Goal: Task Accomplishment & Management: Use online tool/utility

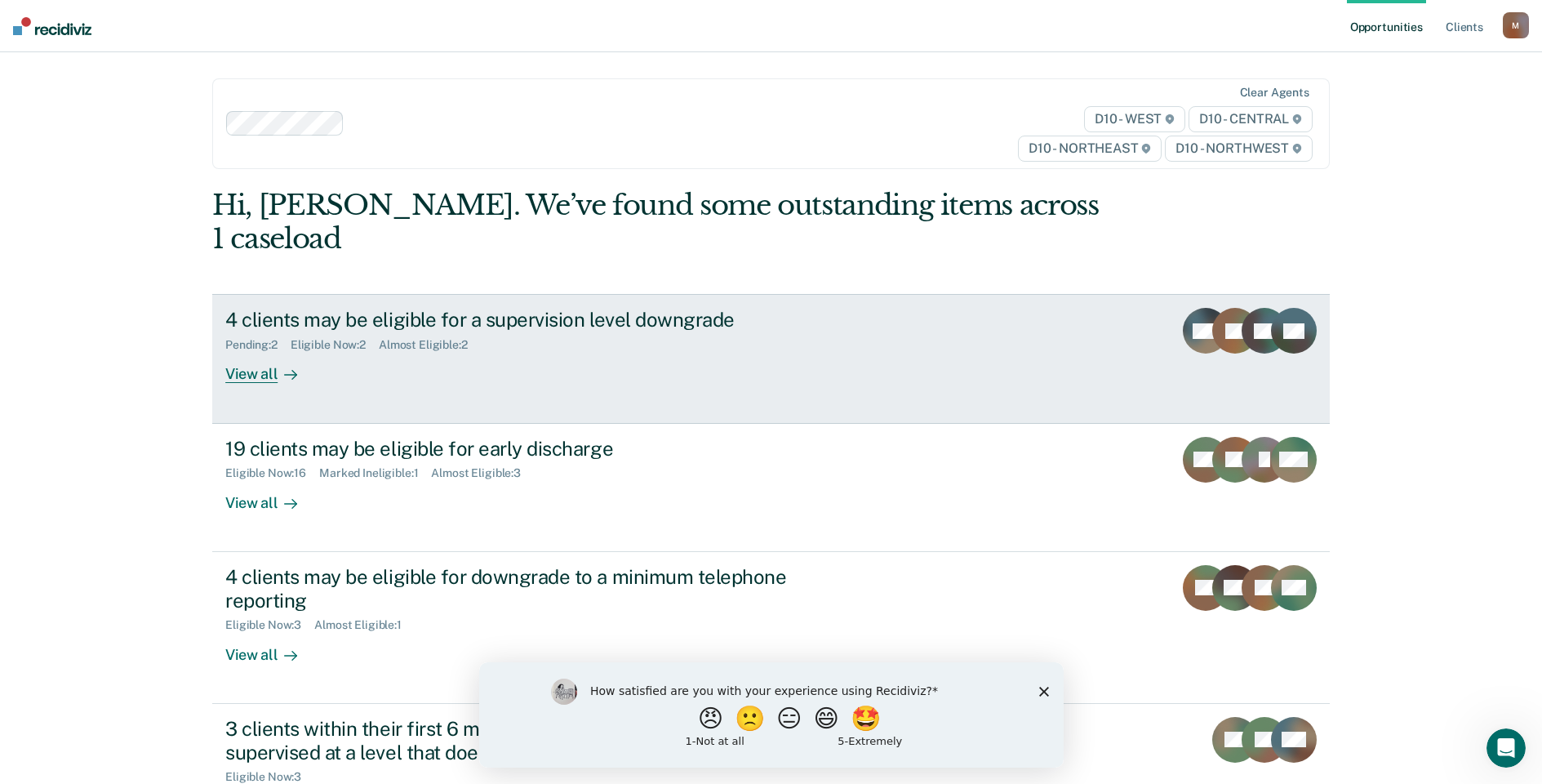
click at [284, 368] on icon at bounding box center [291, 374] width 13 height 13
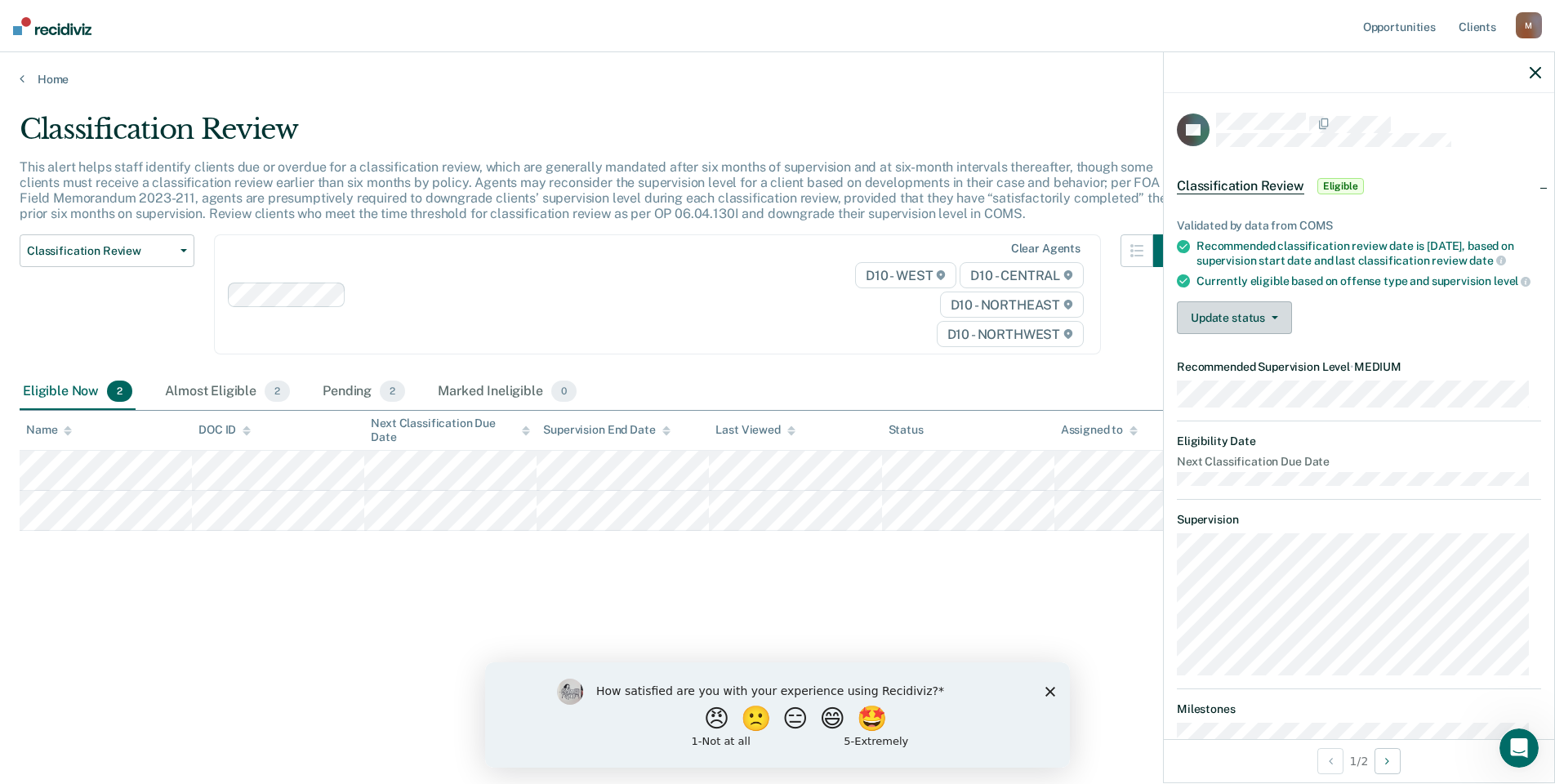
click at [1200, 334] on button "Update status" at bounding box center [1234, 318] width 116 height 33
click at [1208, 370] on button "[PERSON_NAME]" at bounding box center [1255, 357] width 157 height 26
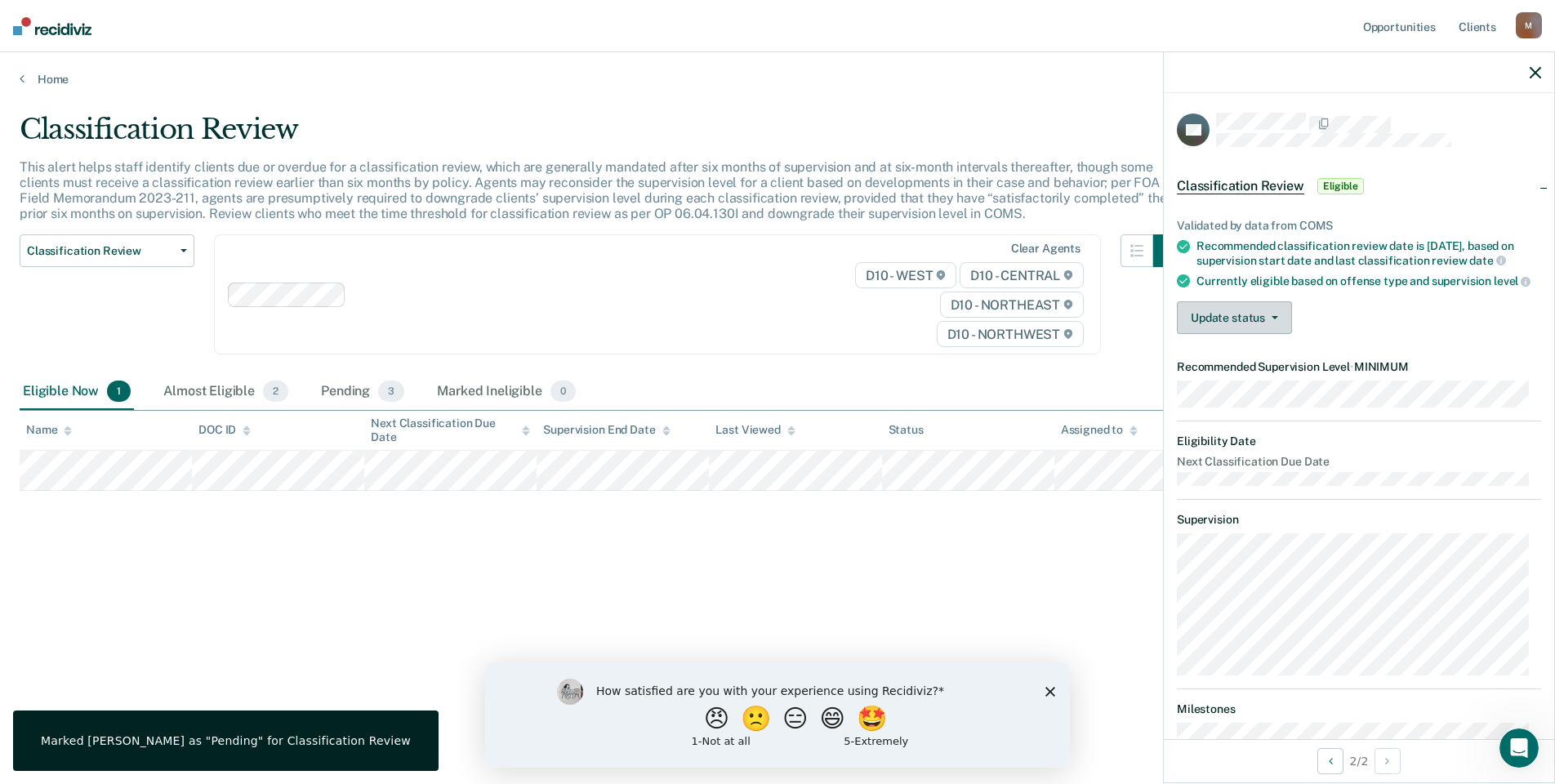
click at [1219, 334] on button "Update status" at bounding box center [1234, 318] width 116 height 33
click at [1209, 370] on button "[PERSON_NAME]" at bounding box center [1255, 357] width 157 height 26
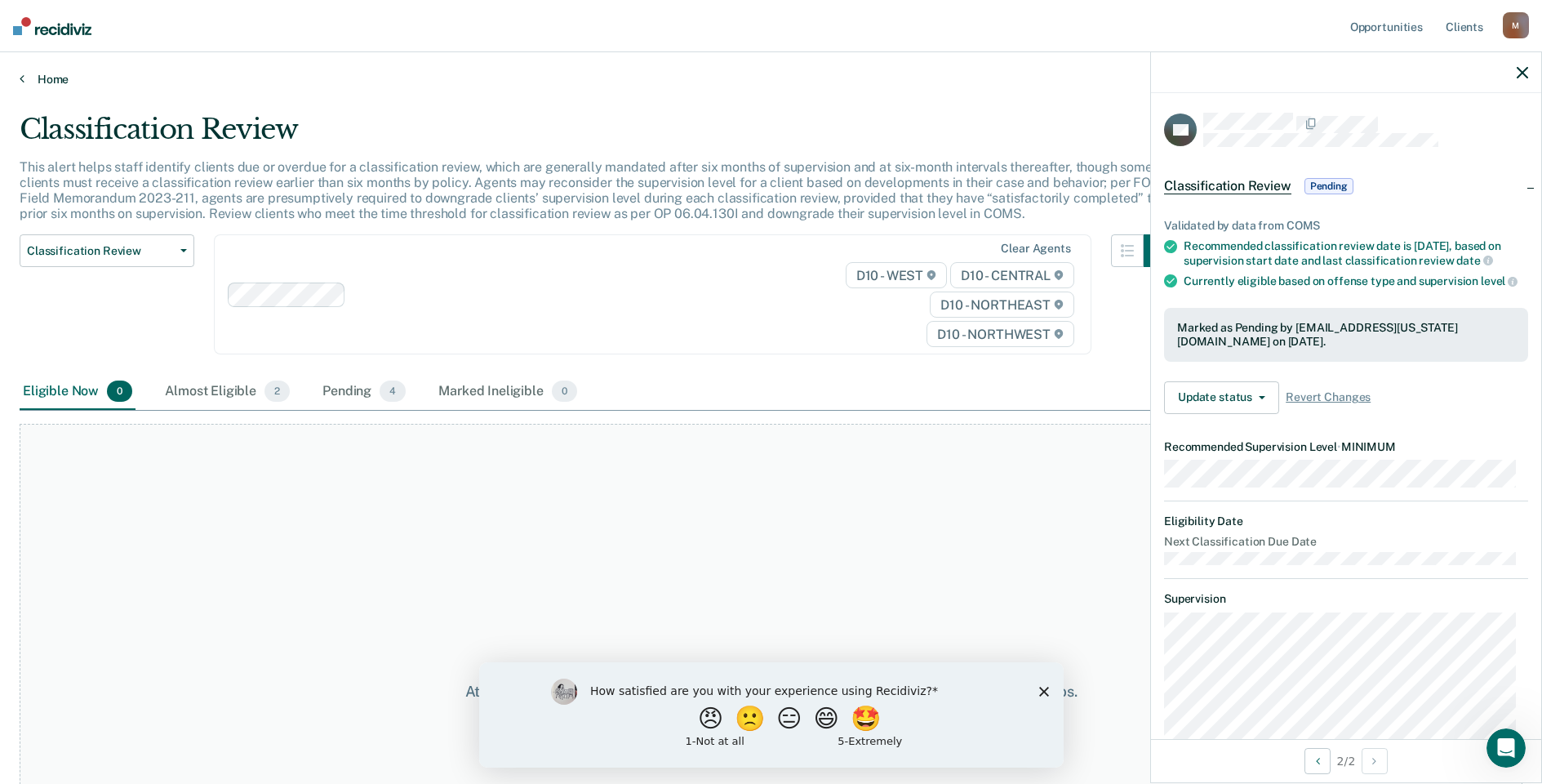
click at [40, 72] on link "Home" at bounding box center [771, 79] width 1503 height 15
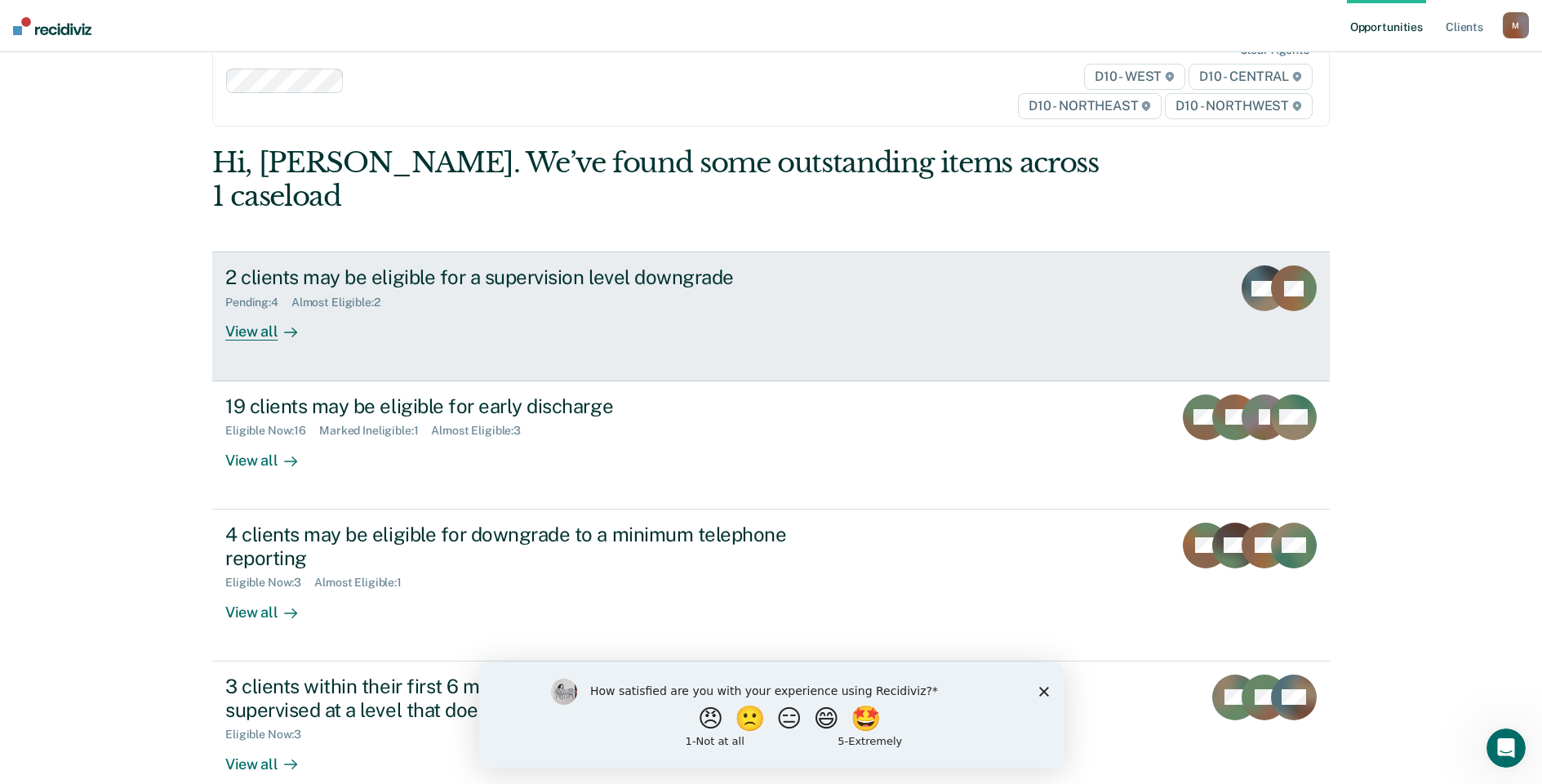
scroll to position [82, 0]
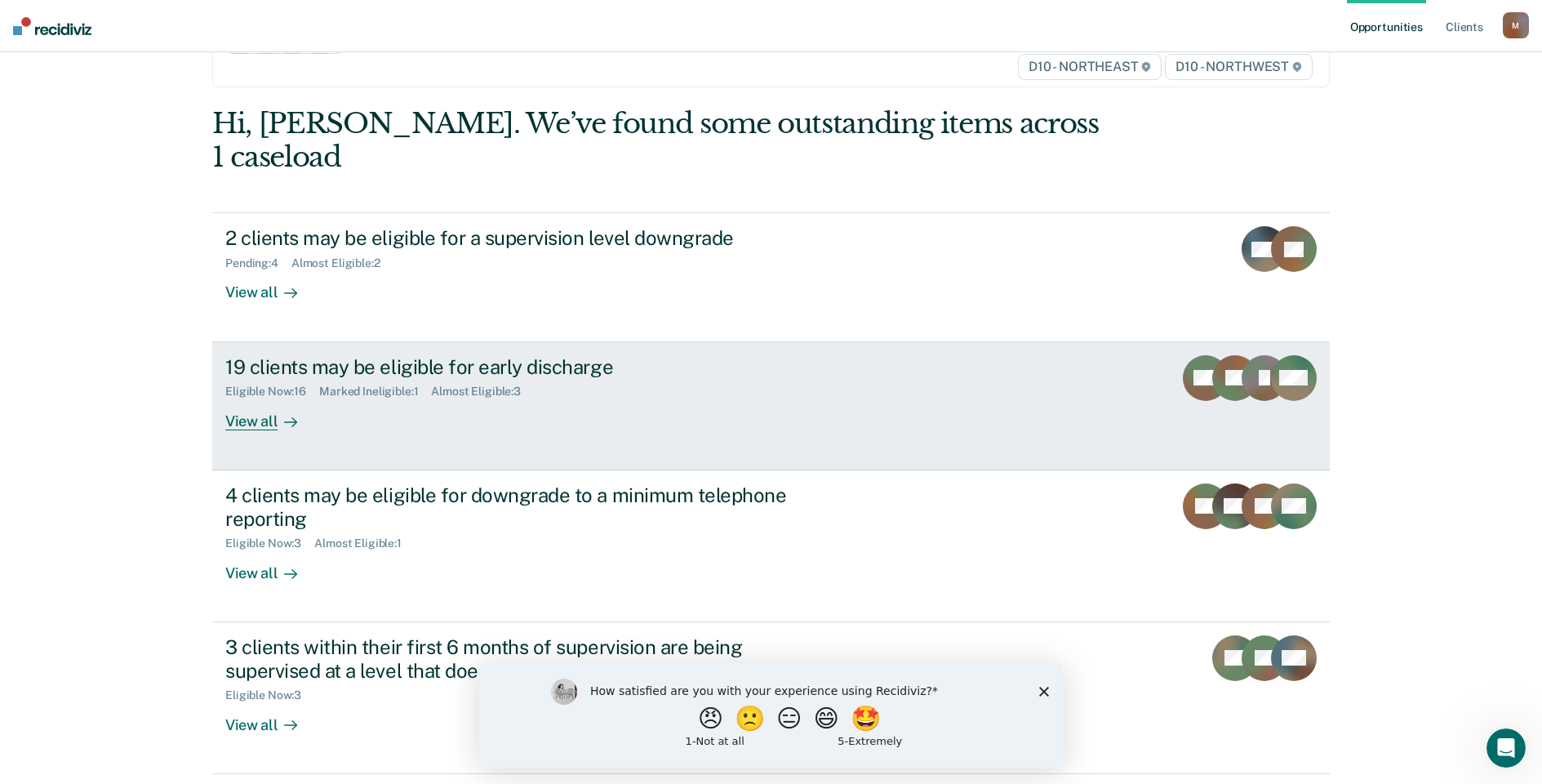
click at [256, 399] on div "View all" at bounding box center [271, 414] width 91 height 32
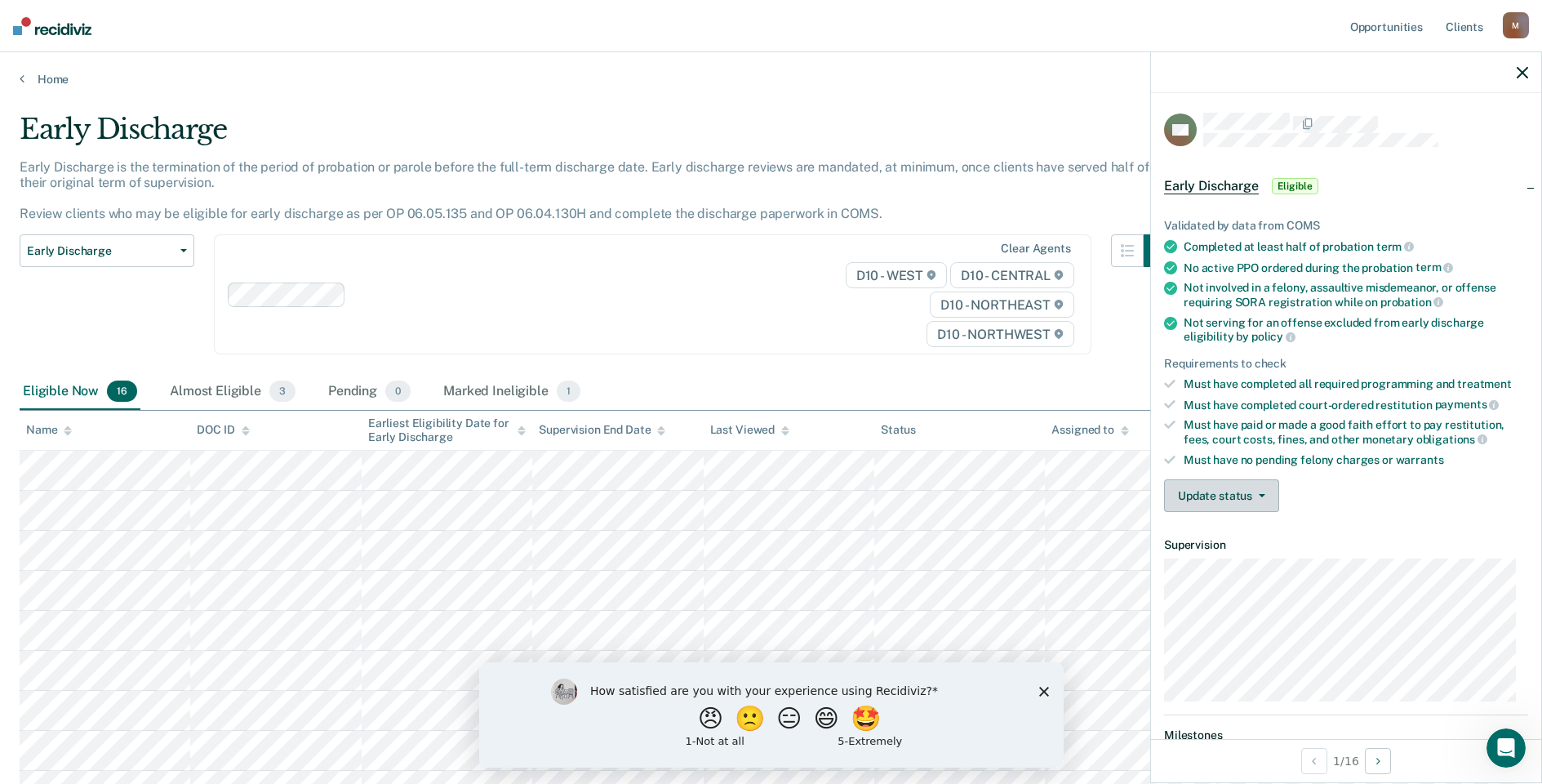
click at [1197, 497] on button "Update status" at bounding box center [1222, 495] width 115 height 33
click at [1203, 556] on button "Mark Ineligible" at bounding box center [1242, 561] width 157 height 26
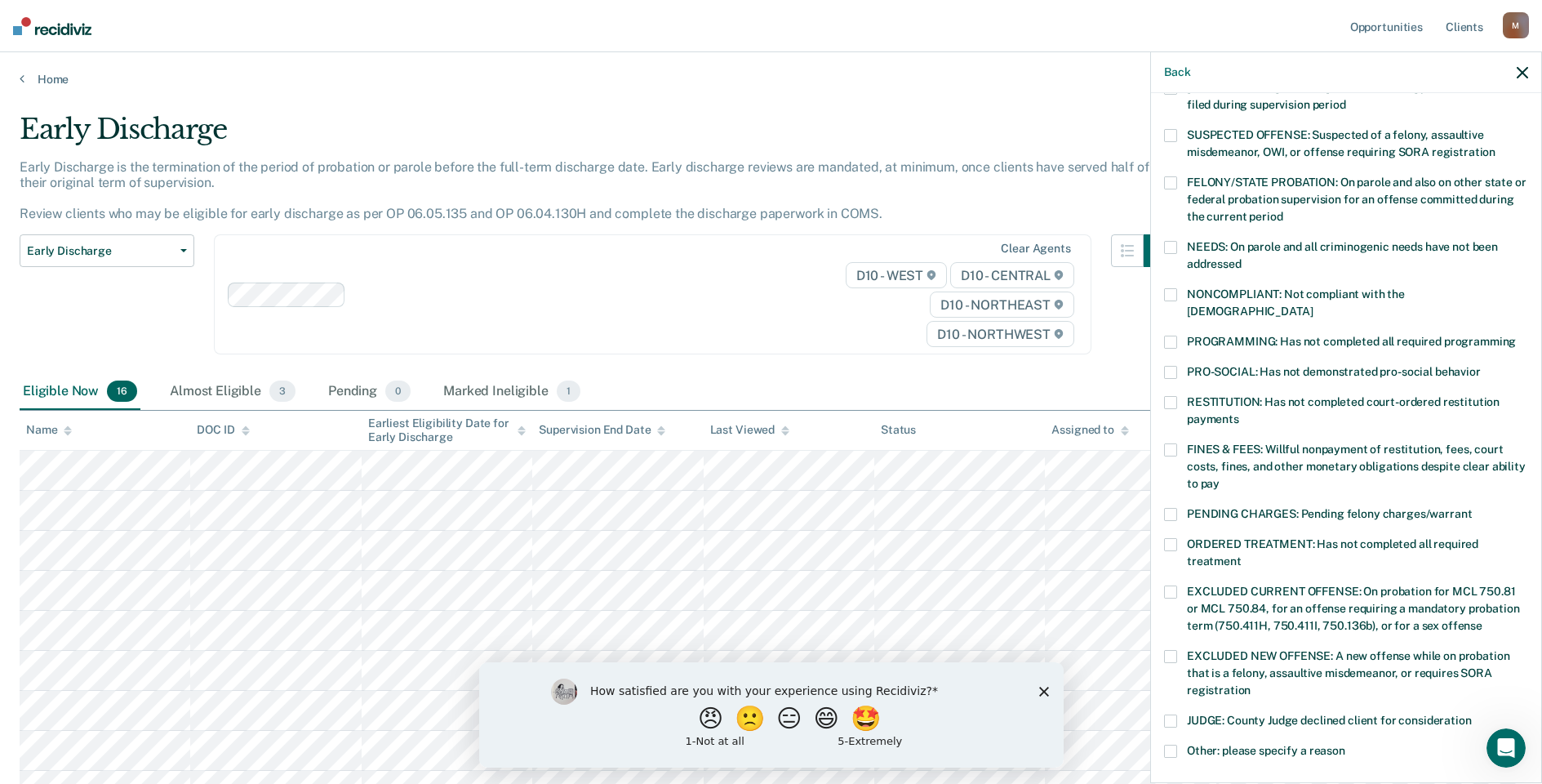
scroll to position [163, 0]
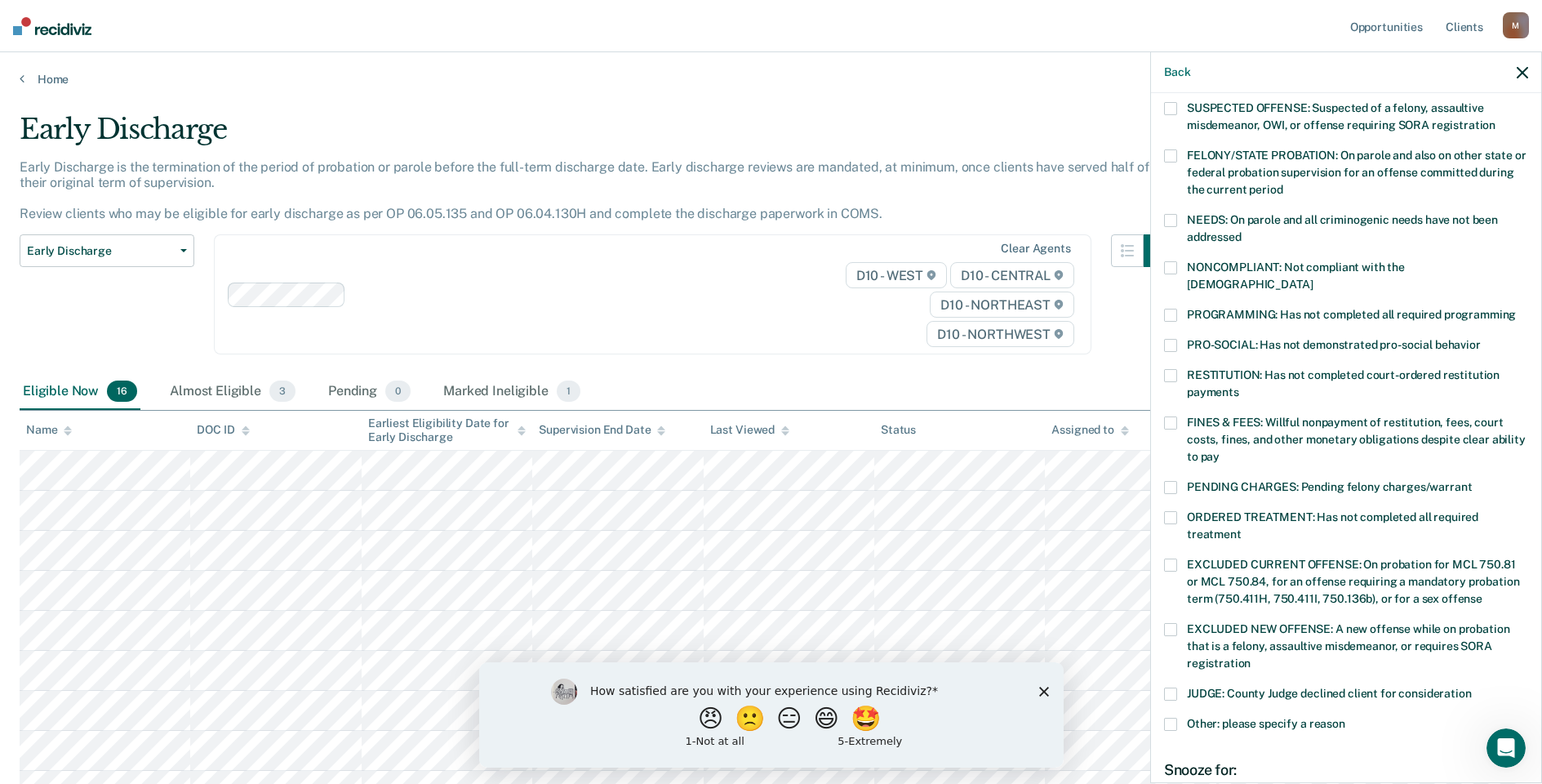
click at [1159, 362] on div "AW Which of the following requirements has [PERSON_NAME] not met? [MEDICAL_DATA…" at bounding box center [1346, 436] width 390 height 686
click at [1174, 369] on span at bounding box center [1170, 375] width 13 height 13
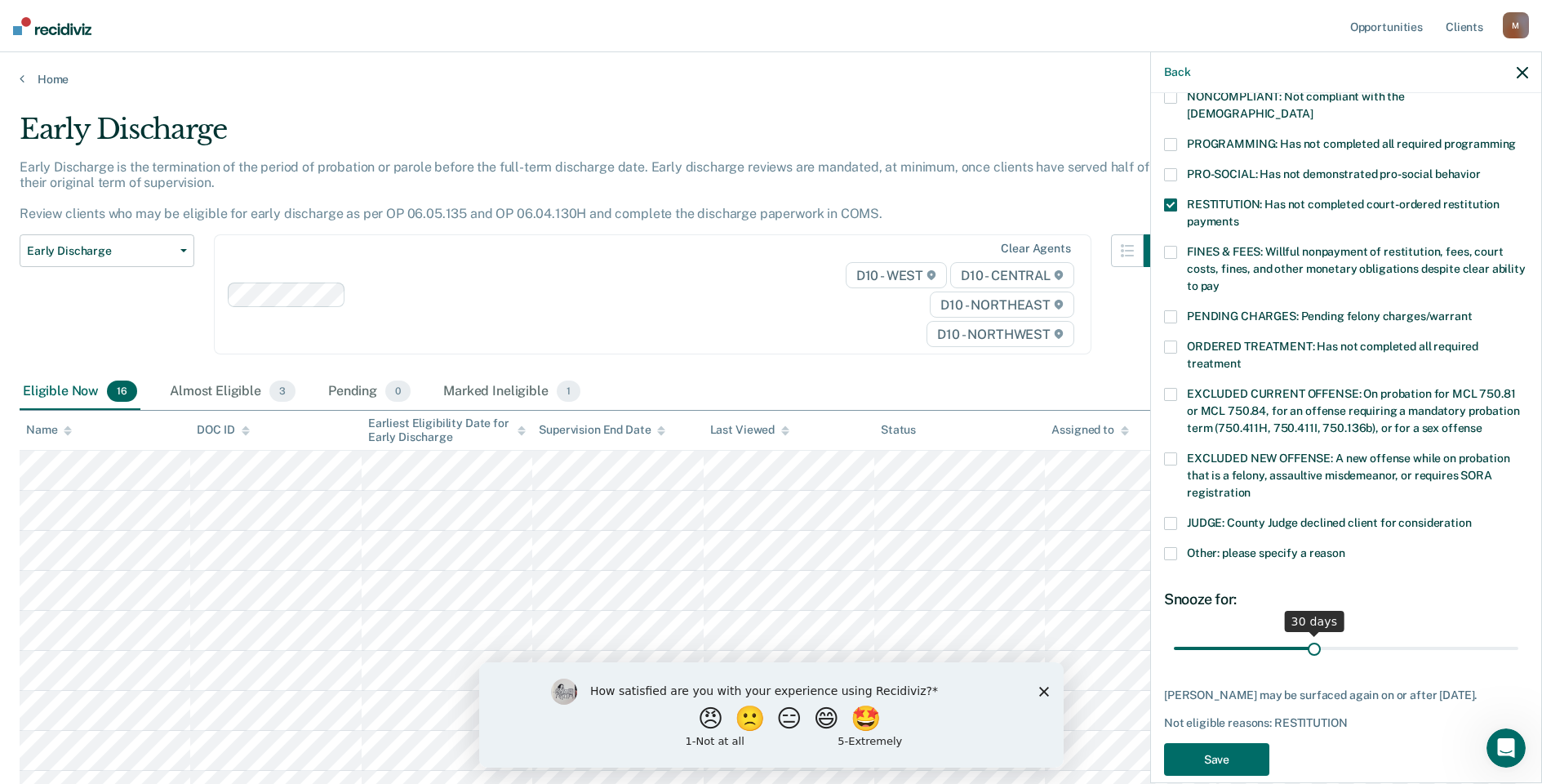
scroll to position [354, 0]
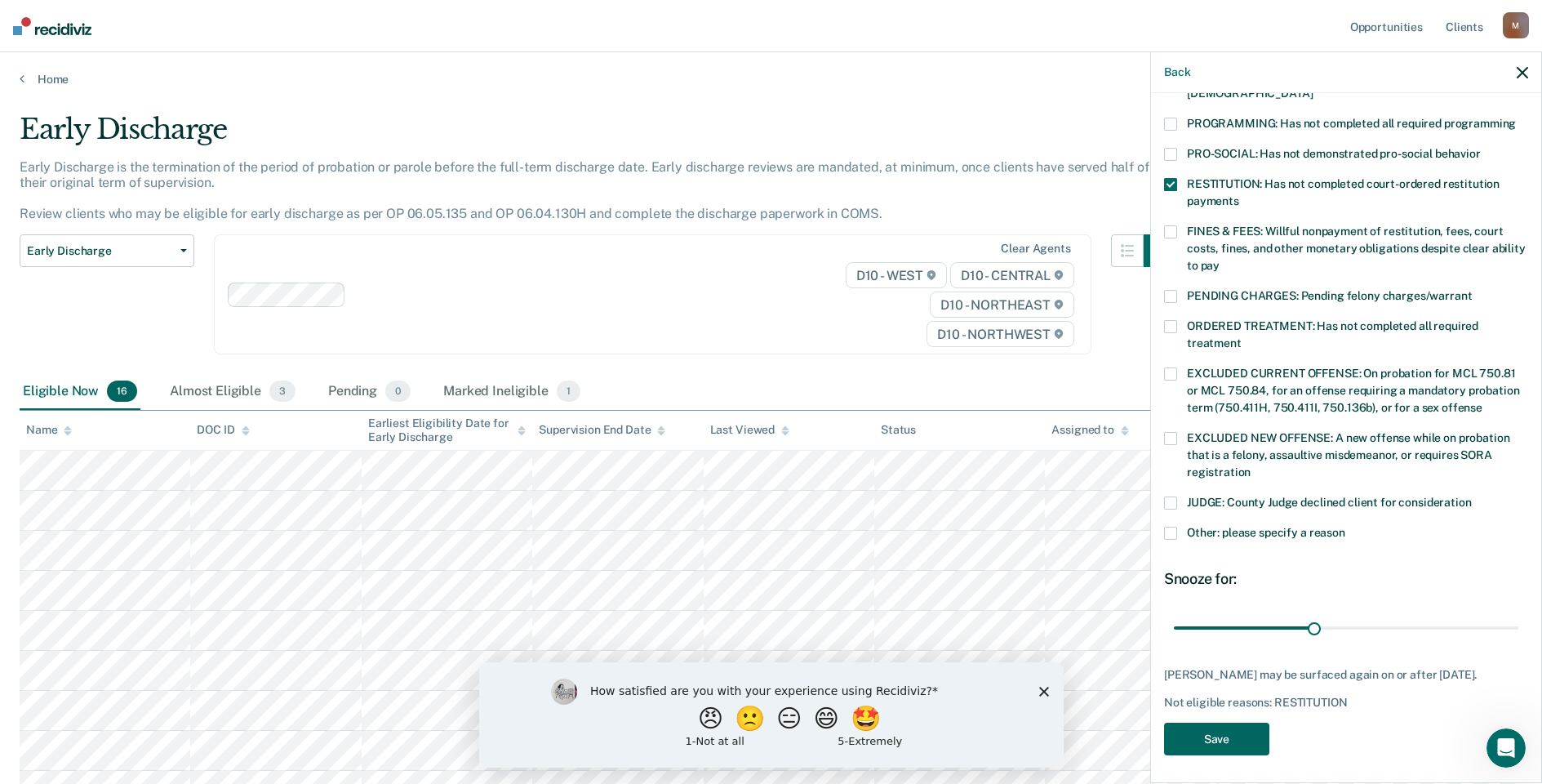
click at [1224, 728] on button "Save" at bounding box center [1216, 739] width 105 height 34
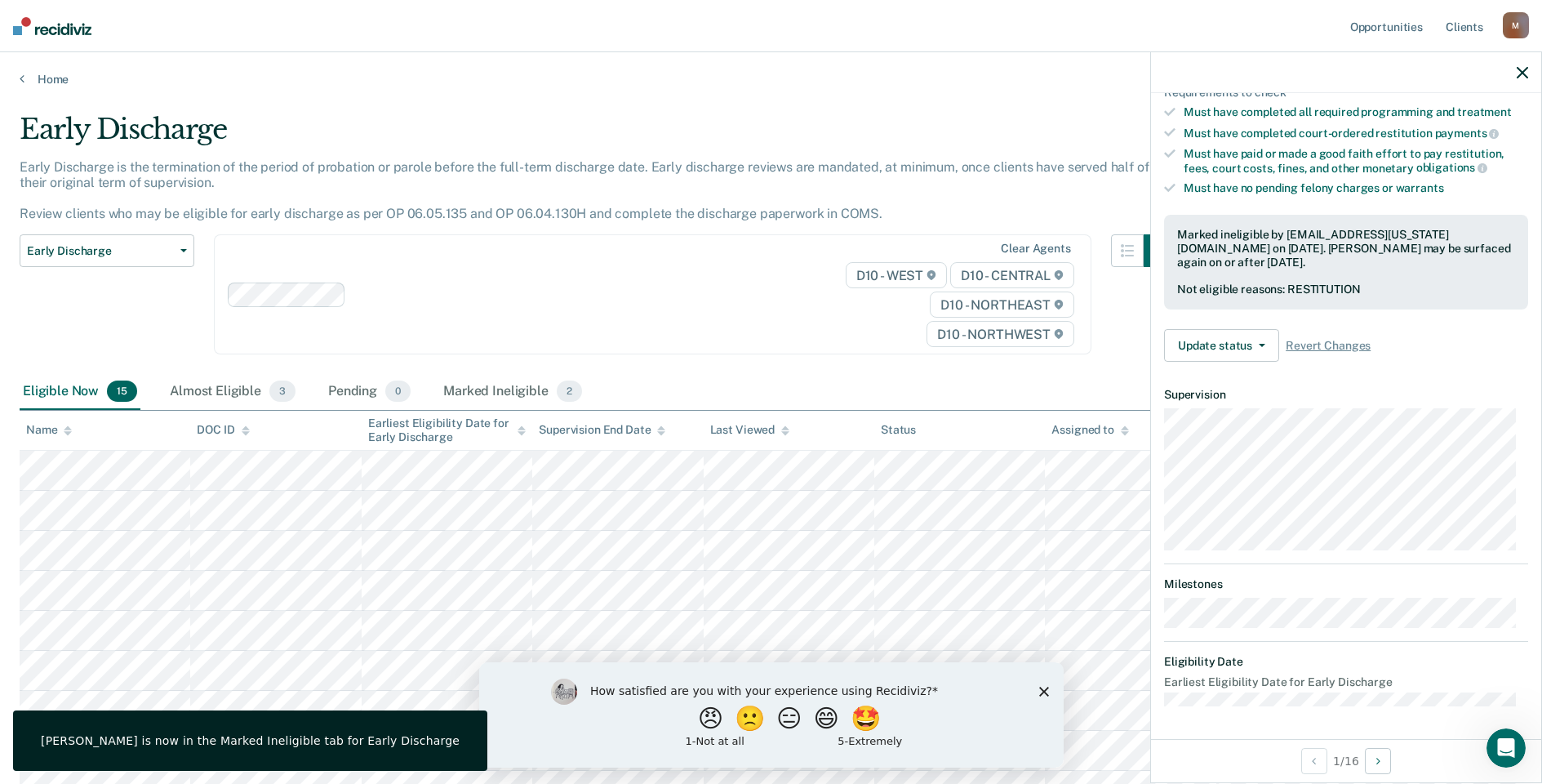
scroll to position [131, 0]
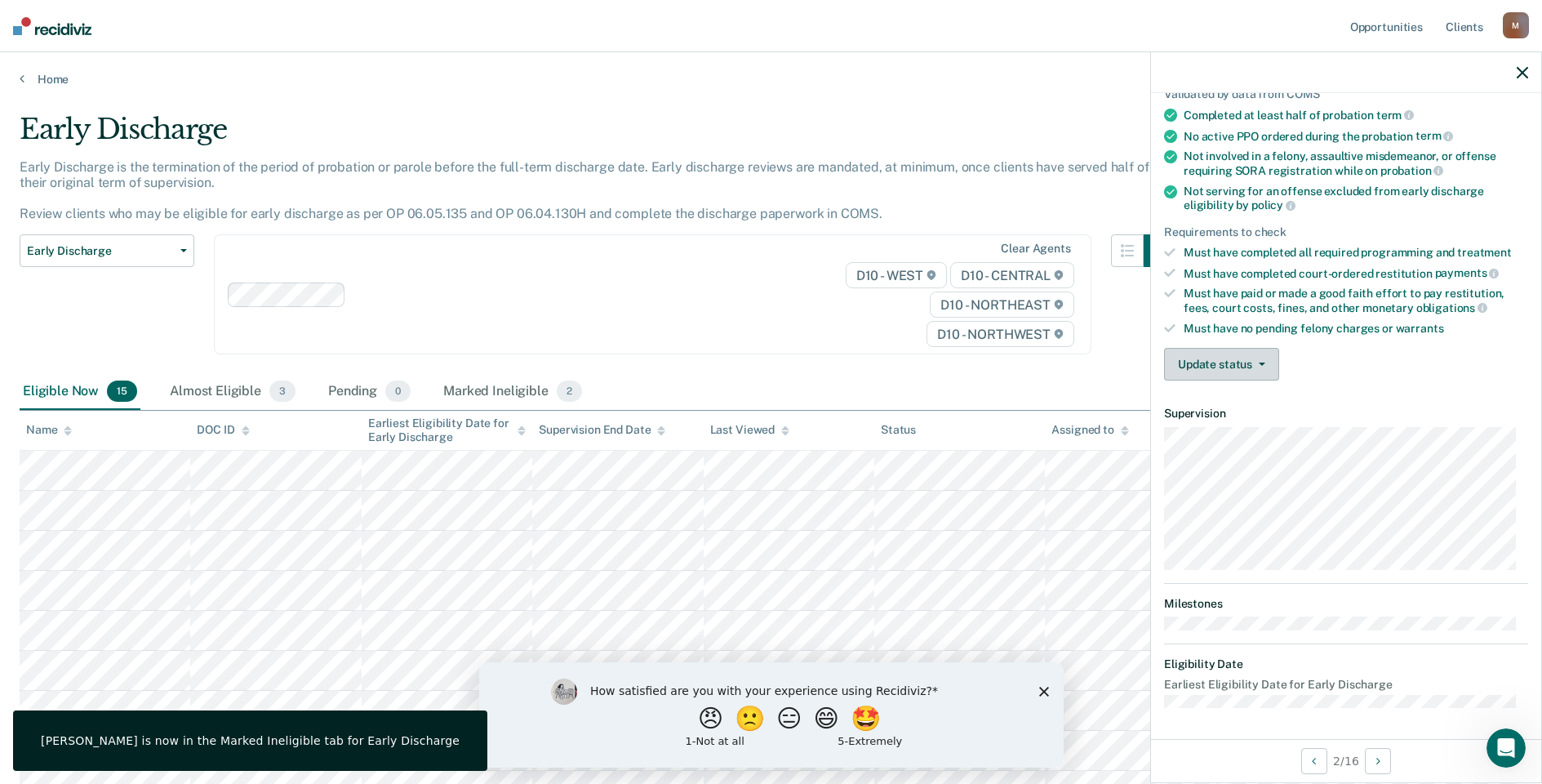
click at [1199, 368] on button "Update status" at bounding box center [1222, 363] width 115 height 33
click at [1213, 412] on button "[PERSON_NAME]" at bounding box center [1242, 403] width 157 height 26
click at [1191, 363] on button "Update status" at bounding box center [1222, 363] width 115 height 33
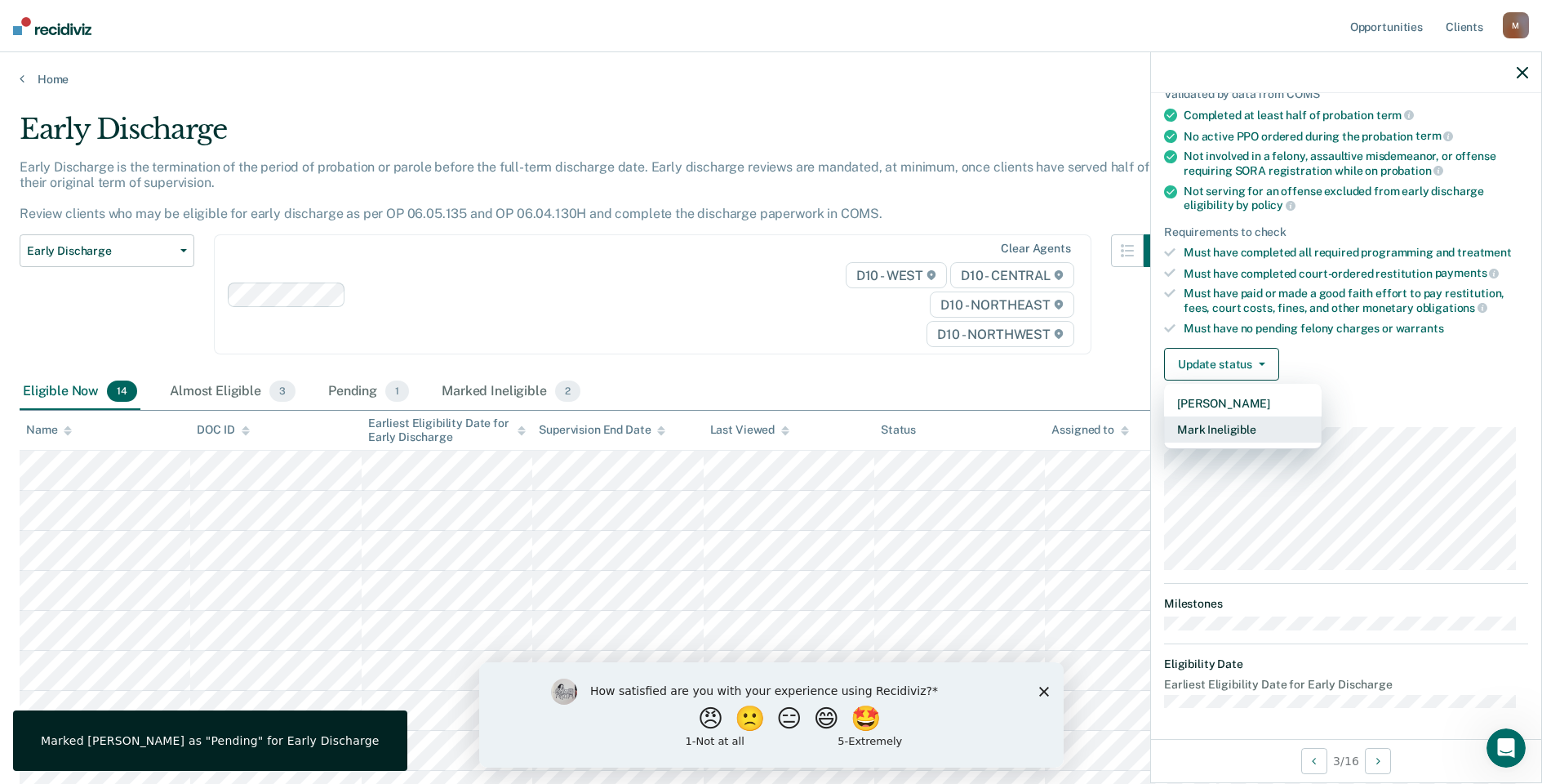
click at [1200, 434] on button "Mark Ineligible" at bounding box center [1242, 429] width 157 height 26
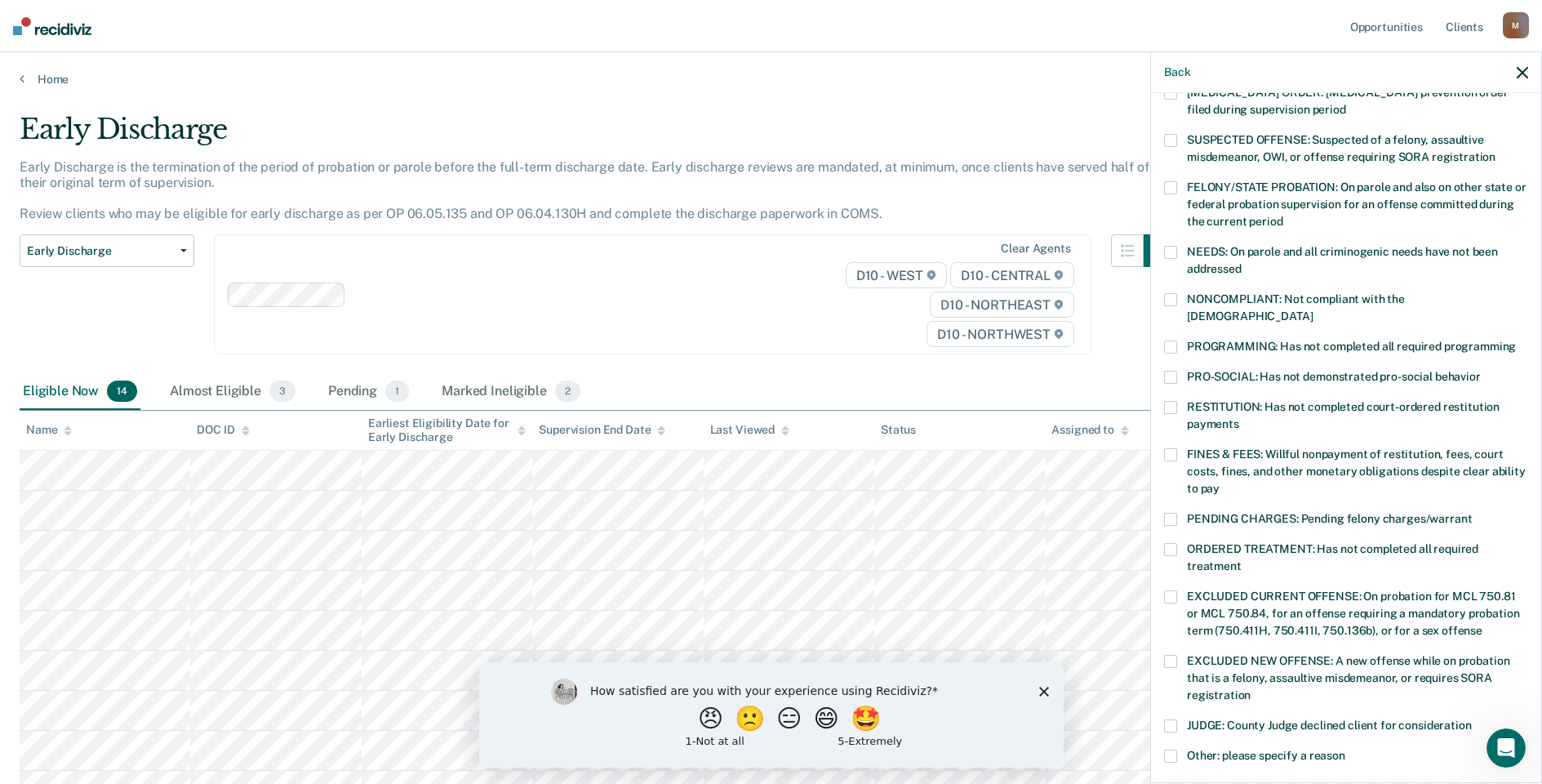
click at [1188, 447] on span "FINES & FEES: Willful nonpayment of restitution, fees, court costs, fines, and …" at bounding box center [1357, 470] width 339 height 47
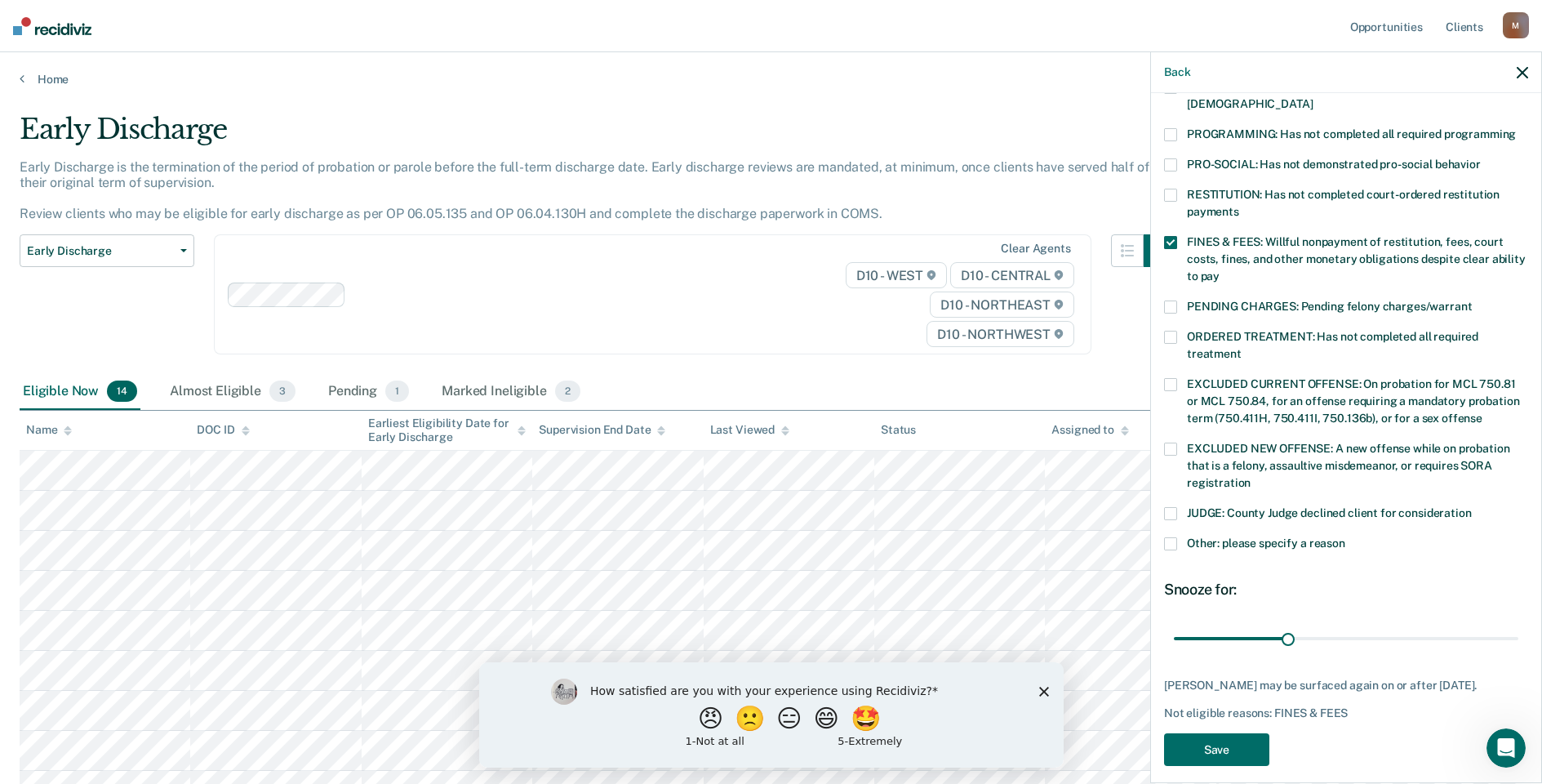
scroll to position [354, 0]
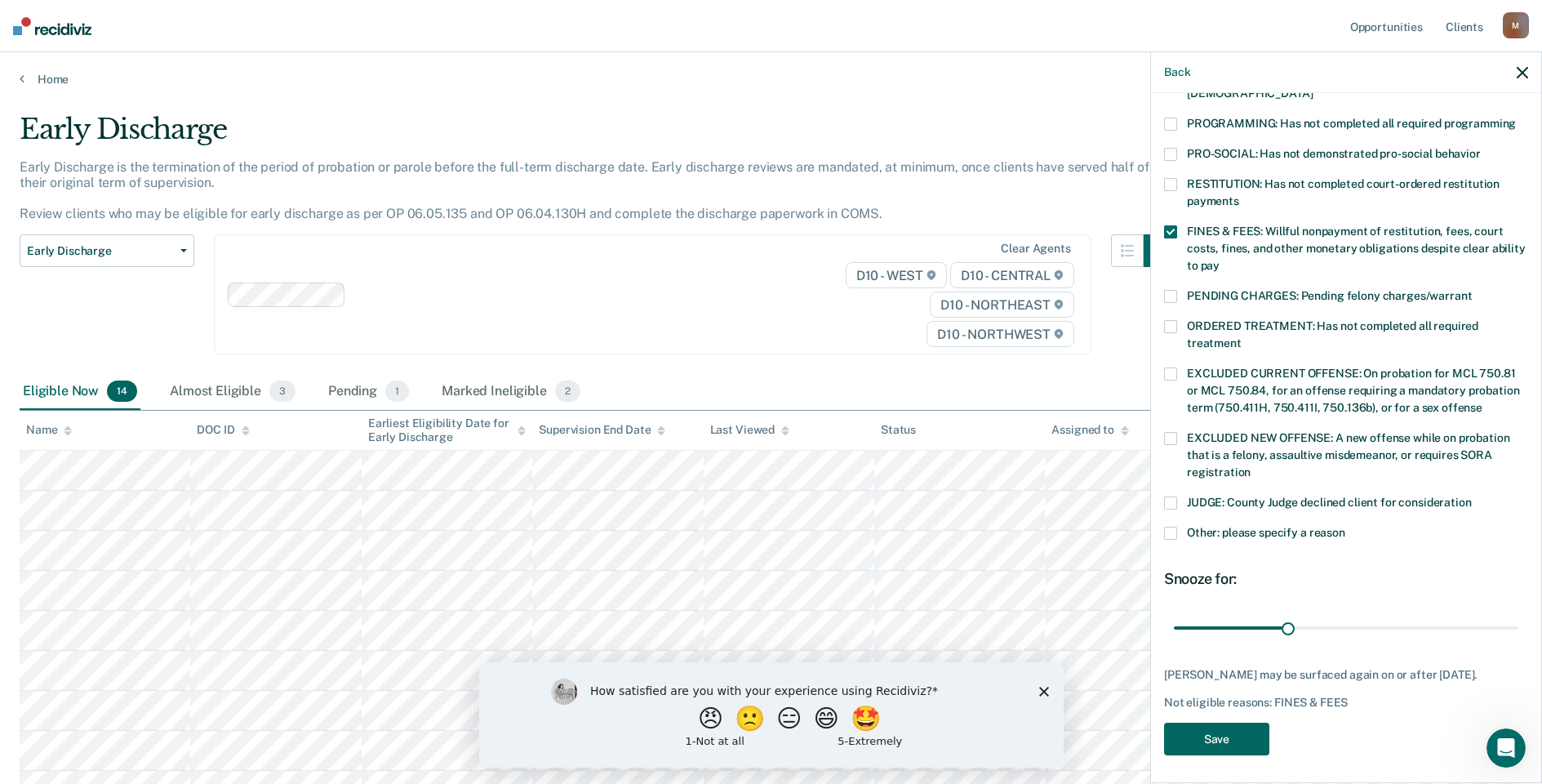
click at [1213, 731] on button "Save" at bounding box center [1216, 739] width 105 height 34
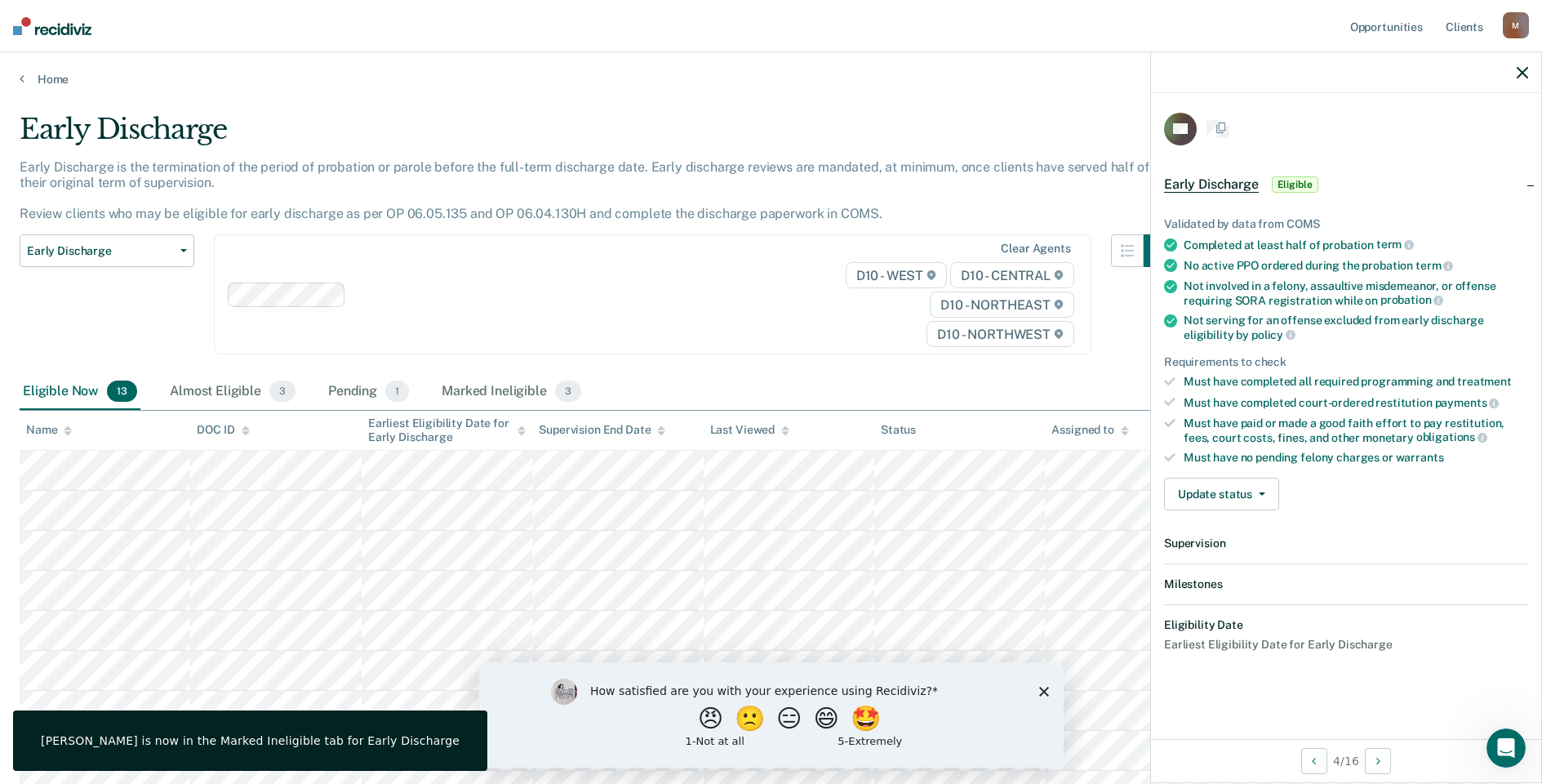
scroll to position [166, 0]
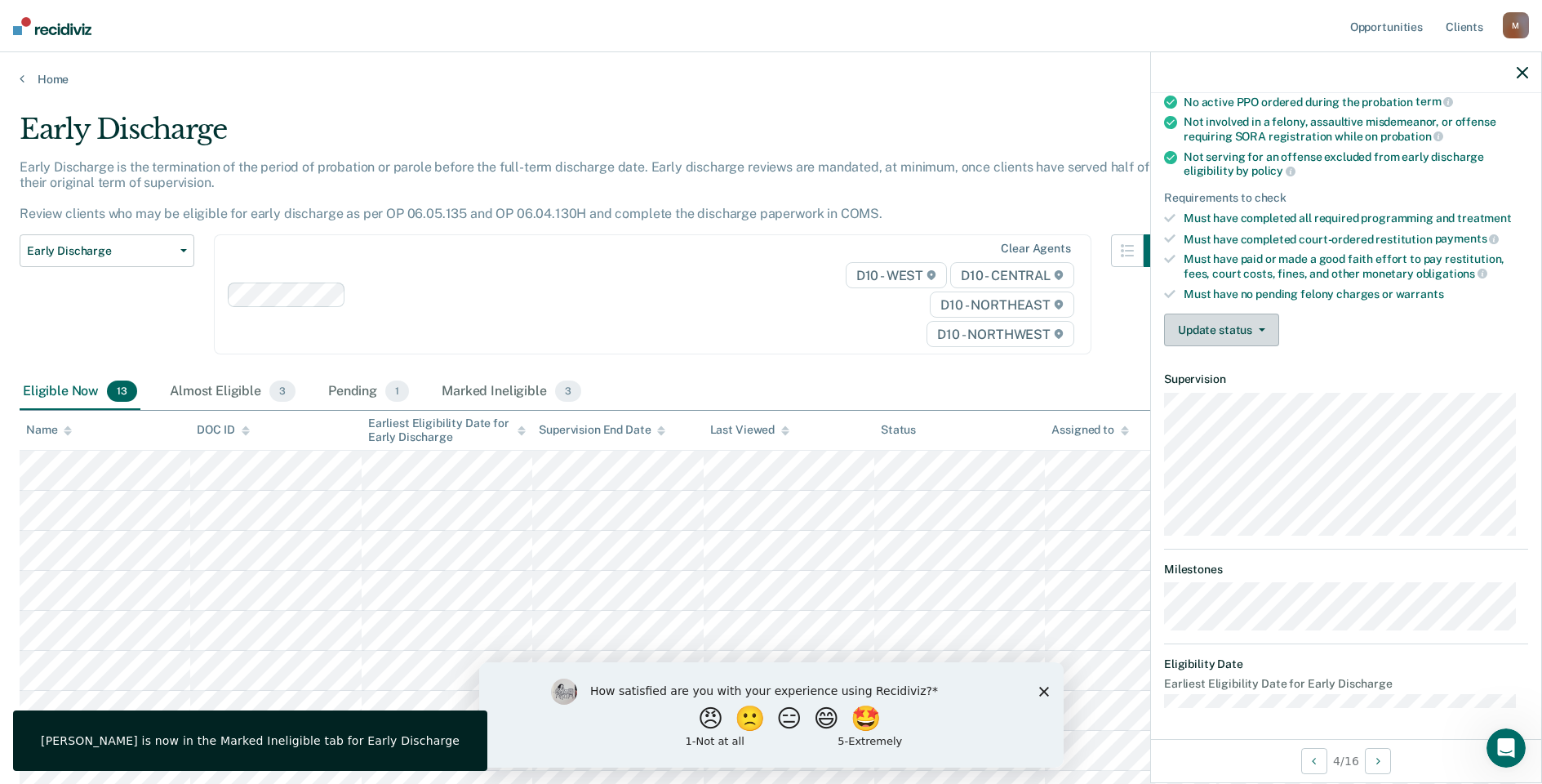
click at [1197, 325] on button "Update status" at bounding box center [1222, 330] width 115 height 33
click at [1205, 399] on button "Mark Ineligible" at bounding box center [1242, 395] width 157 height 26
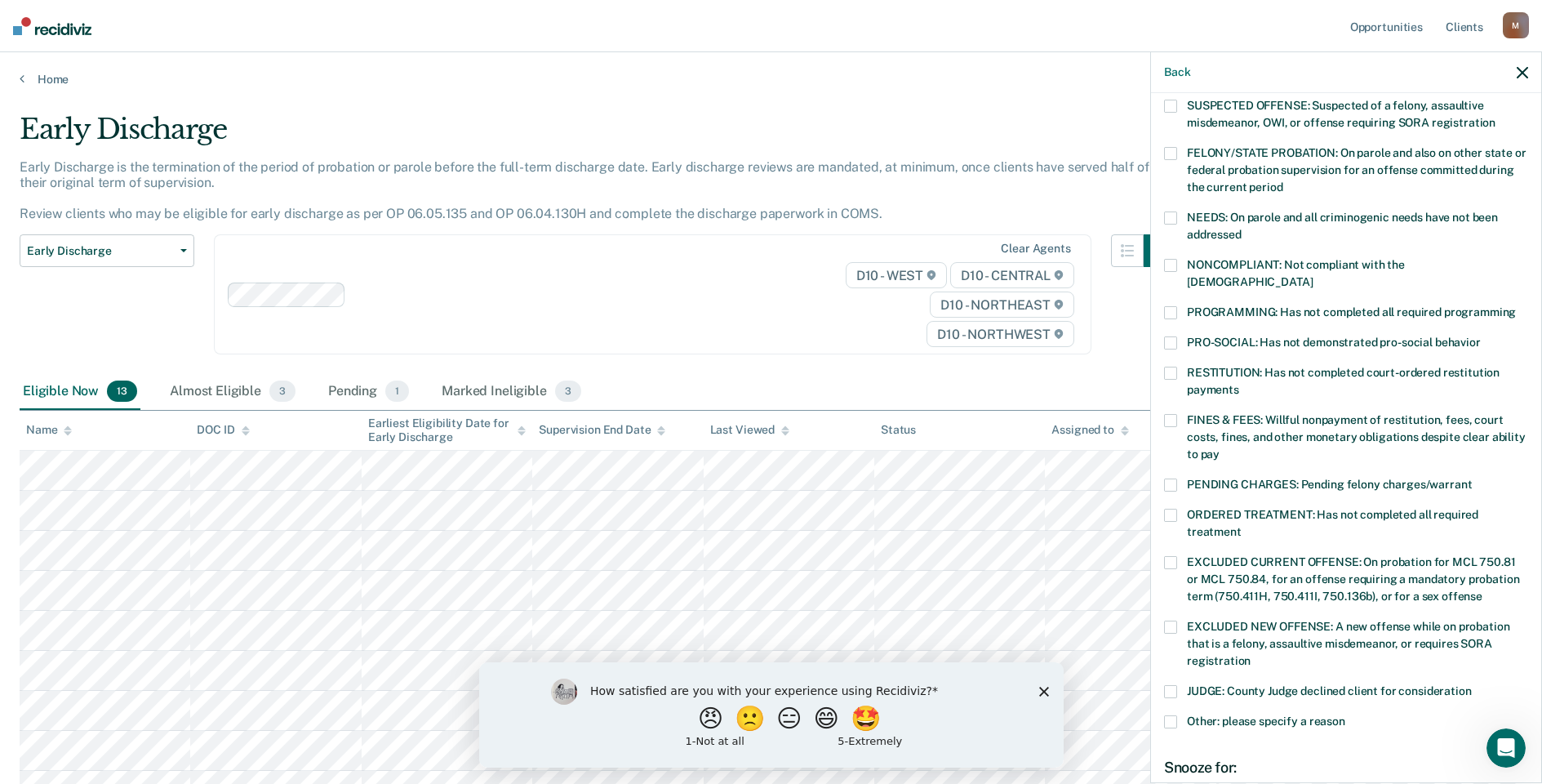
click at [1170, 262] on span at bounding box center [1170, 265] width 13 height 13
click at [1171, 284] on div "NONCOMPLIANT: Not compliant with the [DEMOGRAPHIC_DATA]" at bounding box center [1346, 282] width 364 height 47
click at [1165, 306] on span at bounding box center [1170, 313] width 13 height 13
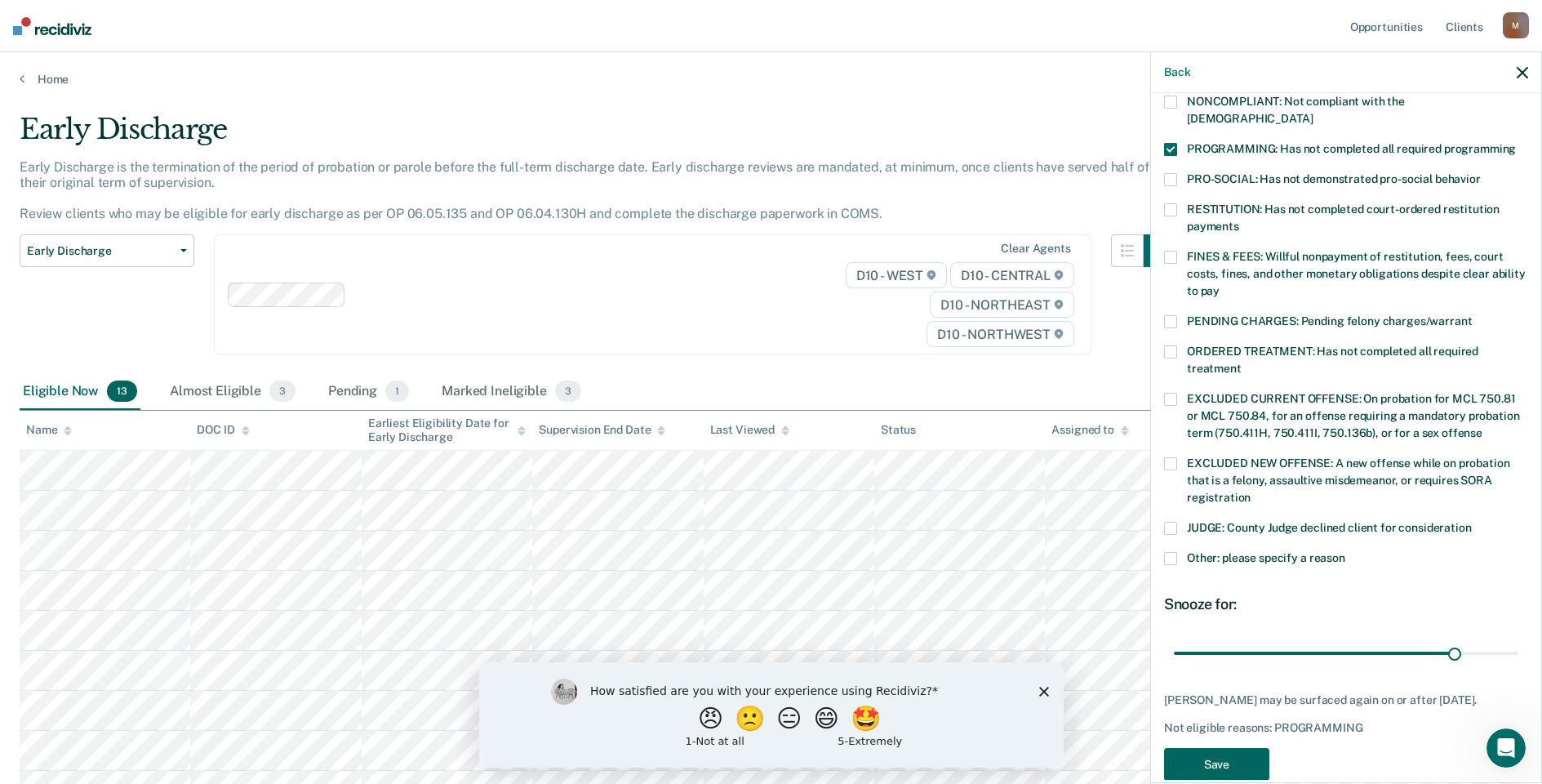
click at [1260, 748] on button "Save" at bounding box center [1216, 764] width 105 height 34
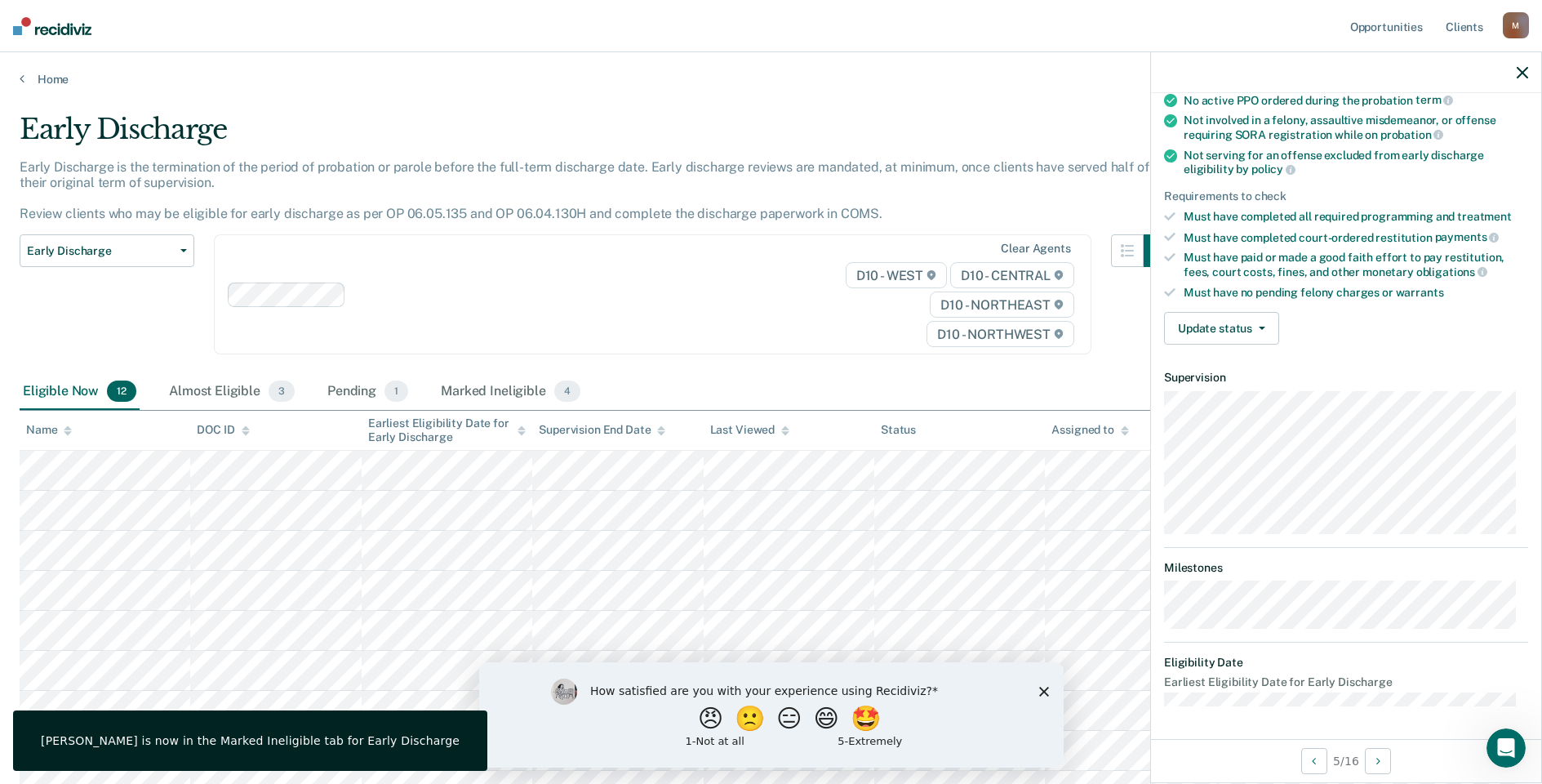
scroll to position [131, 0]
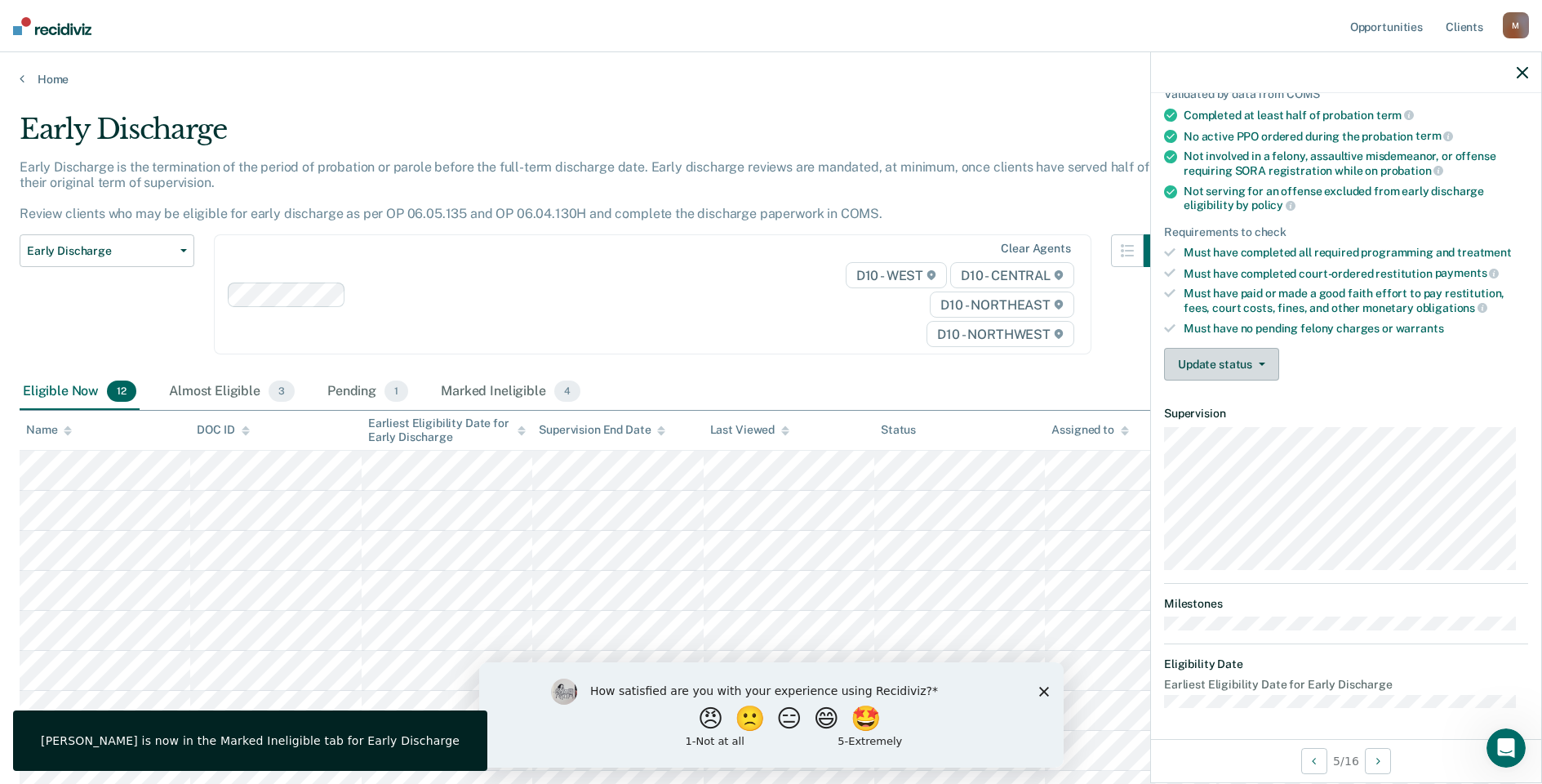
click at [1208, 358] on button "Update status" at bounding box center [1222, 363] width 115 height 33
click at [1228, 425] on button "Mark Ineligible" at bounding box center [1242, 429] width 157 height 26
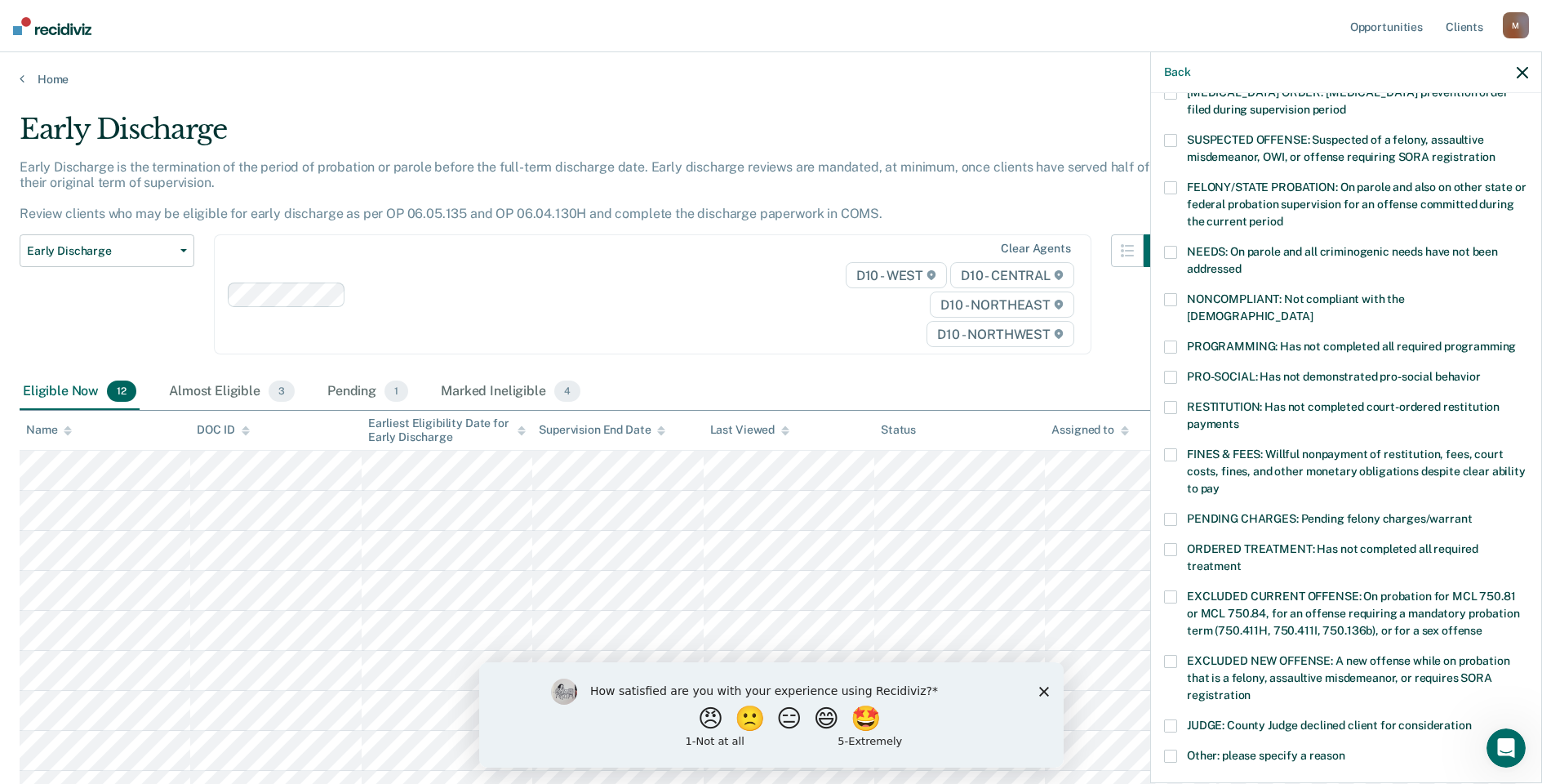
click at [1182, 341] on label "PROGRAMMING: Has not completed all required programming" at bounding box center [1346, 349] width 364 height 17
click at [1175, 400] on label "RESTITUTION: Has not completed court-ordered restitution payments" at bounding box center [1346, 417] width 364 height 34
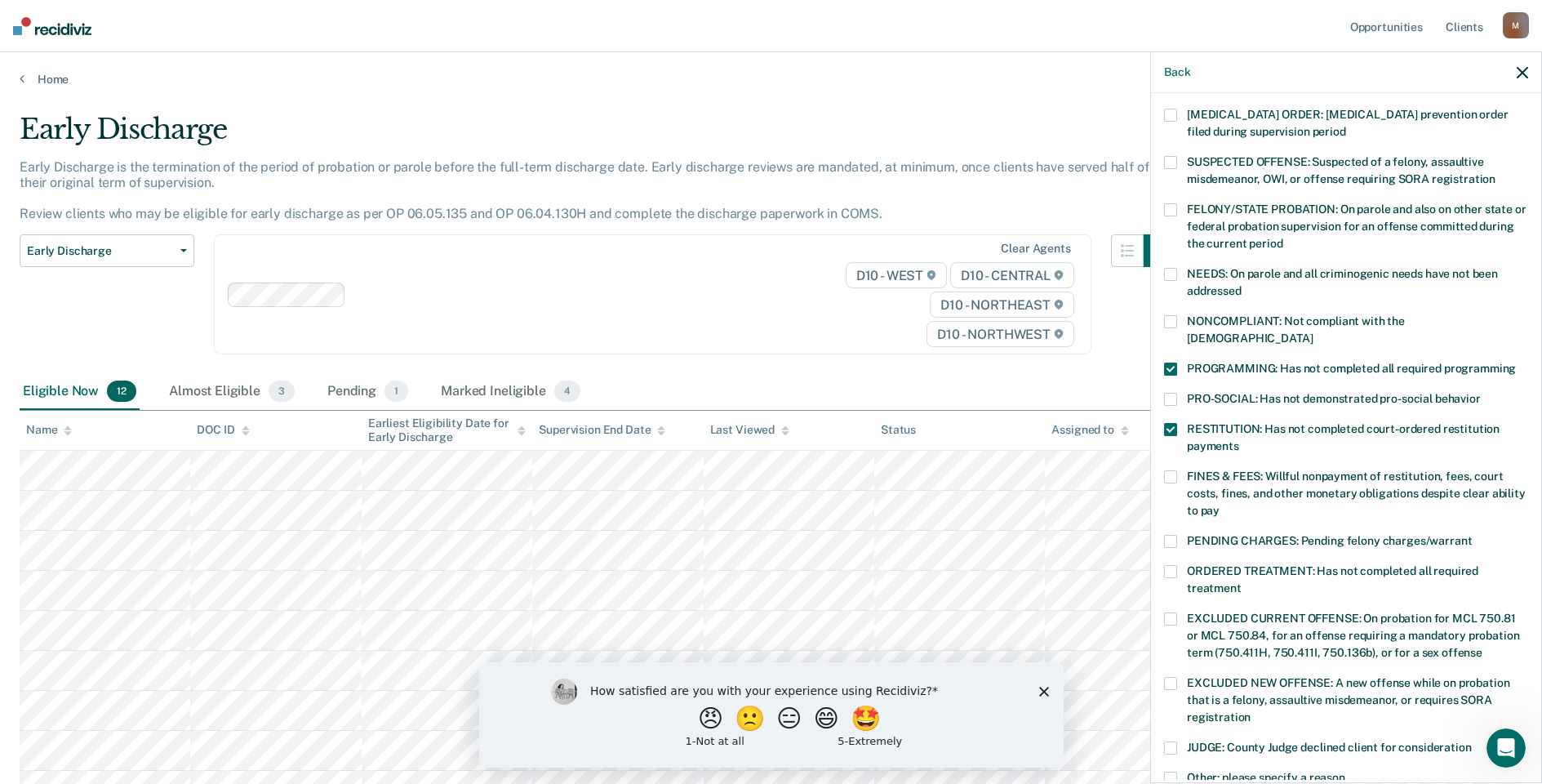
click at [1175, 423] on span at bounding box center [1170, 429] width 13 height 13
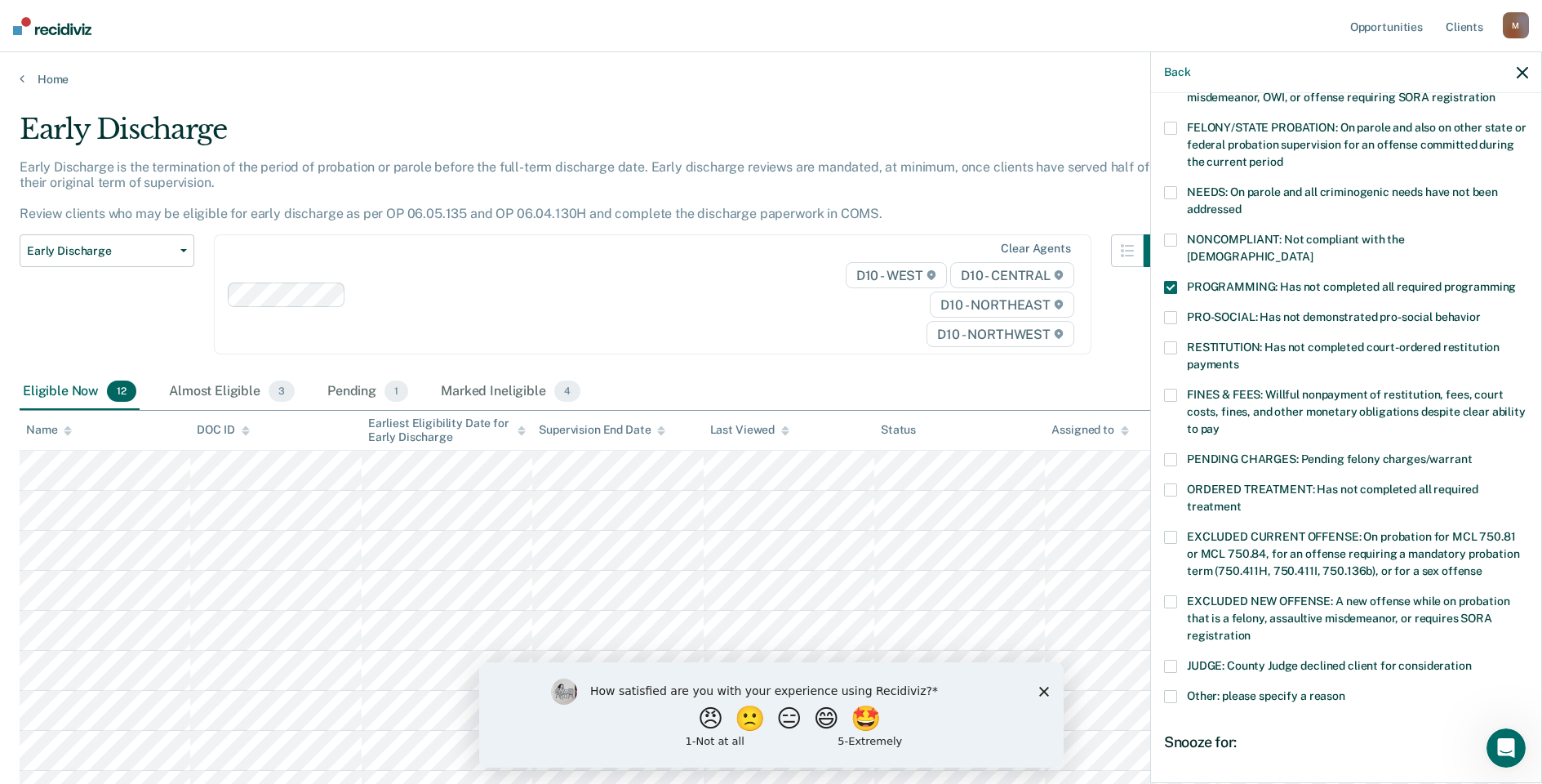
scroll to position [354, 0]
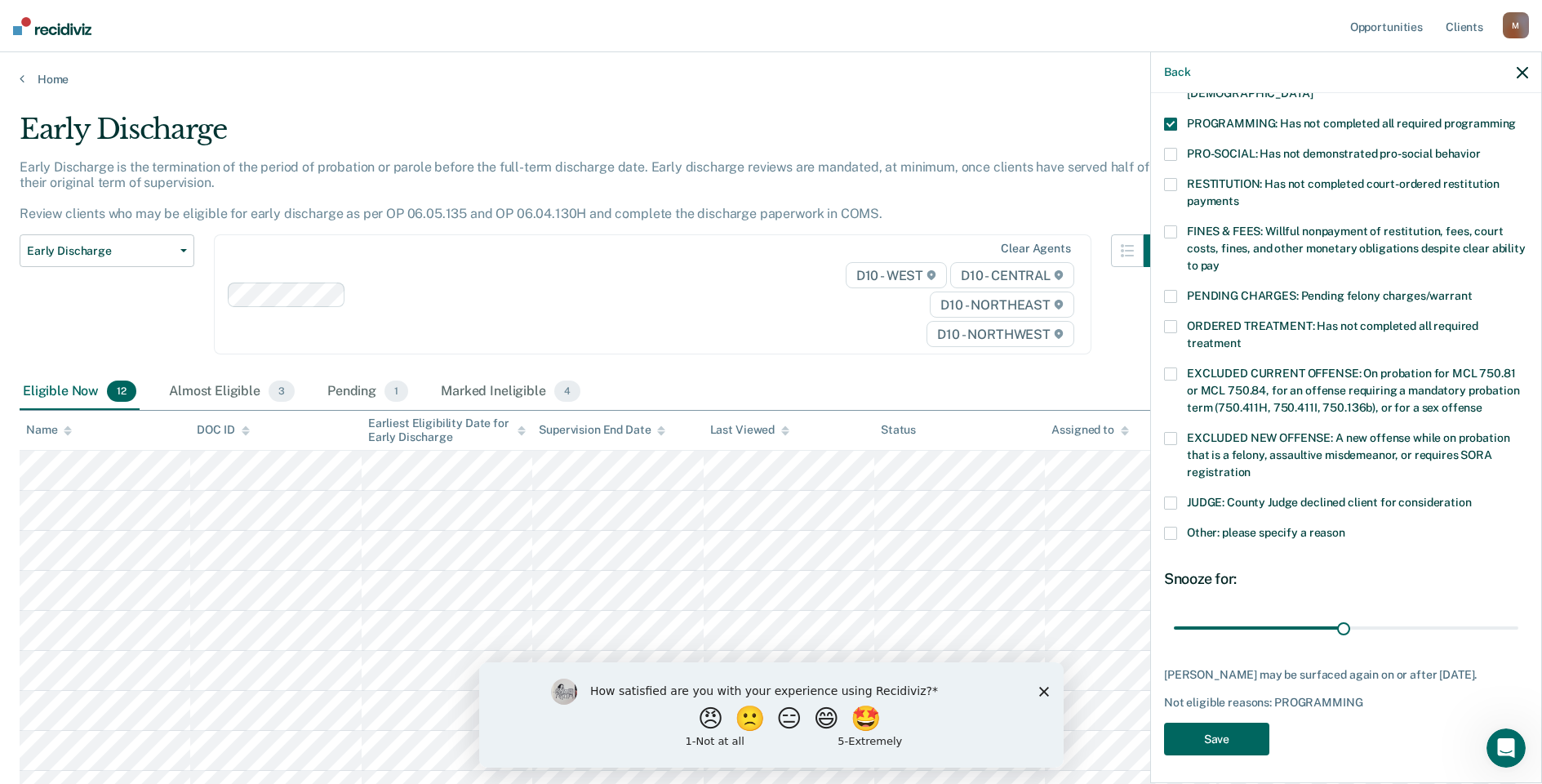
click at [1239, 724] on button "Save" at bounding box center [1216, 739] width 105 height 34
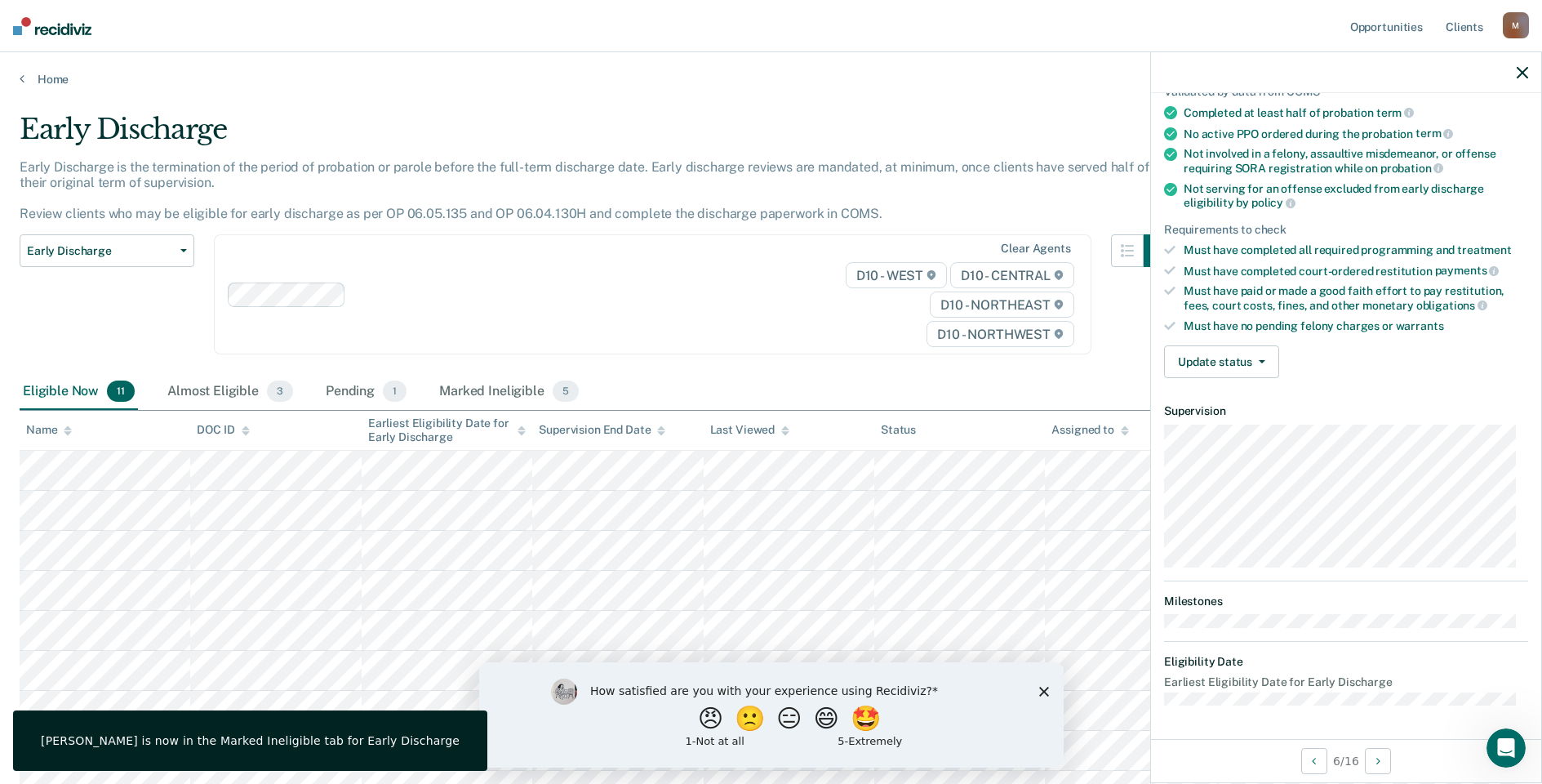
scroll to position [131, 0]
click at [1213, 357] on button "Update status" at bounding box center [1222, 363] width 115 height 33
click at [1215, 417] on button "Mark Ineligible" at bounding box center [1242, 429] width 157 height 26
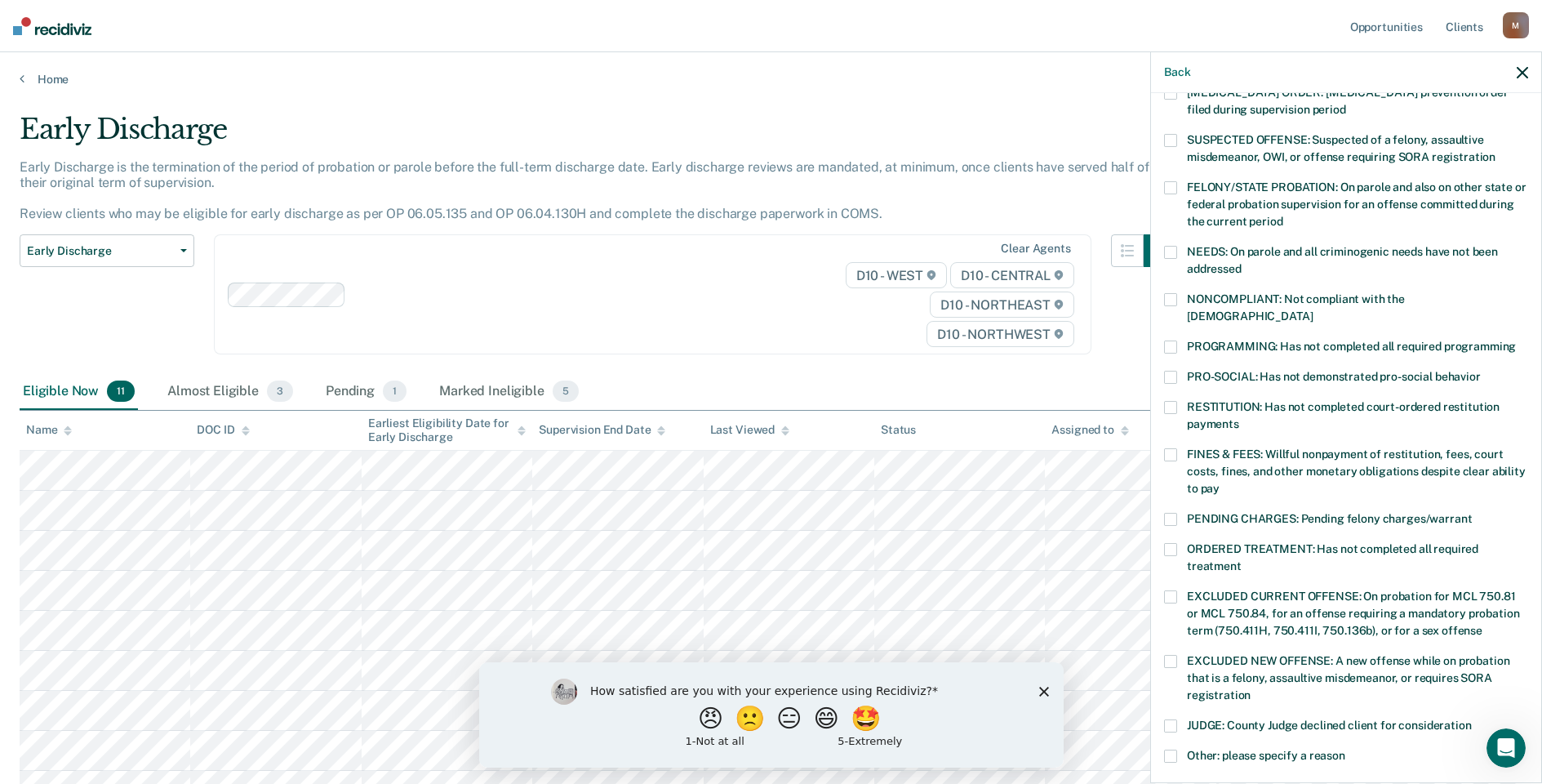
click at [1172, 400] on span at bounding box center [1170, 407] width 13 height 13
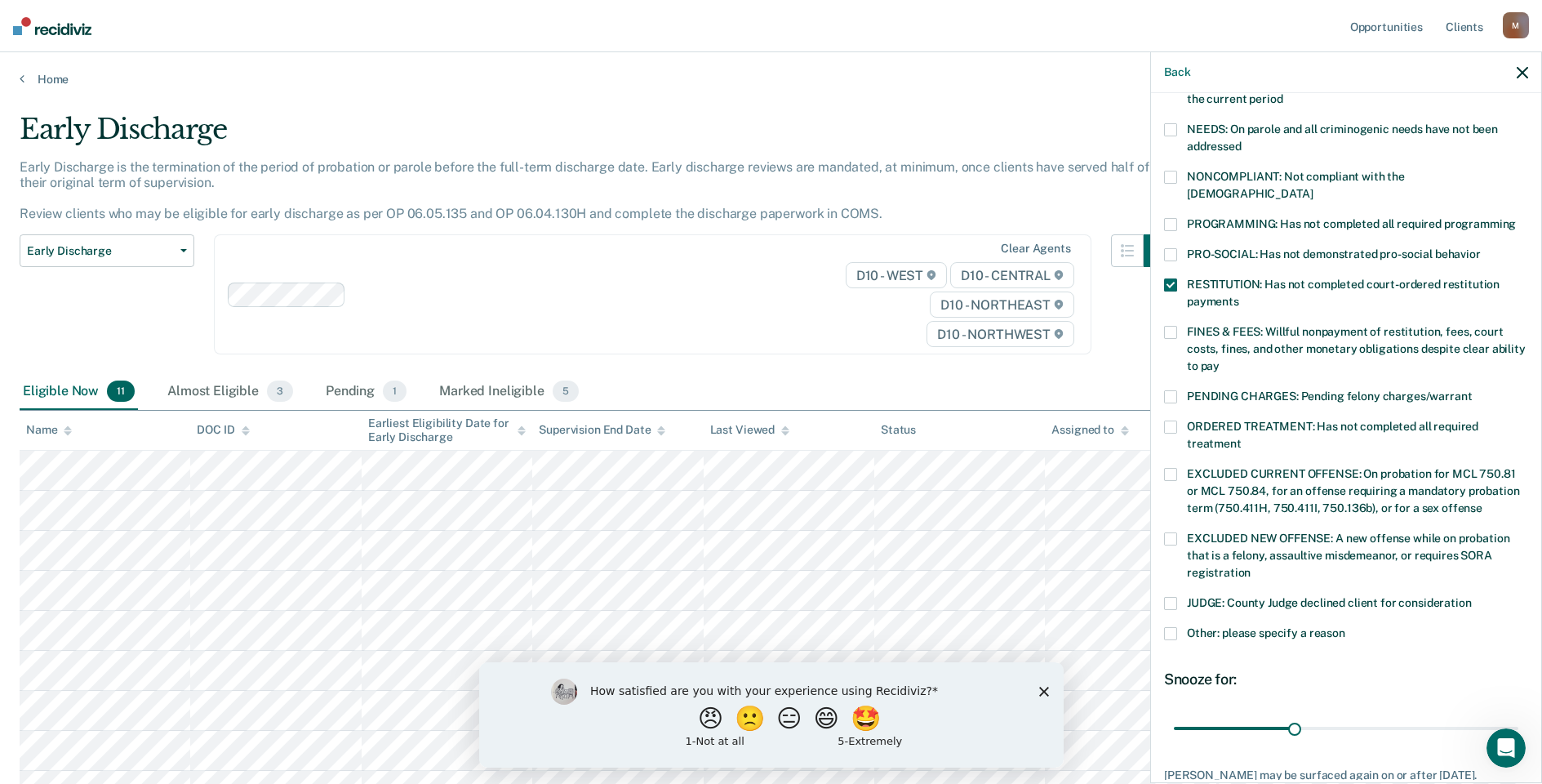
scroll to position [354, 0]
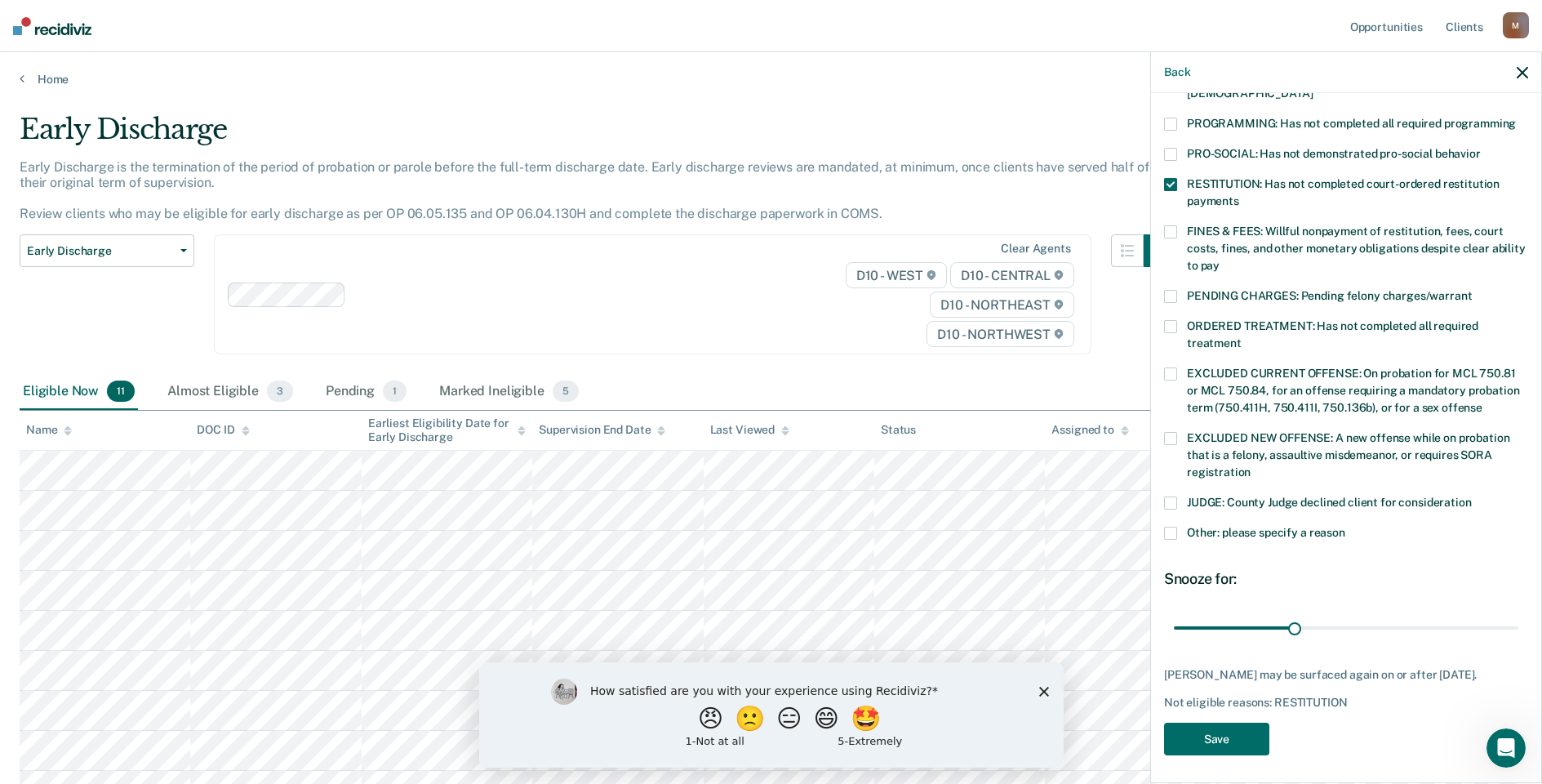
drag, startPoint x: 1199, startPoint y: 753, endPoint x: 1197, endPoint y: 743, distance: 10.2
click at [1198, 753] on div "KH Which of the following requirements has [PERSON_NAME] not met? [MEDICAL_DATA…" at bounding box center [1346, 262] width 364 height 1007
click at [1197, 742] on button "Save" at bounding box center [1216, 739] width 105 height 34
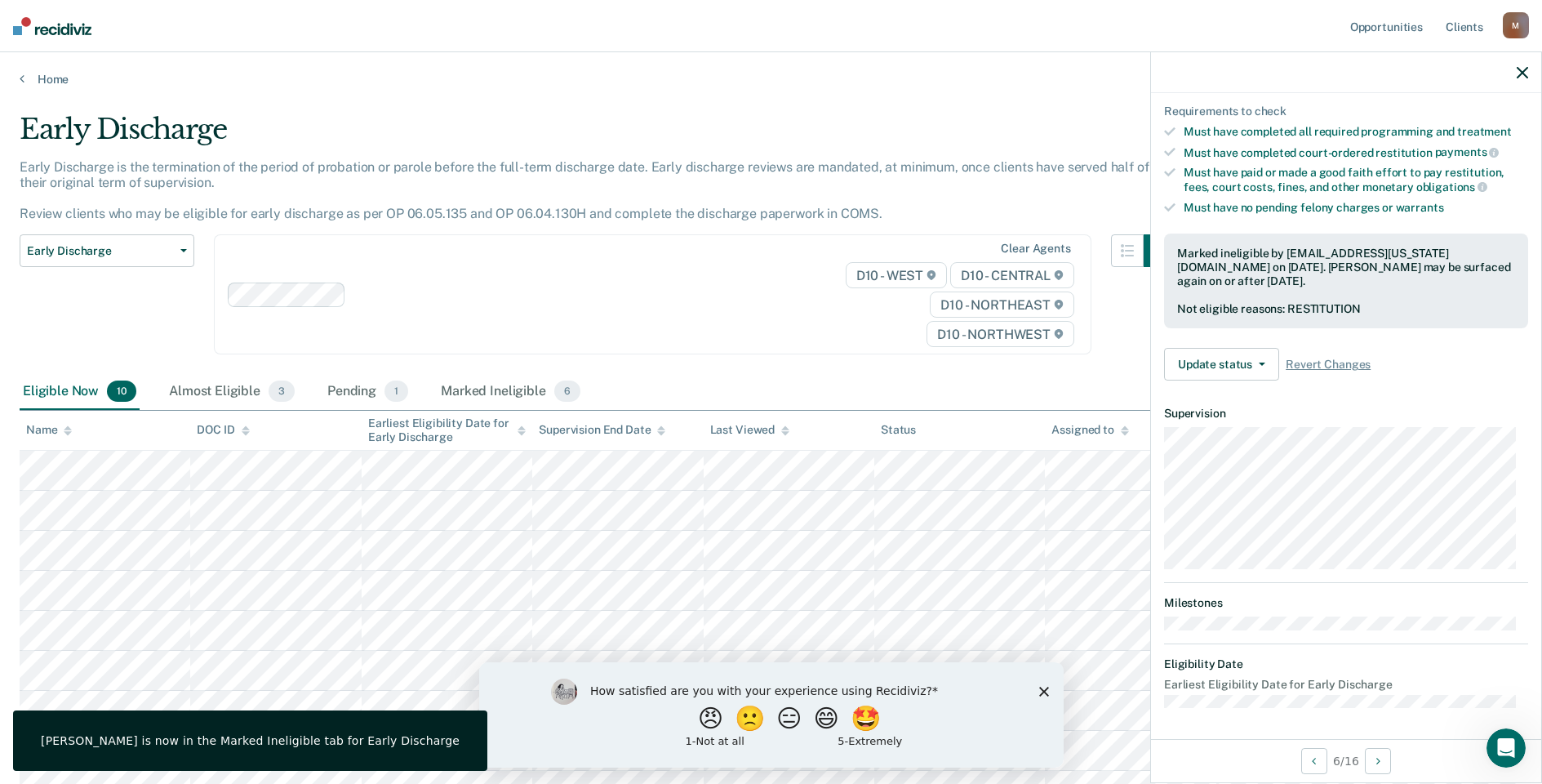
scroll to position [149, 0]
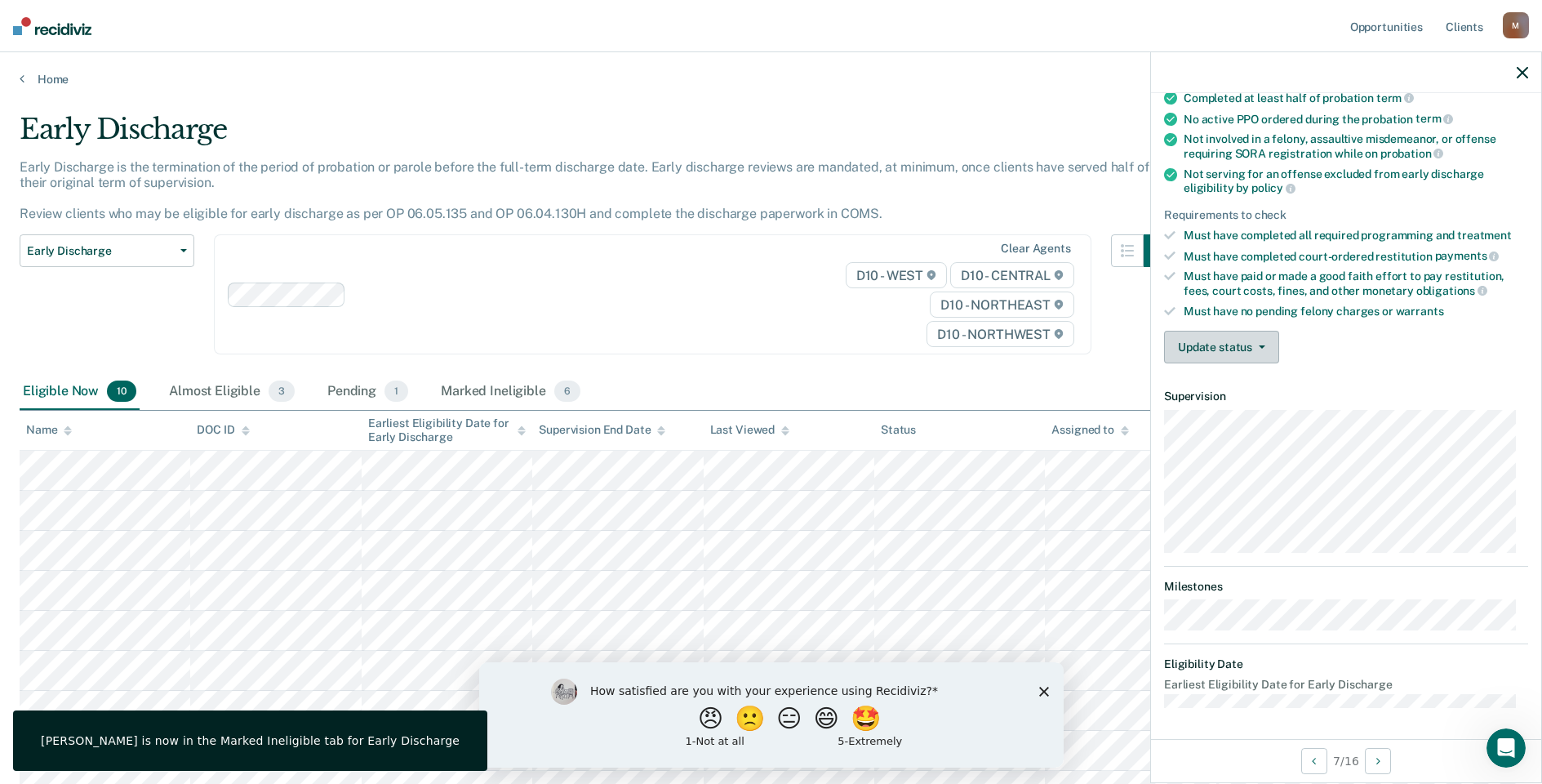
click at [1228, 347] on button "Update status" at bounding box center [1222, 346] width 115 height 33
click at [1210, 413] on button "Mark Ineligible" at bounding box center [1242, 412] width 157 height 26
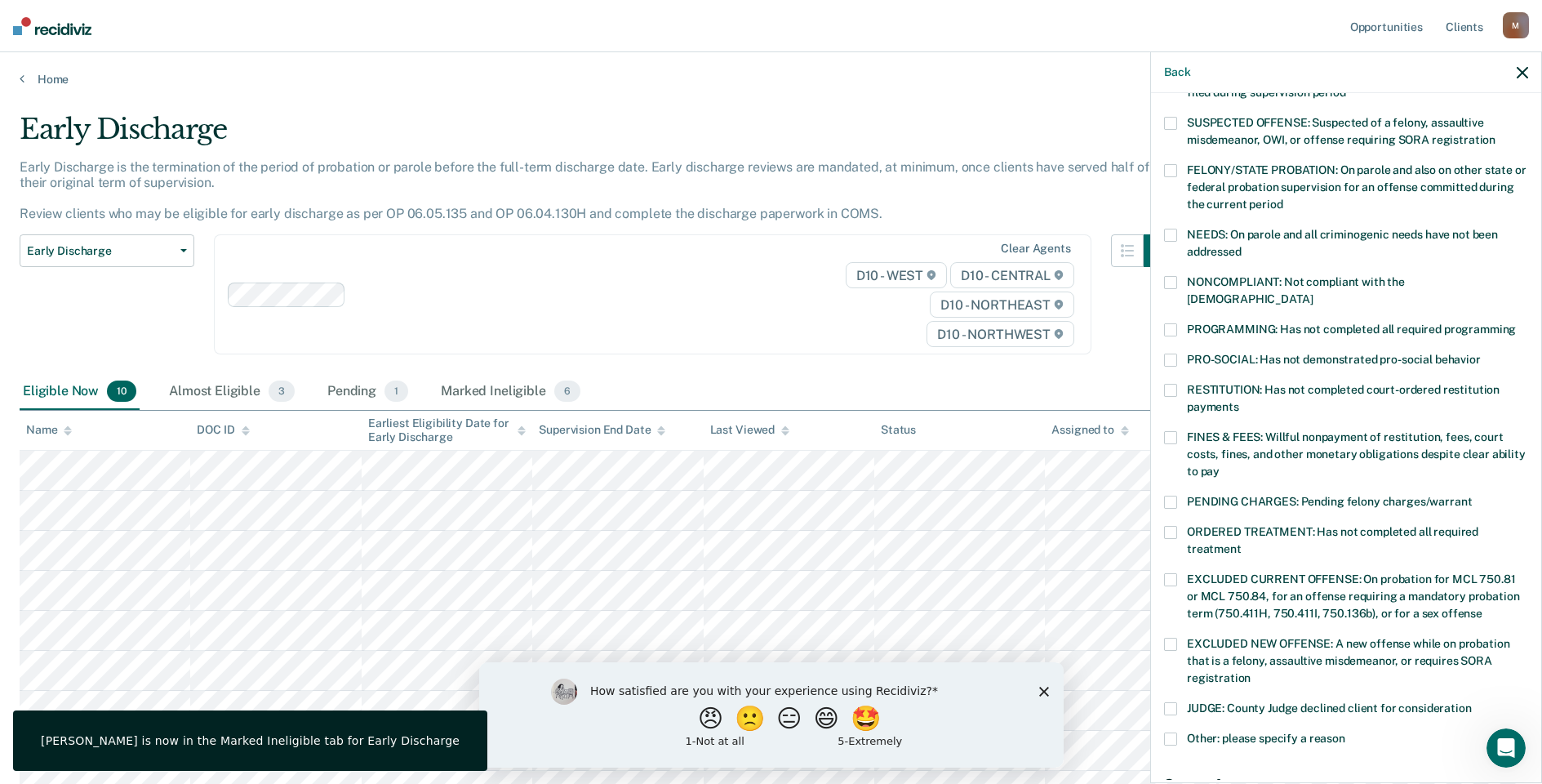
click at [1178, 289] on label "NONCOMPLIANT: Not compliant with the [DEMOGRAPHIC_DATA]" at bounding box center [1346, 292] width 364 height 34
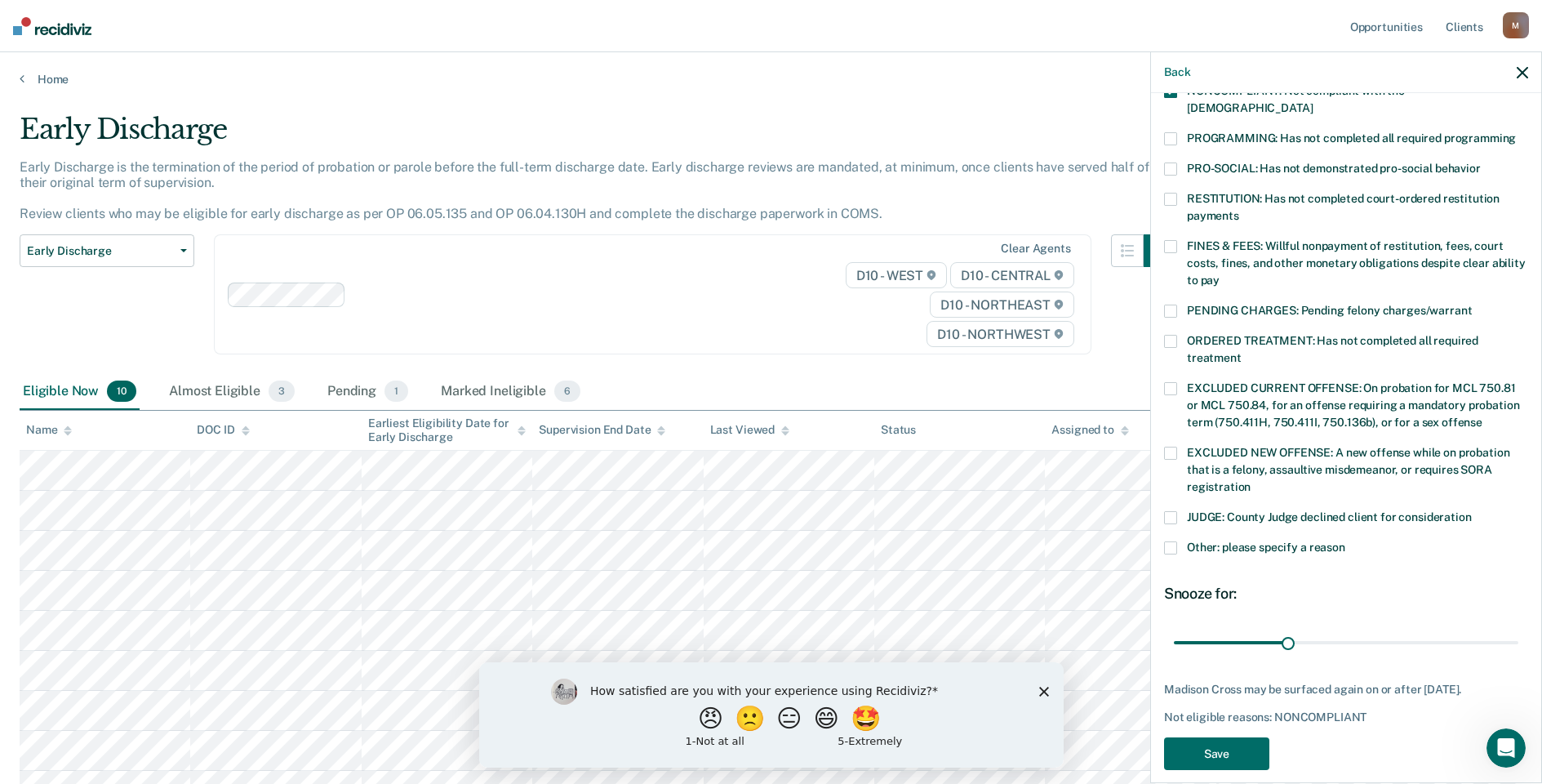
scroll to position [354, 0]
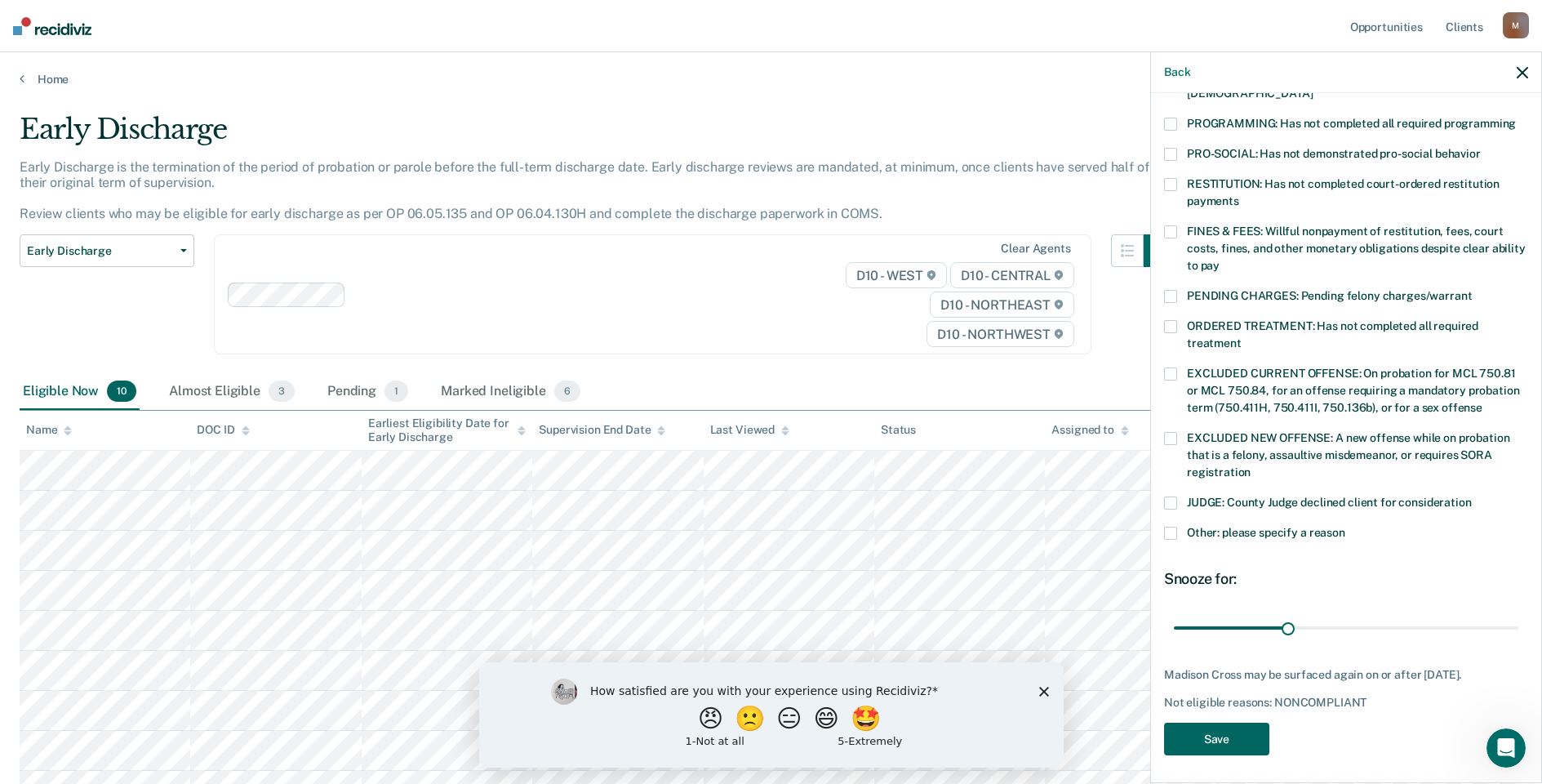
click at [1196, 740] on button "Save" at bounding box center [1216, 739] width 105 height 34
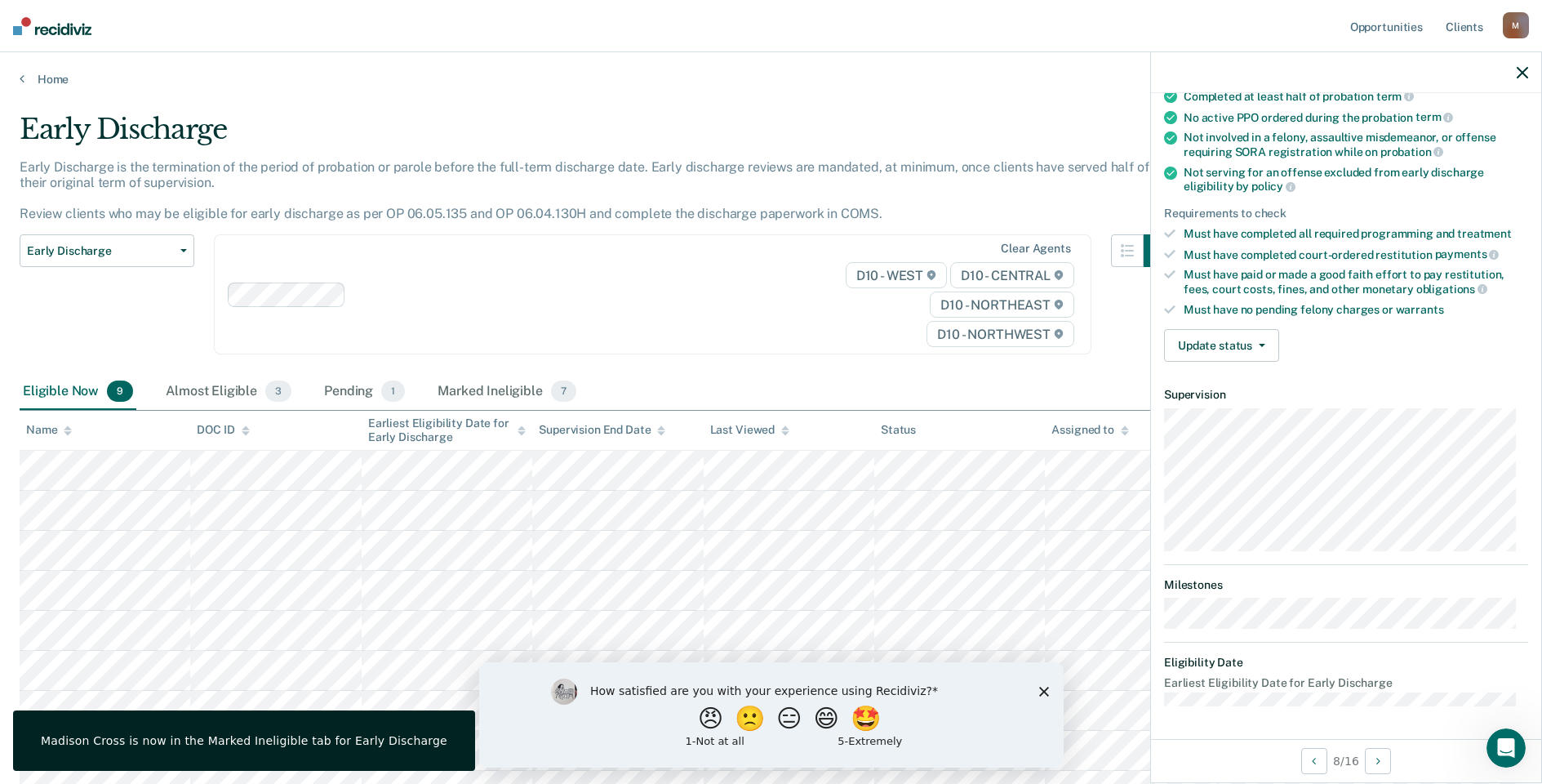
scroll to position [149, 0]
click at [1206, 334] on button "Update status" at bounding box center [1222, 346] width 115 height 33
click at [1222, 407] on button "Mark Ineligible" at bounding box center [1242, 412] width 157 height 26
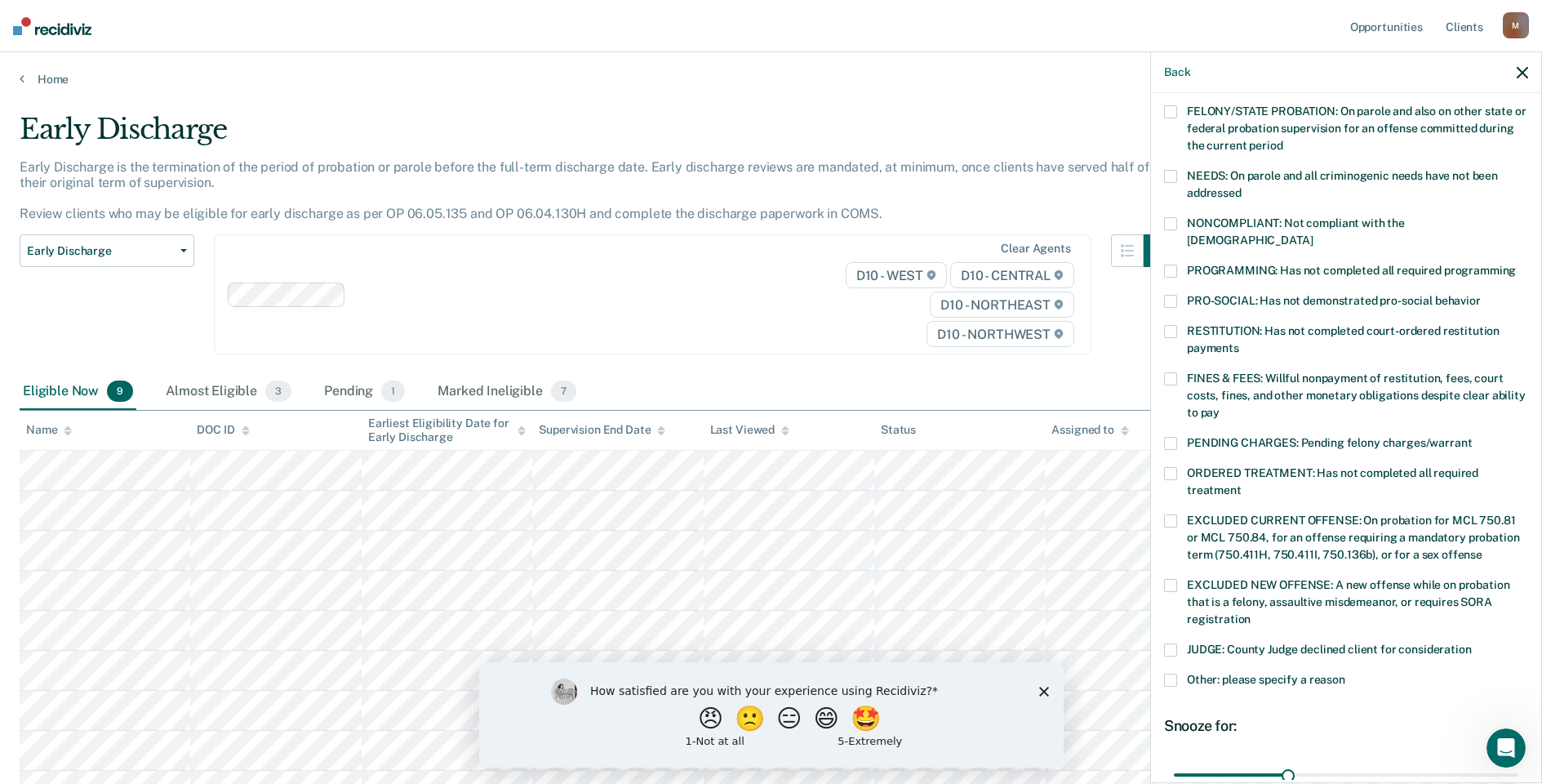
scroll to position [230, 0]
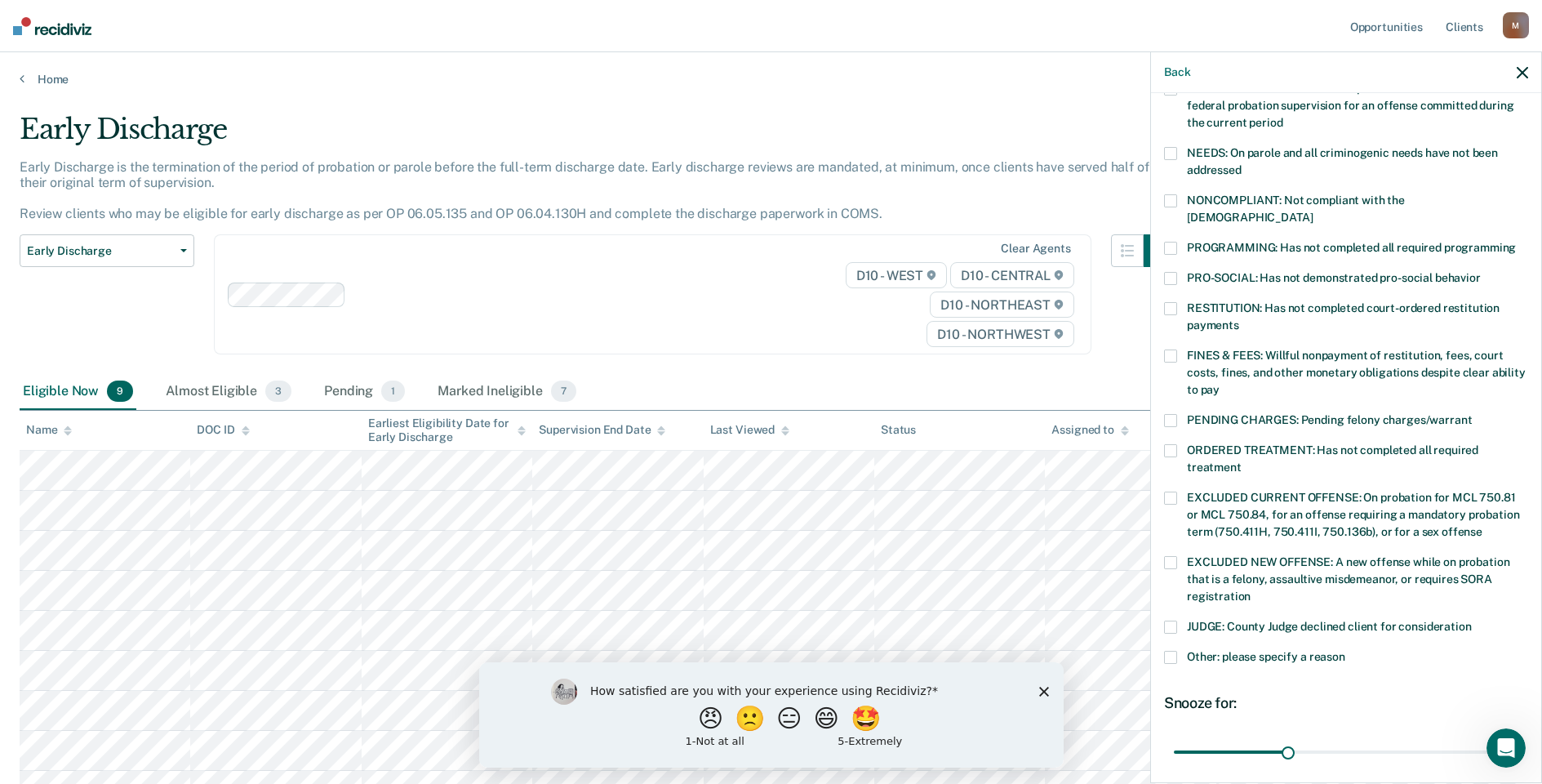
click at [1167, 242] on span at bounding box center [1170, 249] width 13 height 13
click at [1170, 196] on span at bounding box center [1170, 201] width 13 height 13
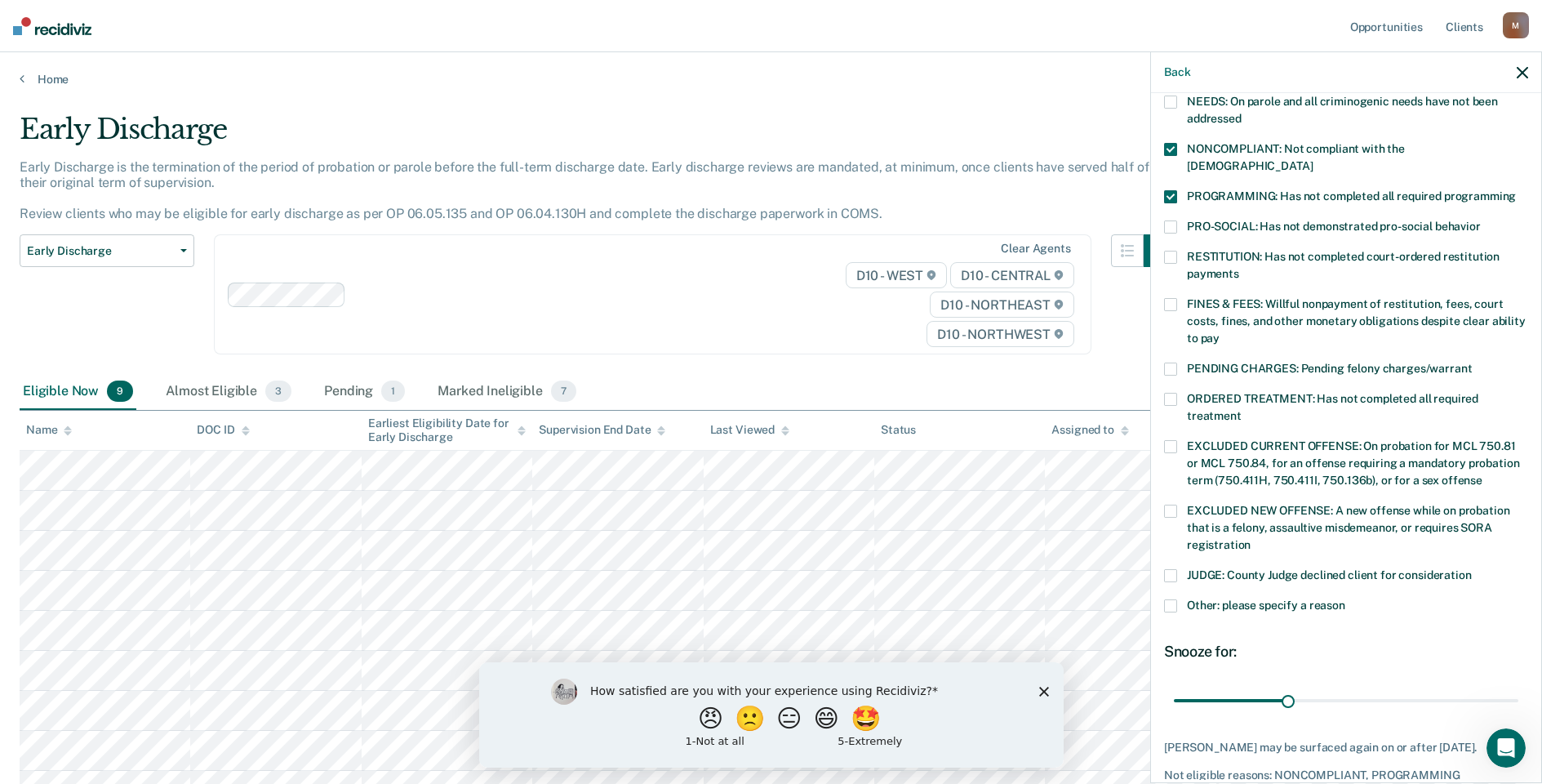
scroll to position [354, 0]
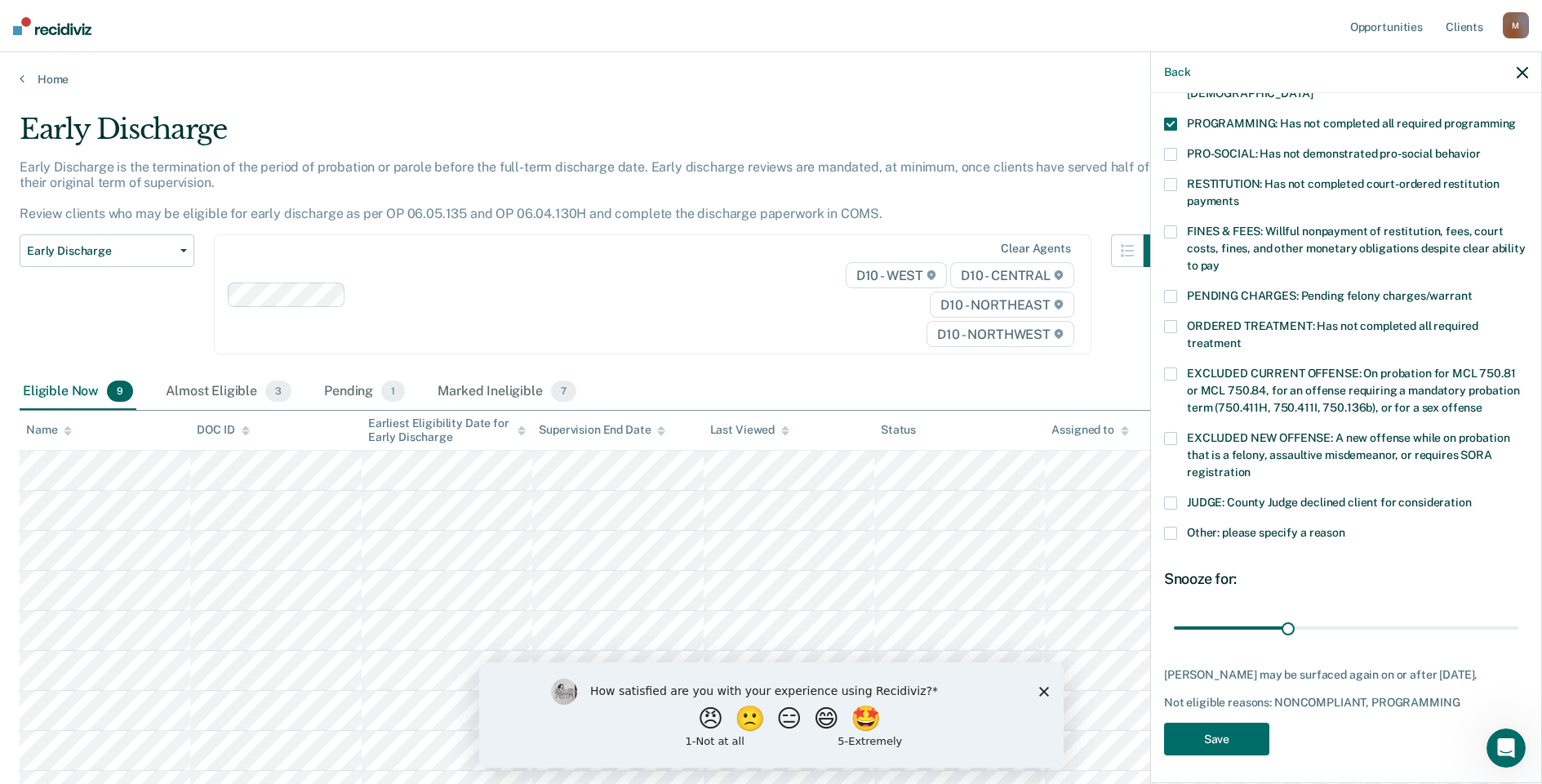
click at [1247, 713] on div "MH Which of the following requirements has [PERSON_NAME] not met? [MEDICAL_DATA…" at bounding box center [1346, 262] width 364 height 1007
click at [1243, 726] on button "Save" at bounding box center [1216, 739] width 105 height 34
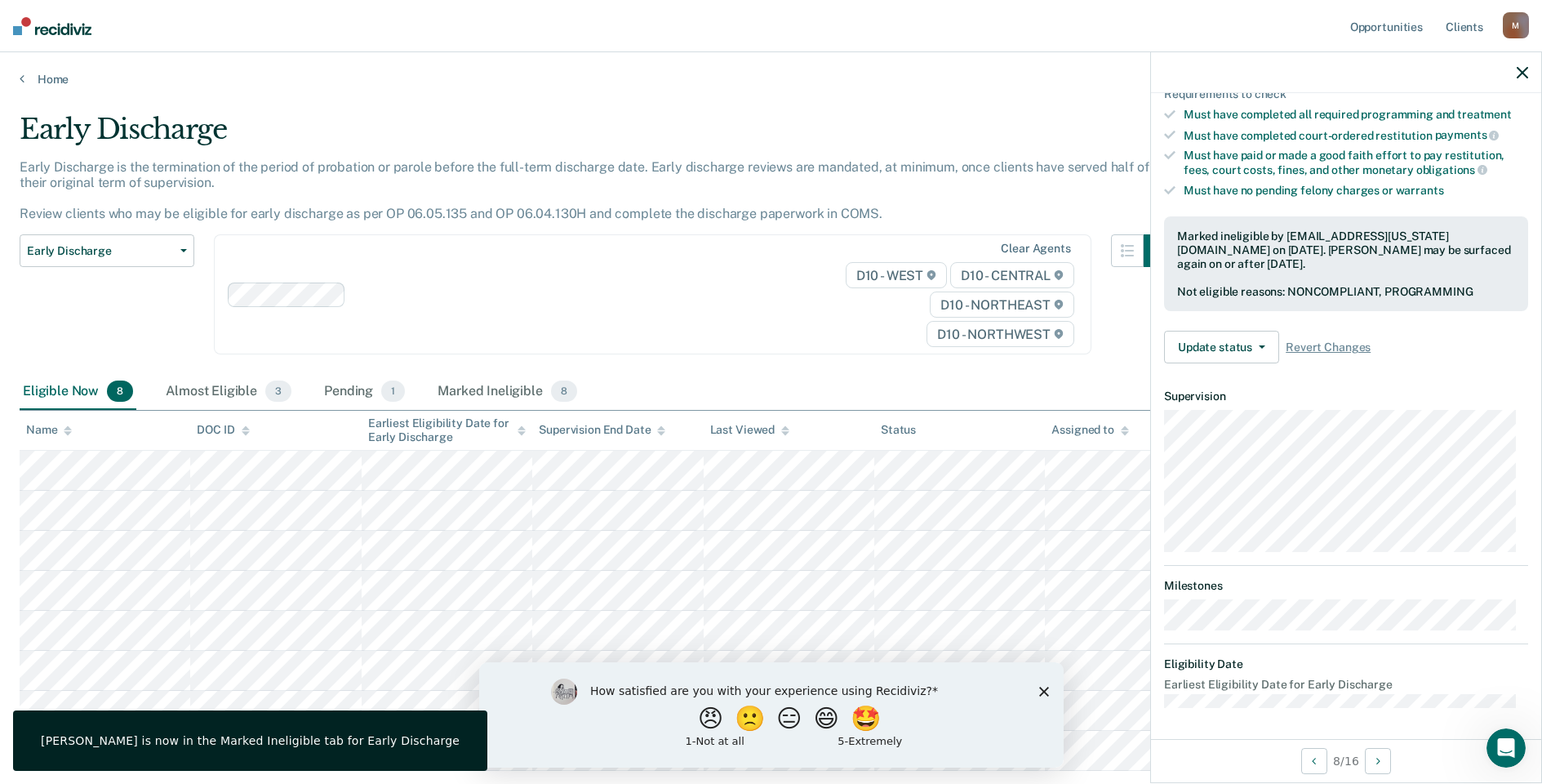
scroll to position [149, 0]
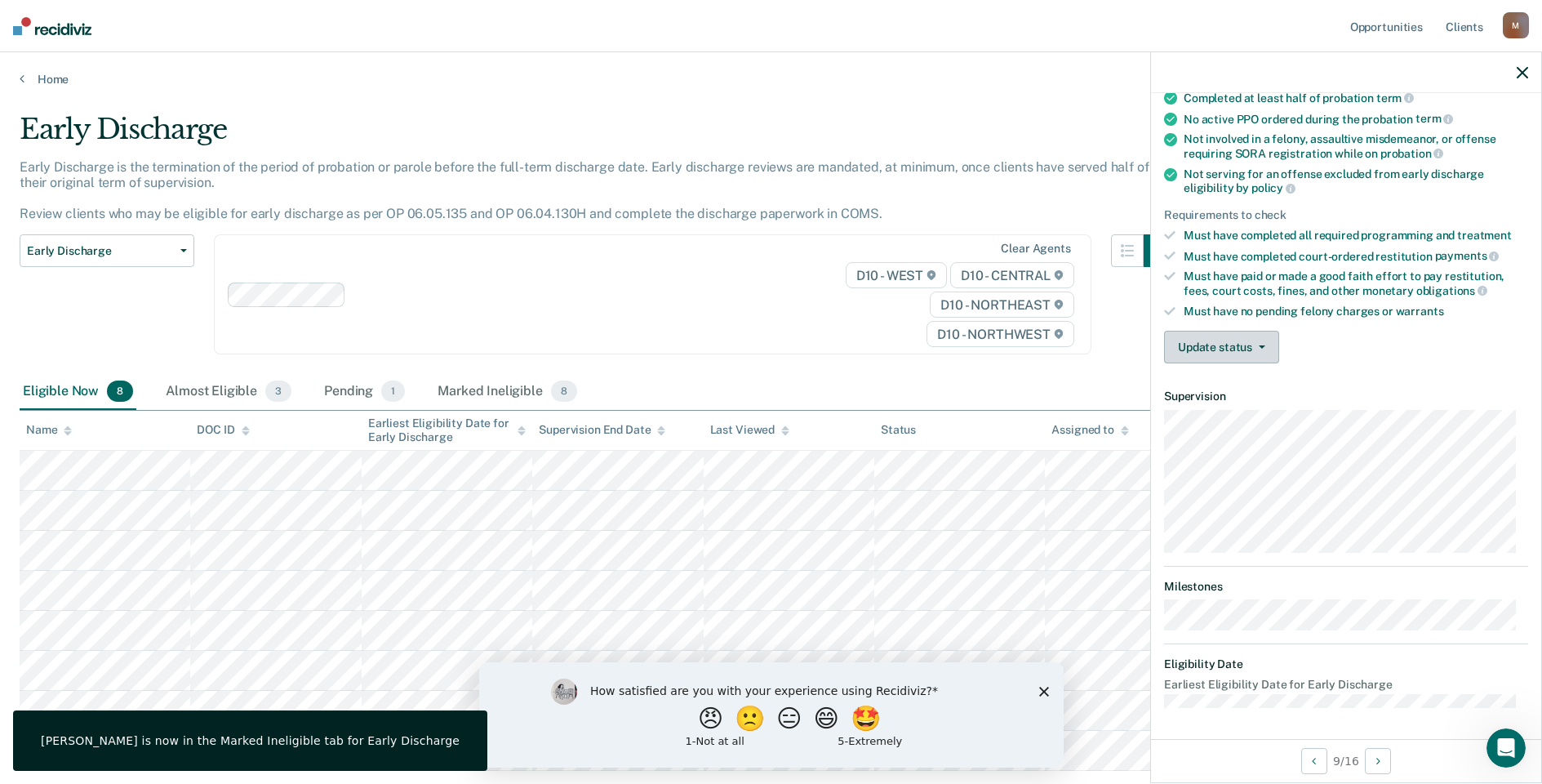
click at [1183, 361] on button "Update status" at bounding box center [1222, 346] width 115 height 33
click at [1202, 412] on button "Mark Ineligible" at bounding box center [1242, 412] width 157 height 26
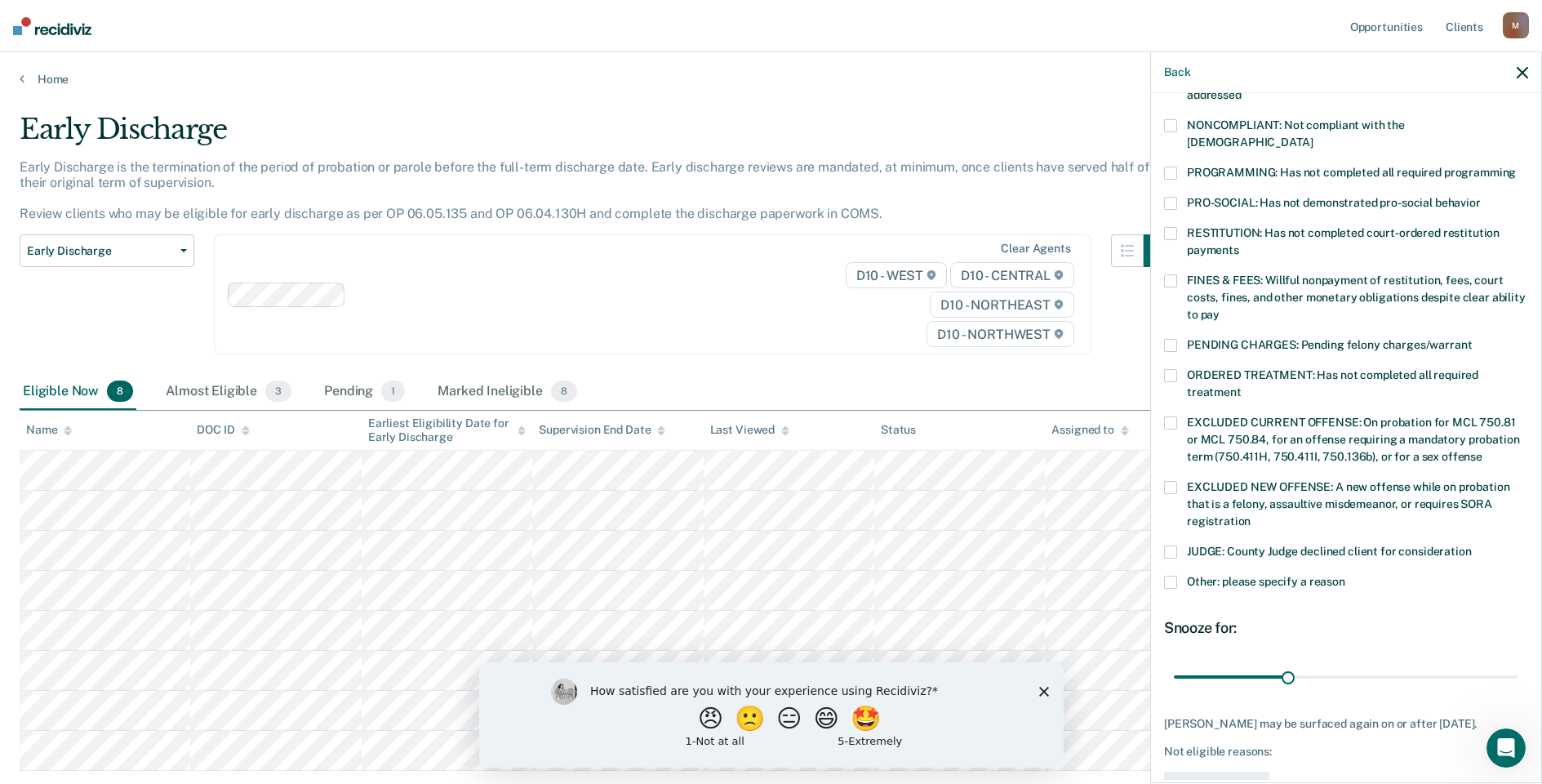
scroll to position [312, 0]
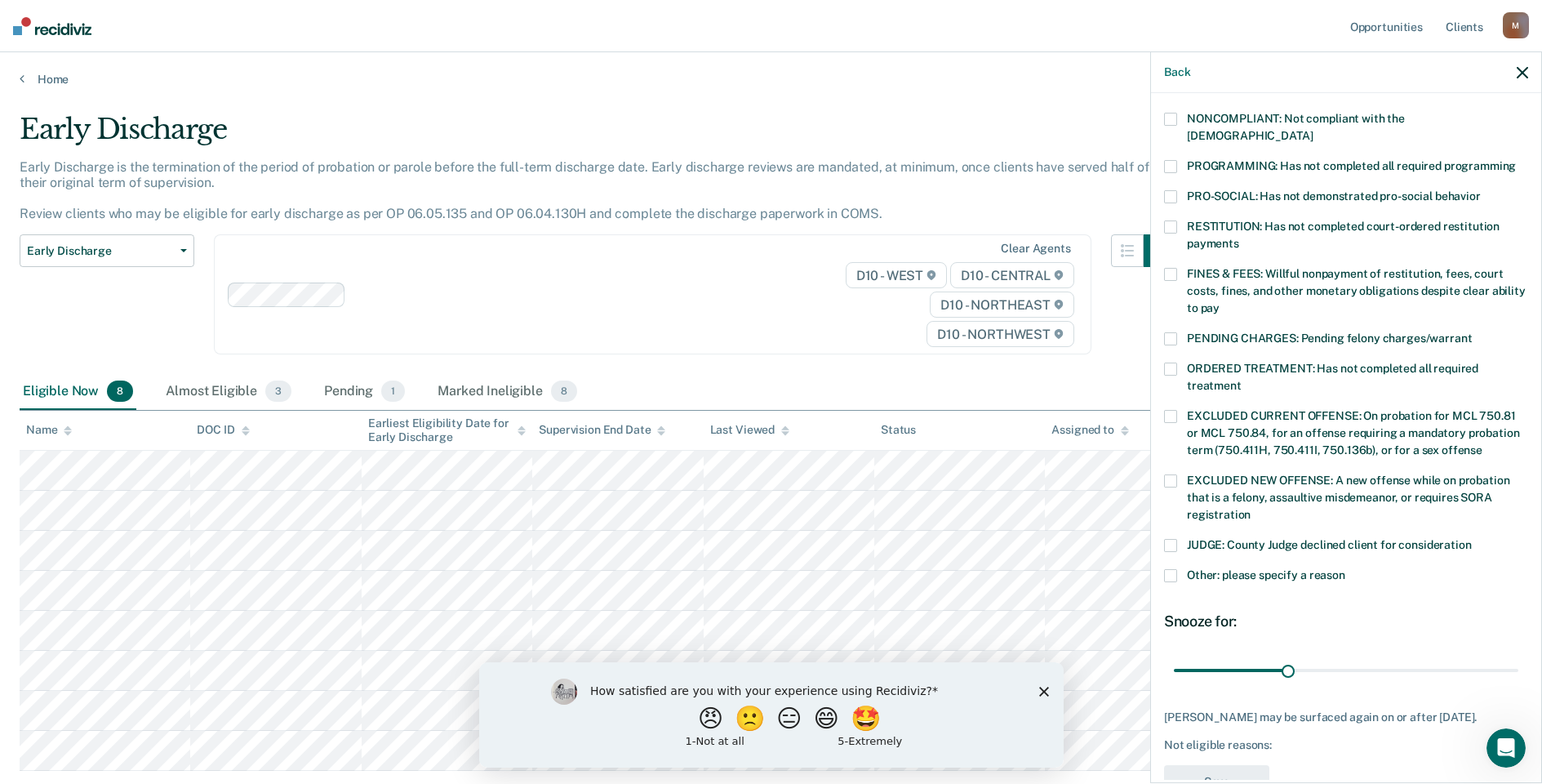
click at [1191, 569] on label "Other: please specify a reason" at bounding box center [1346, 577] width 364 height 17
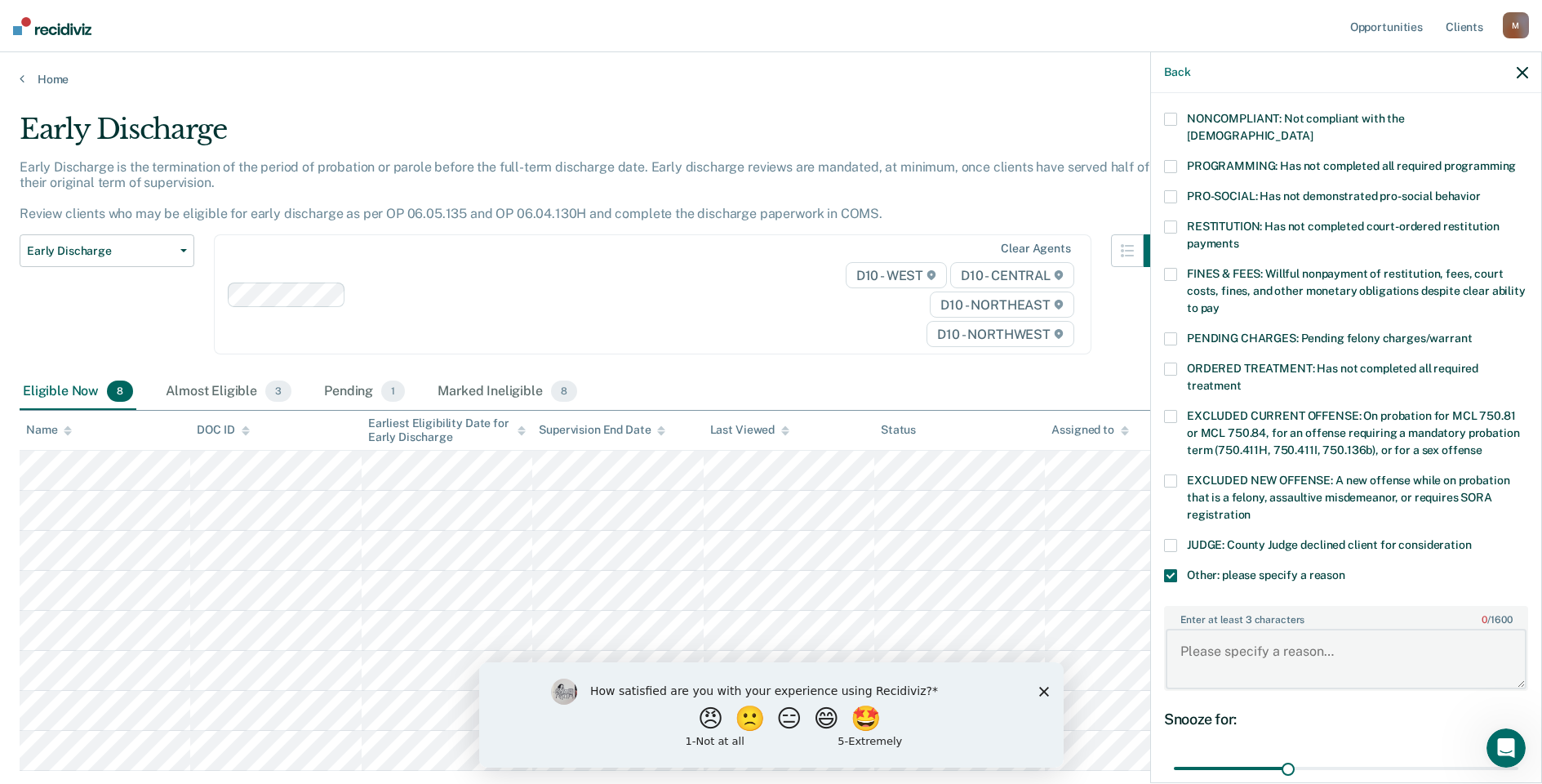
click at [1202, 653] on textarea "Enter at least 3 characters 0 / 1600" at bounding box center [1346, 658] width 361 height 61
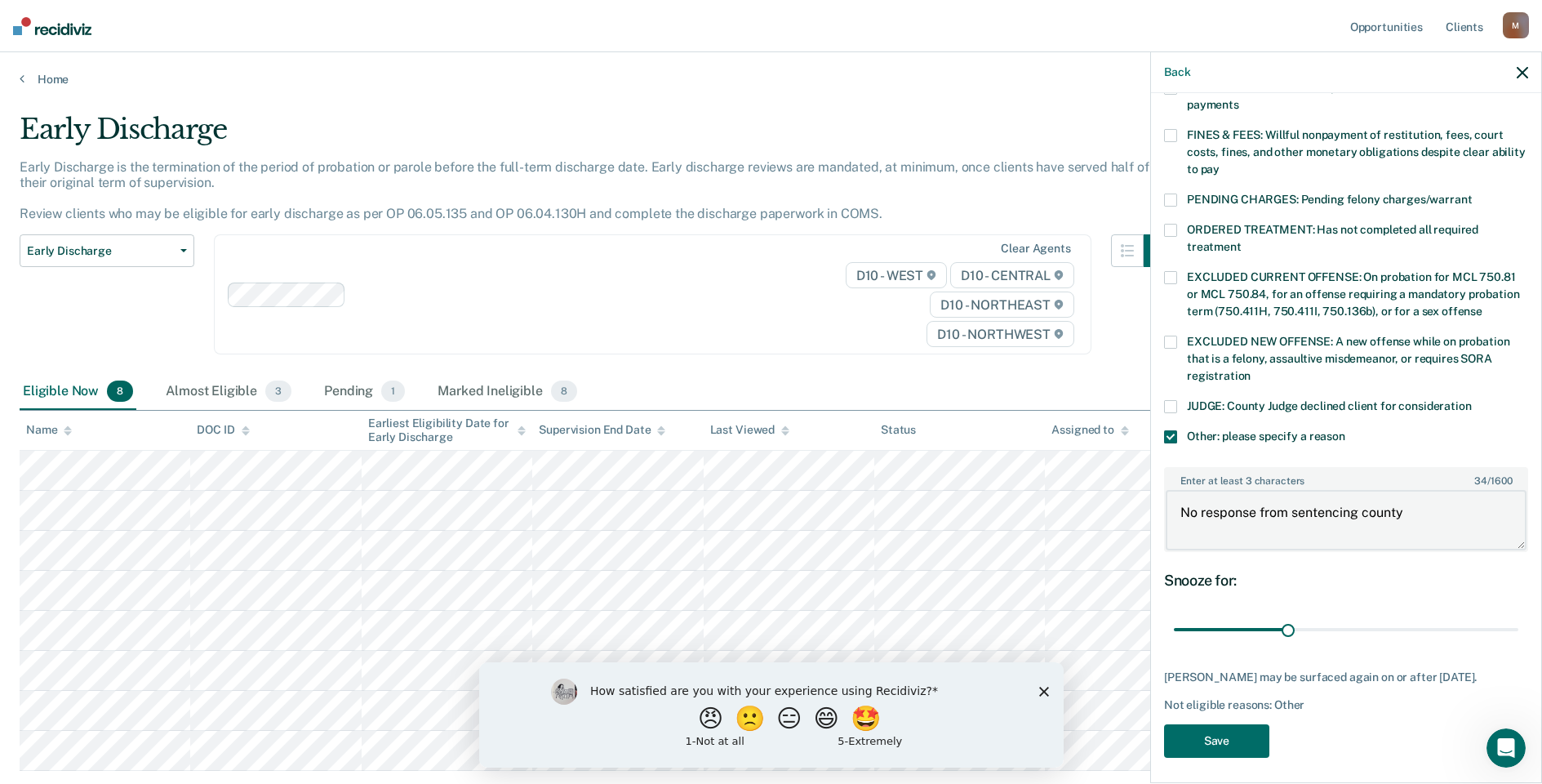
scroll to position [453, 0]
type textarea "No response from sentencing county"
click at [1201, 710] on div "CL Which of the following requirements has [PERSON_NAME] not met? [MEDICAL_DATA…" at bounding box center [1346, 211] width 364 height 1105
click at [1201, 722] on button "Save" at bounding box center [1216, 738] width 105 height 34
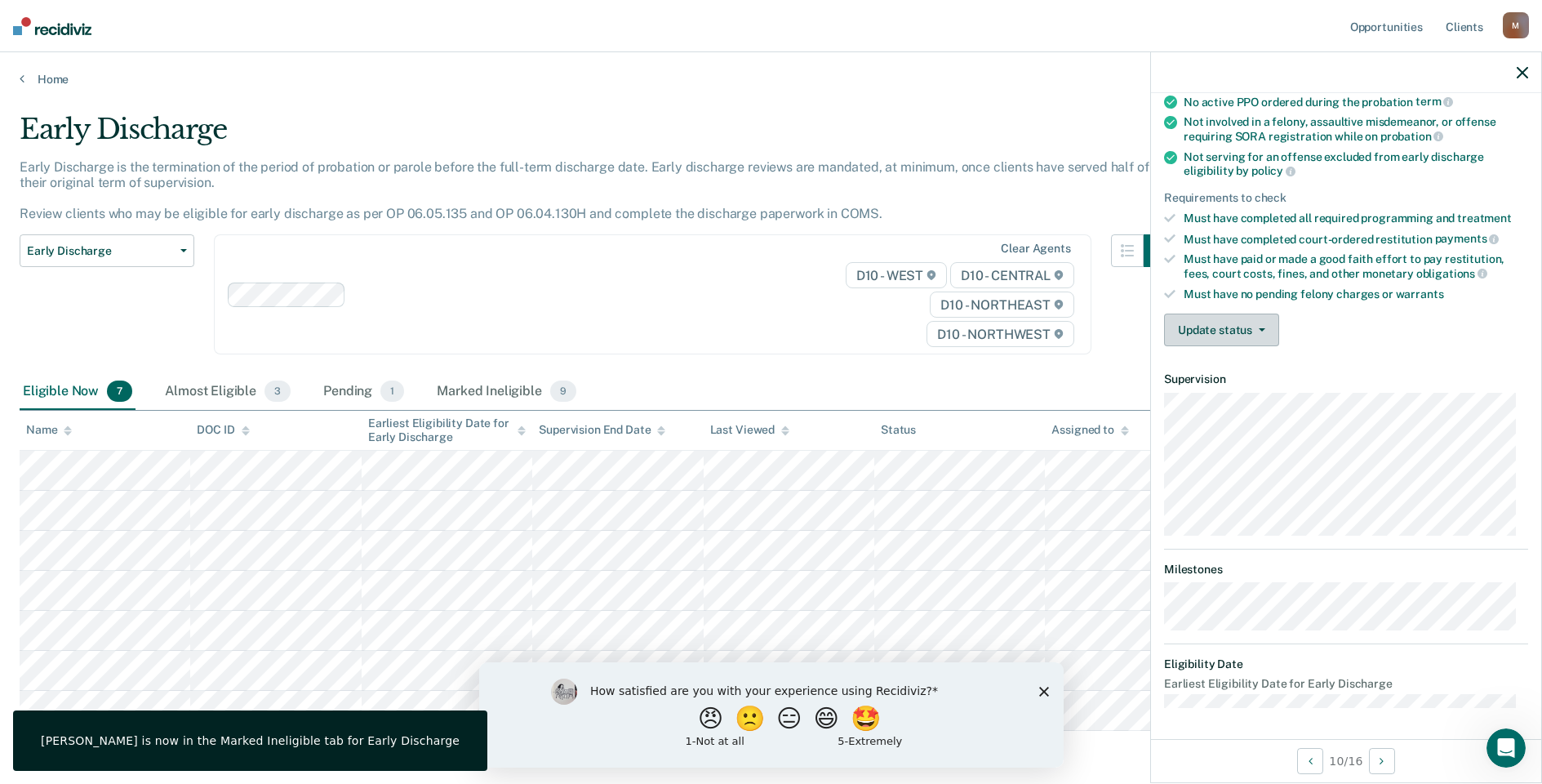
click at [1204, 327] on button "Update status" at bounding box center [1222, 330] width 115 height 33
click at [1215, 390] on button "Mark Ineligible" at bounding box center [1242, 395] width 157 height 26
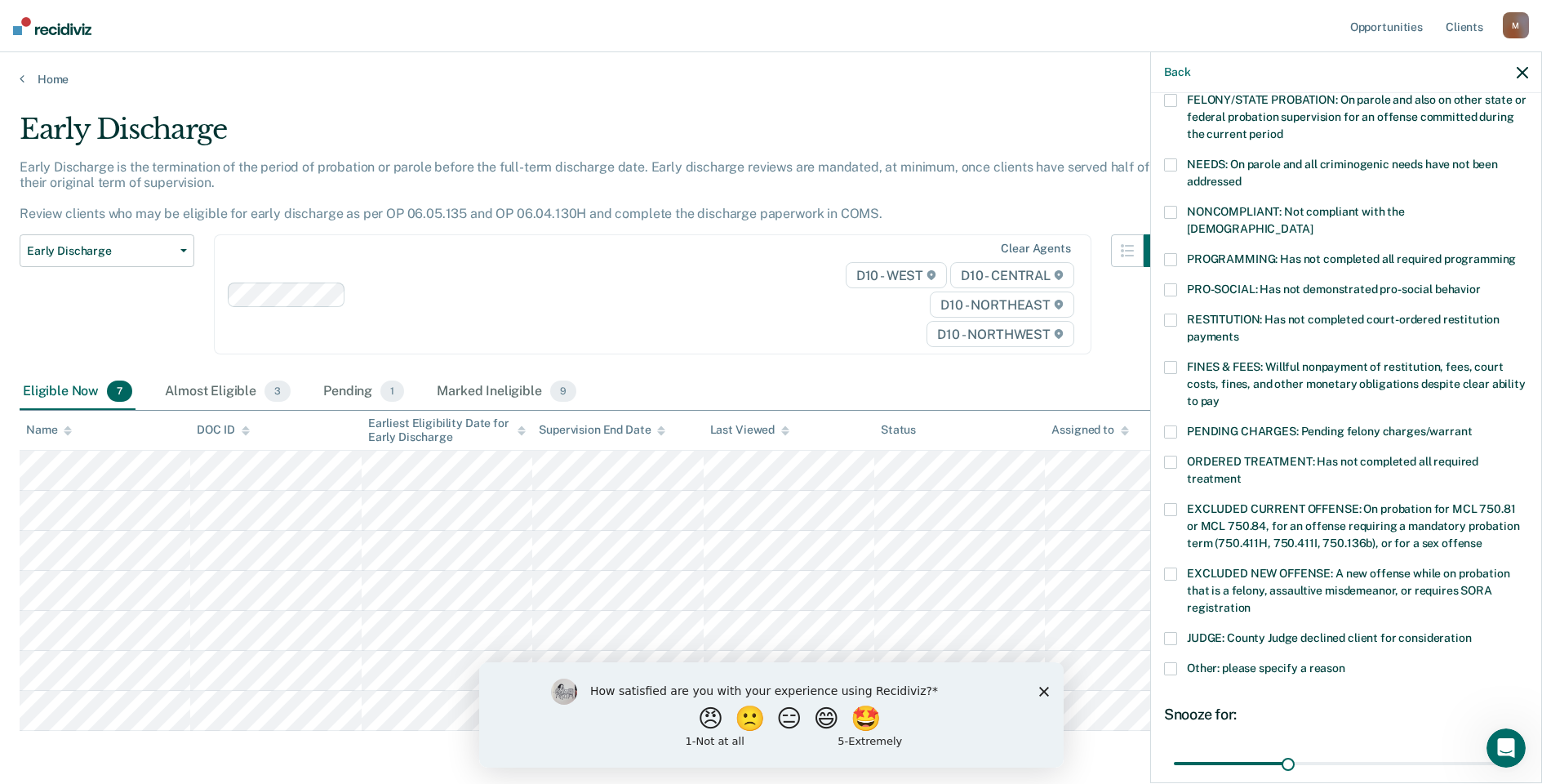
scroll to position [248, 0]
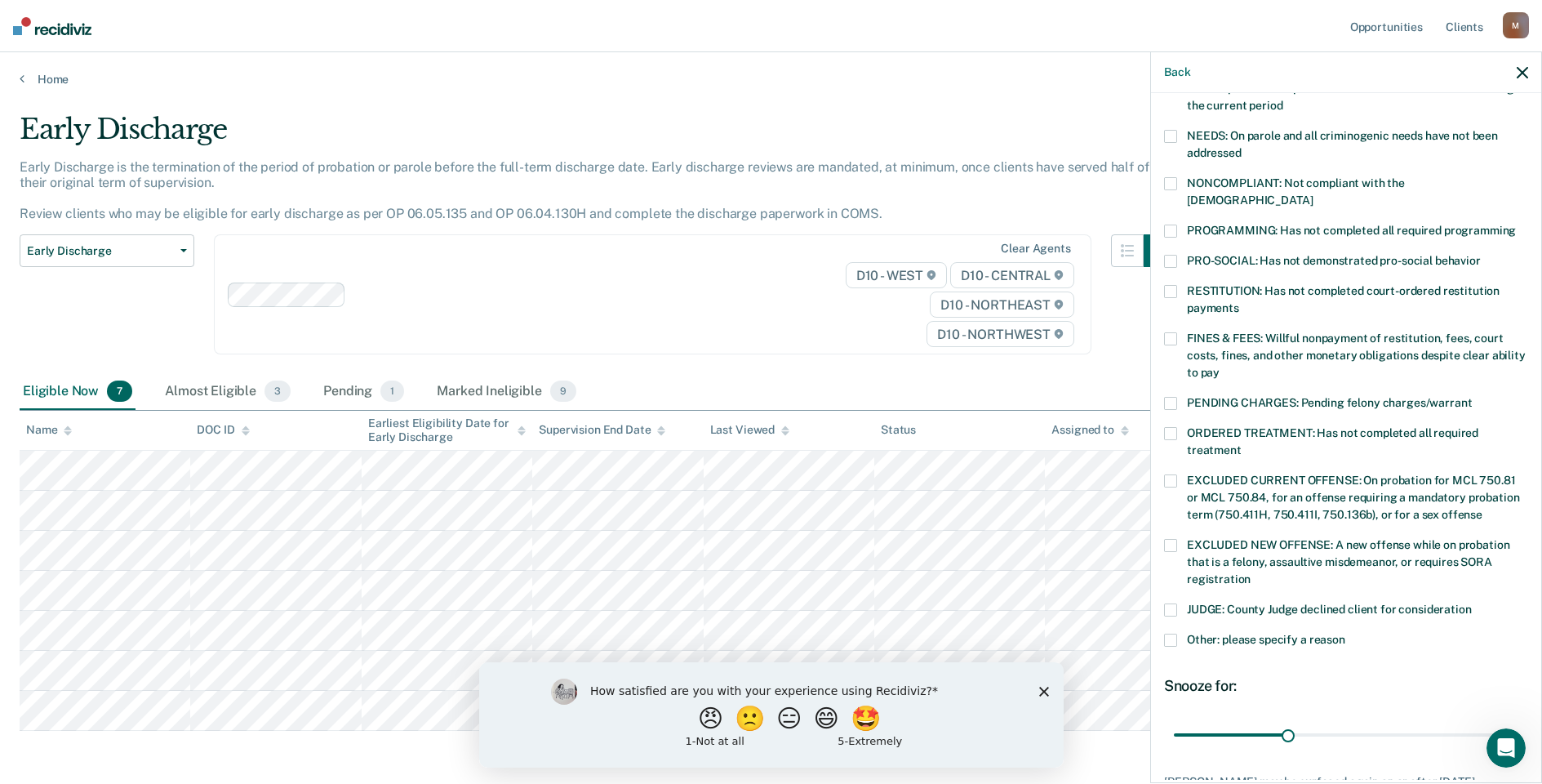
click at [1178, 633] on label "Other: please specify a reason" at bounding box center [1346, 642] width 364 height 17
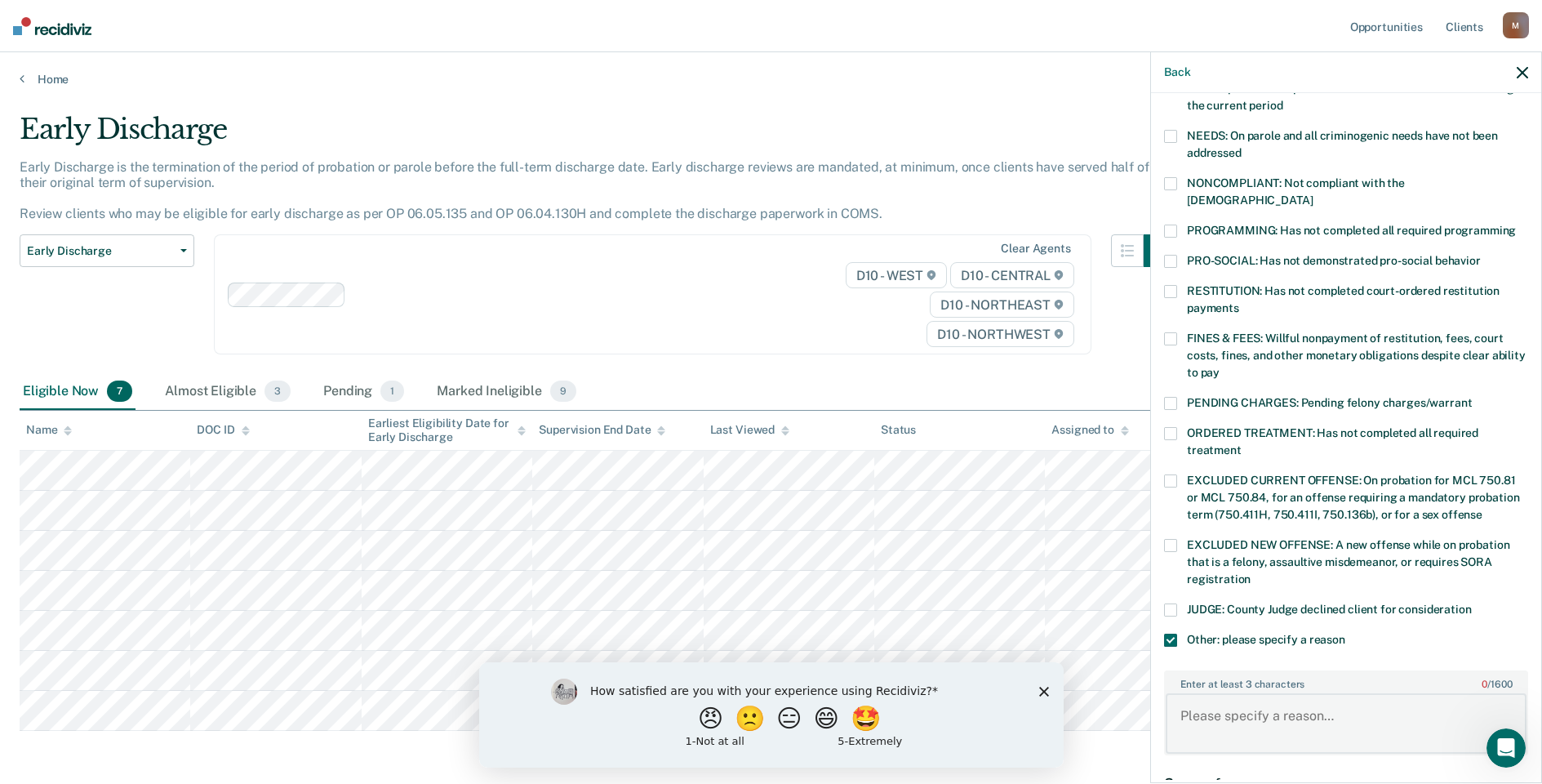
click at [1194, 693] on textarea "Enter at least 3 characters 0 / 1600" at bounding box center [1346, 723] width 361 height 61
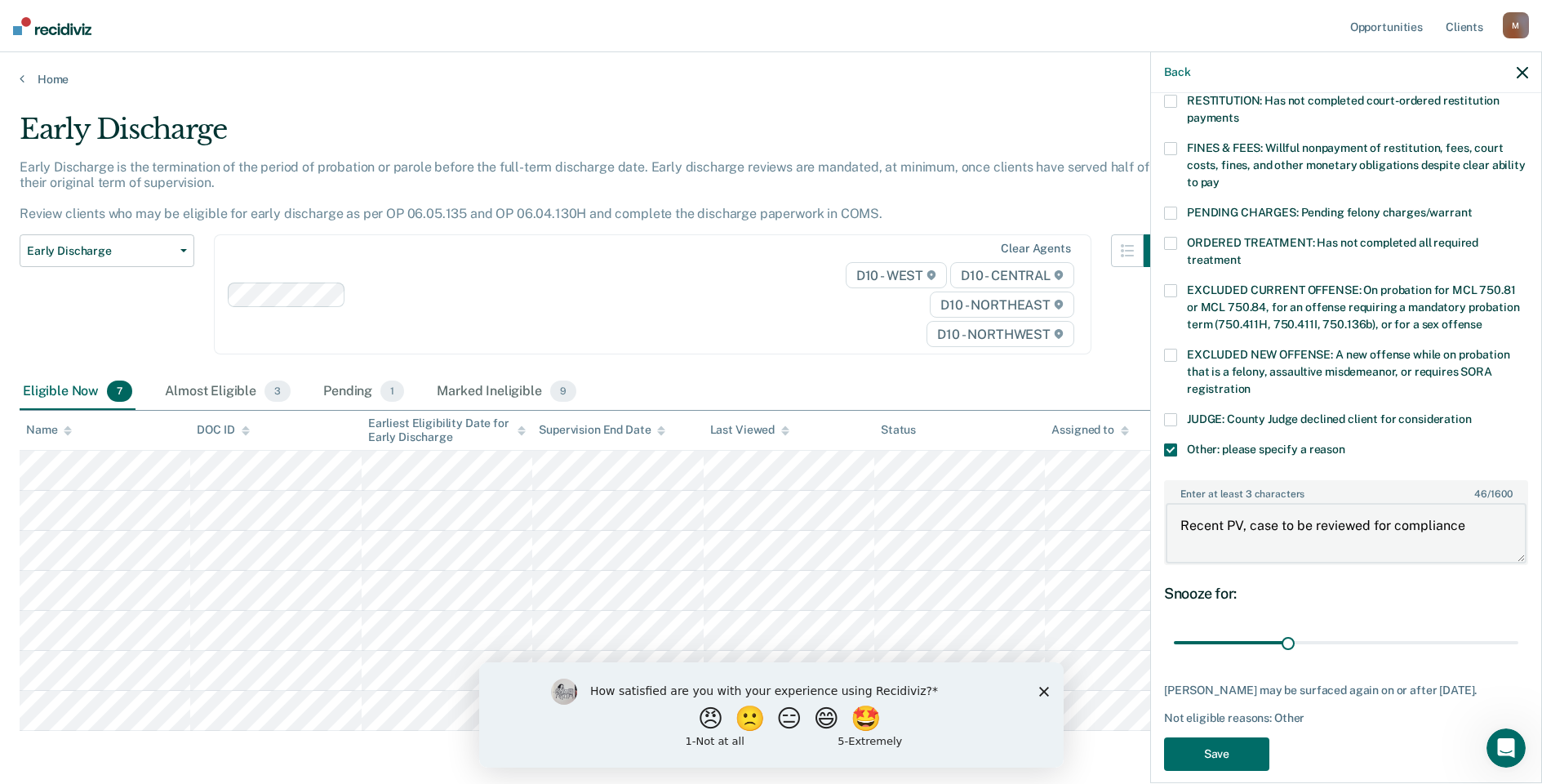
scroll to position [453, 0]
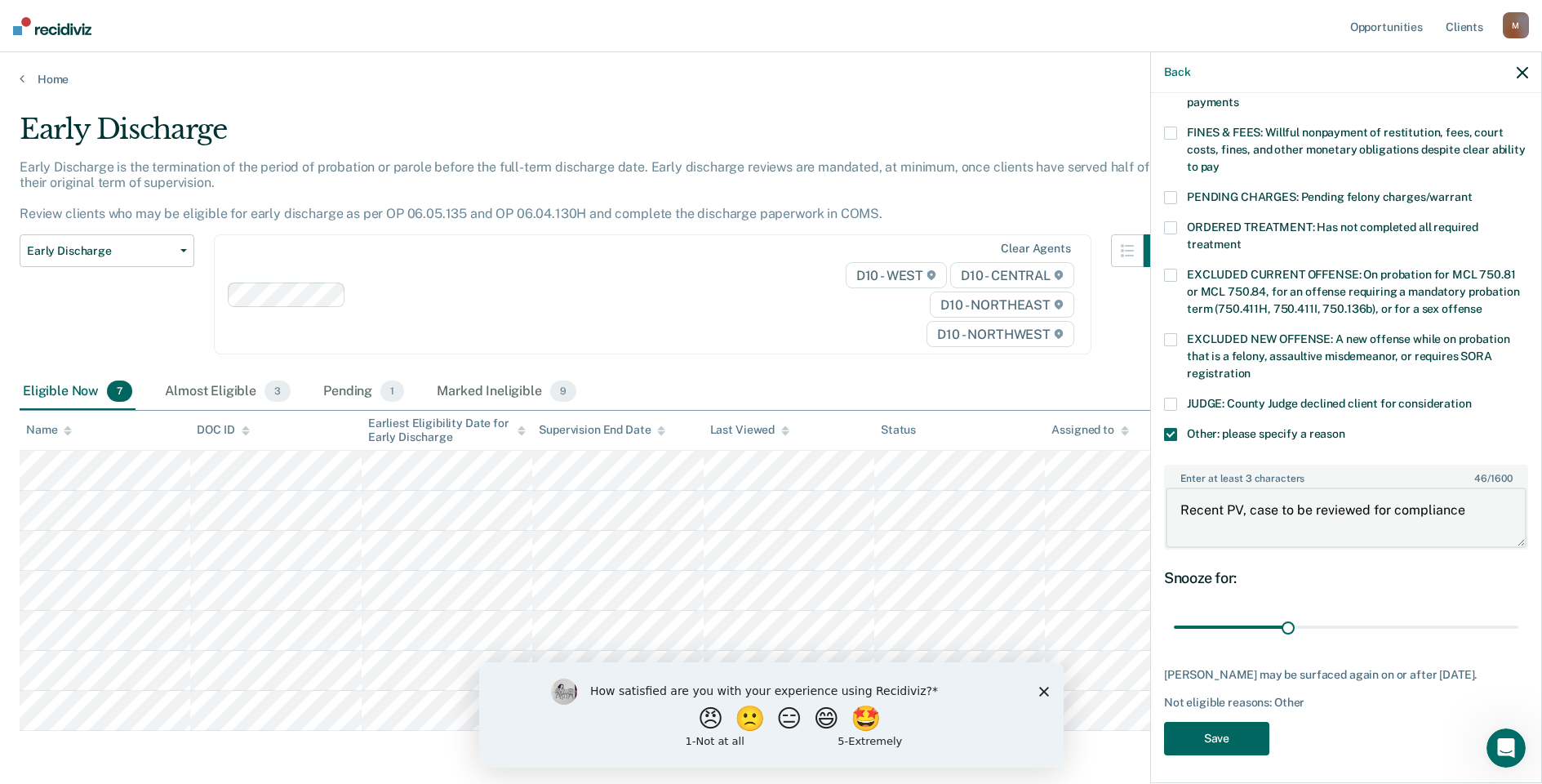
type textarea "Recent PV, case to be reviewed for compliance"
click at [1210, 722] on button "Save" at bounding box center [1216, 738] width 105 height 34
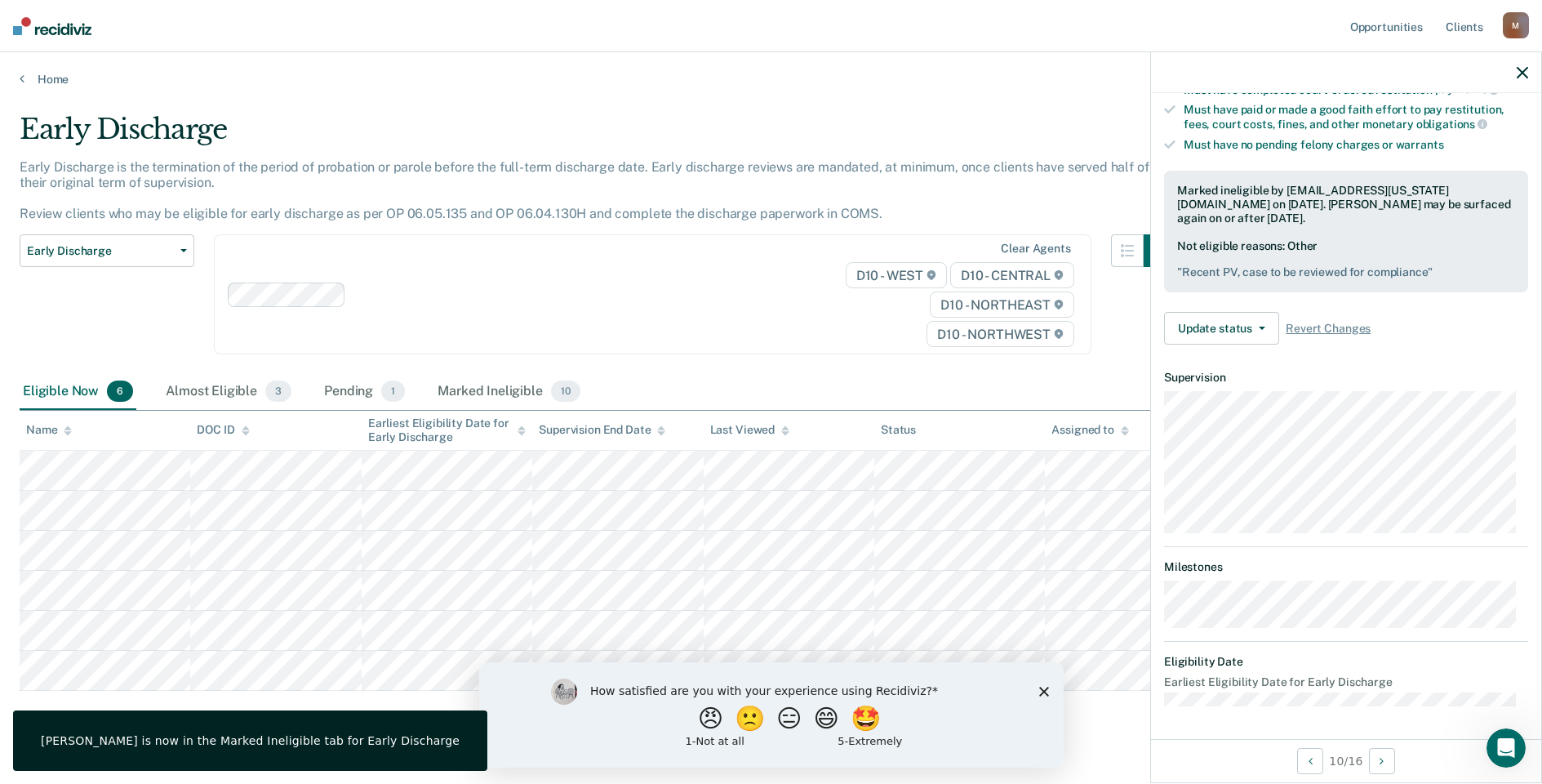
scroll to position [149, 0]
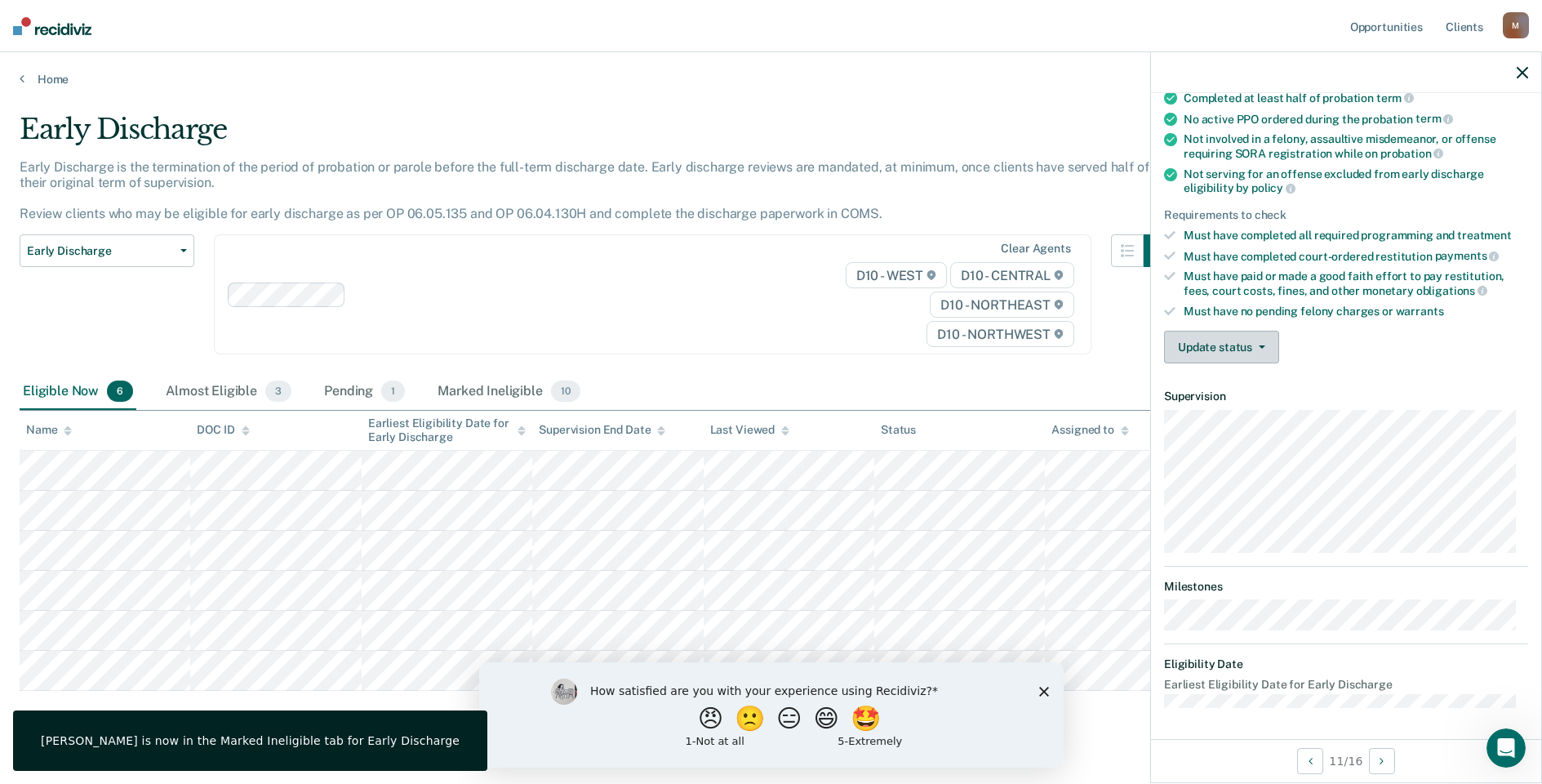
click at [1199, 335] on button "Update status" at bounding box center [1222, 346] width 115 height 33
click at [1239, 418] on button "Mark Ineligible" at bounding box center [1242, 412] width 157 height 26
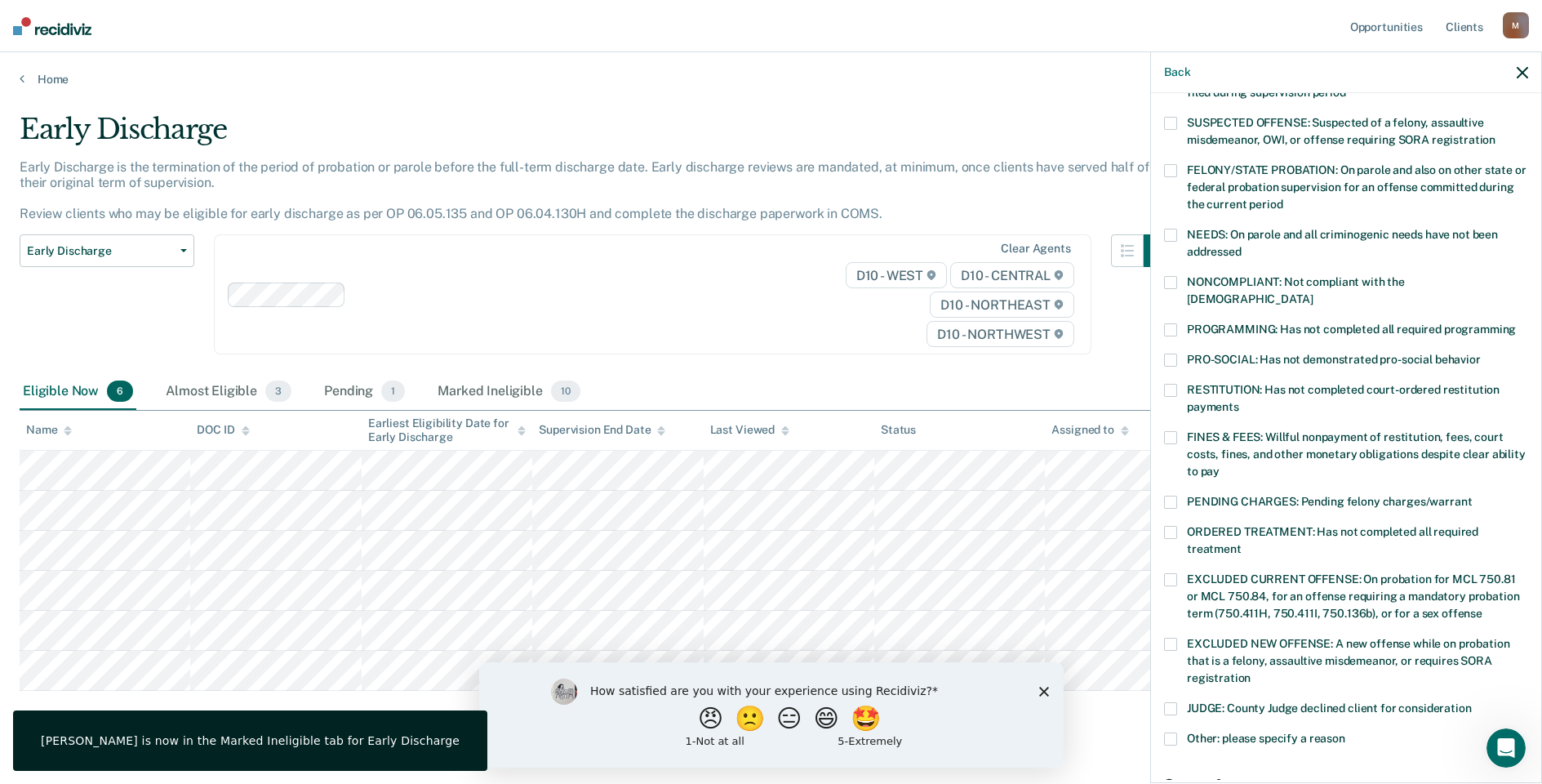
drag, startPoint x: 1236, startPoint y: 431, endPoint x: 1230, endPoint y: 445, distance: 15.2
click at [1235, 437] on span "FINES & FEES: Willful nonpayment of restitution, fees, court costs, fines, and …" at bounding box center [1357, 453] width 339 height 47
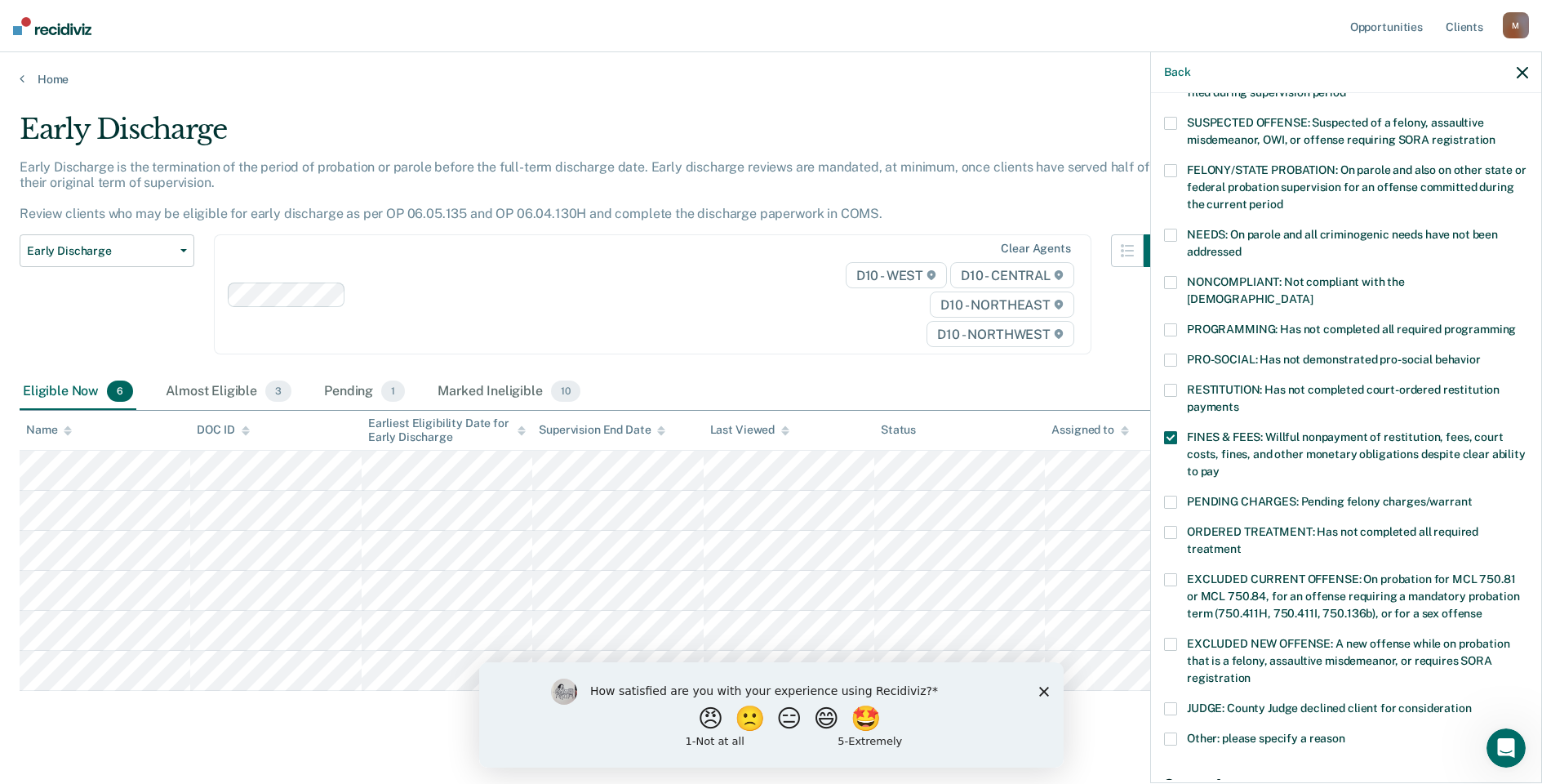
click at [1175, 431] on span at bounding box center [1170, 438] width 13 height 13
click at [1177, 323] on label "PROGRAMMING: Has not completed all required programming" at bounding box center [1346, 331] width 364 height 17
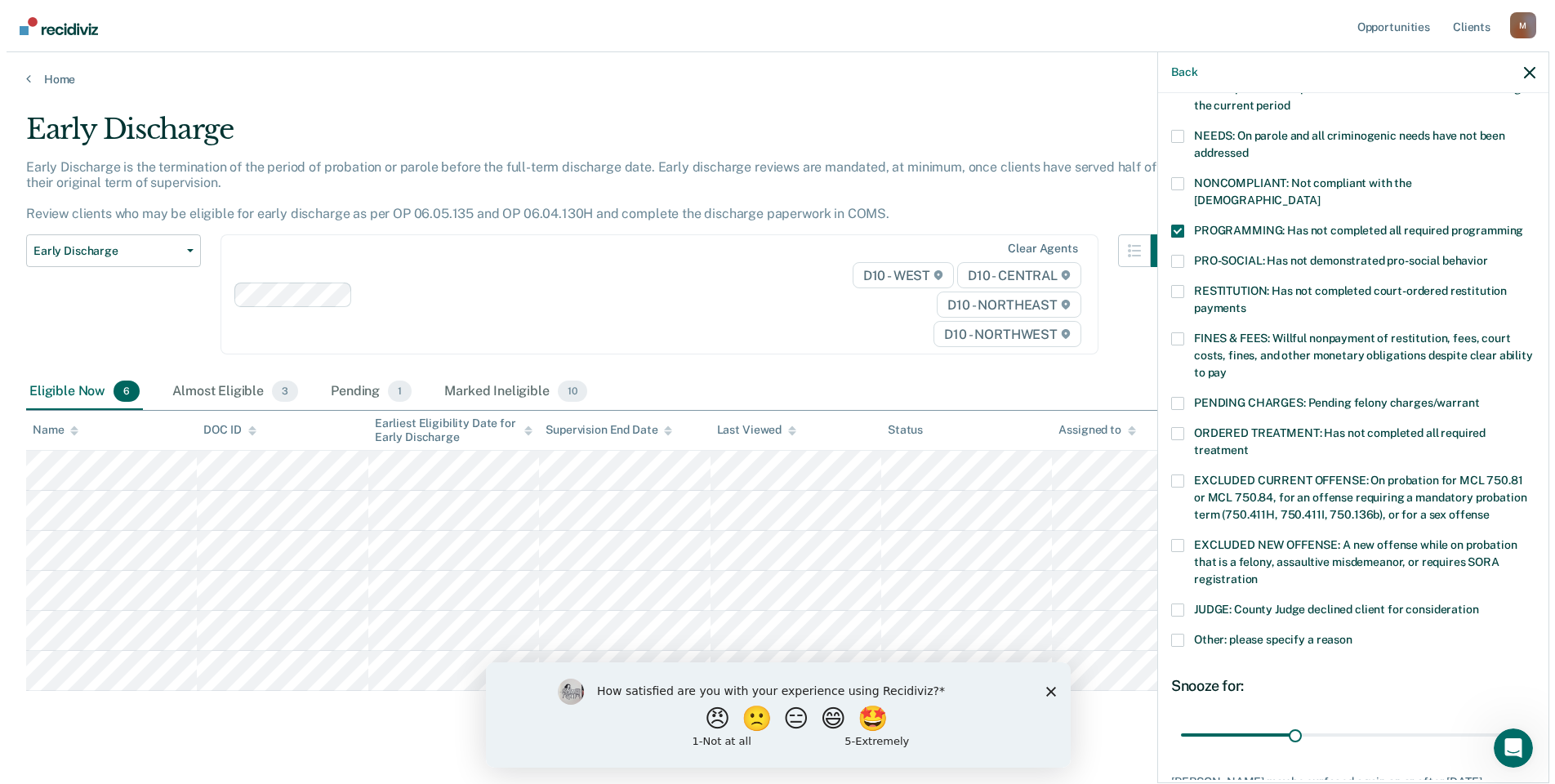
scroll to position [354, 0]
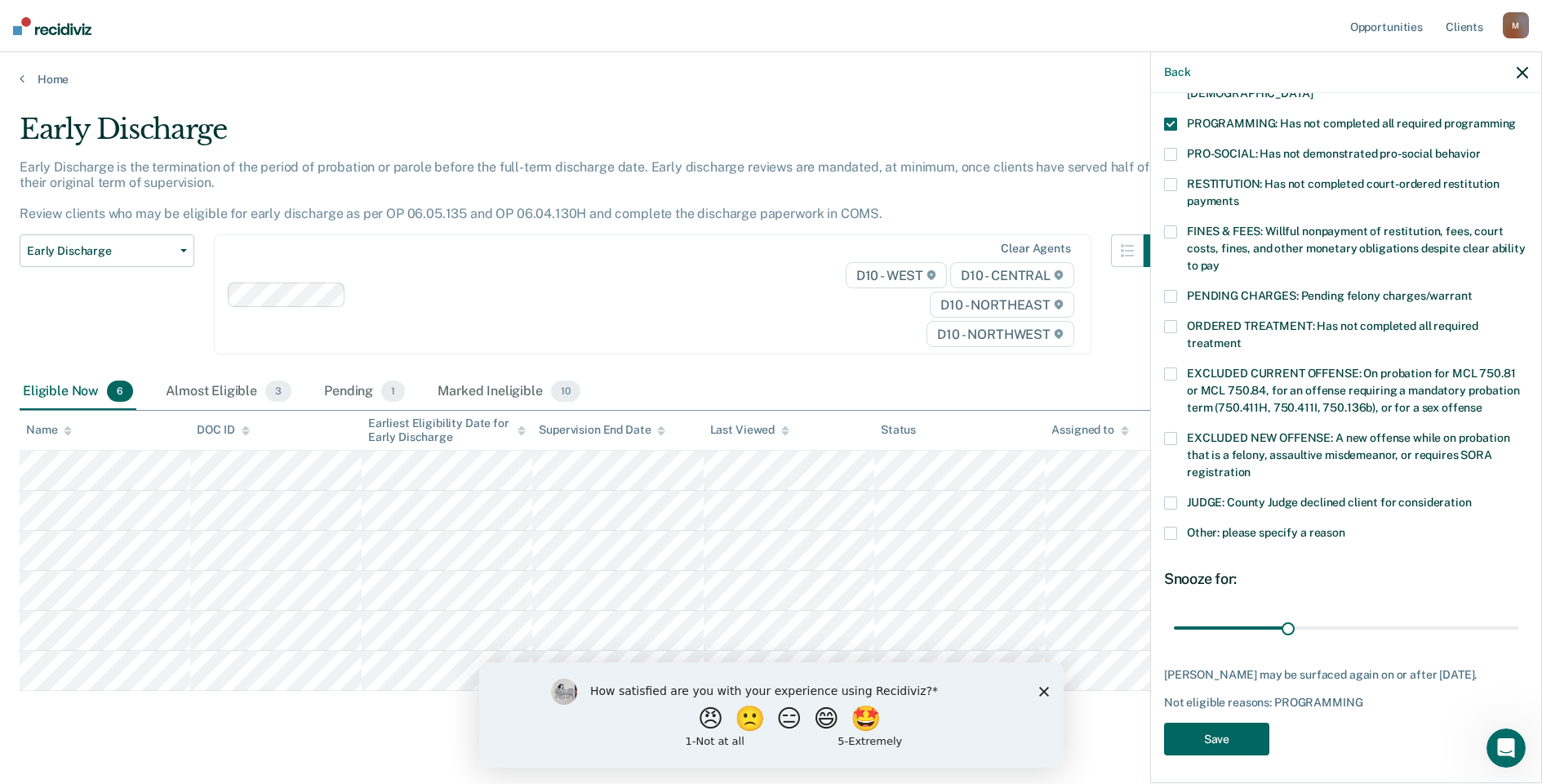
click at [1230, 734] on button "Save" at bounding box center [1216, 739] width 105 height 34
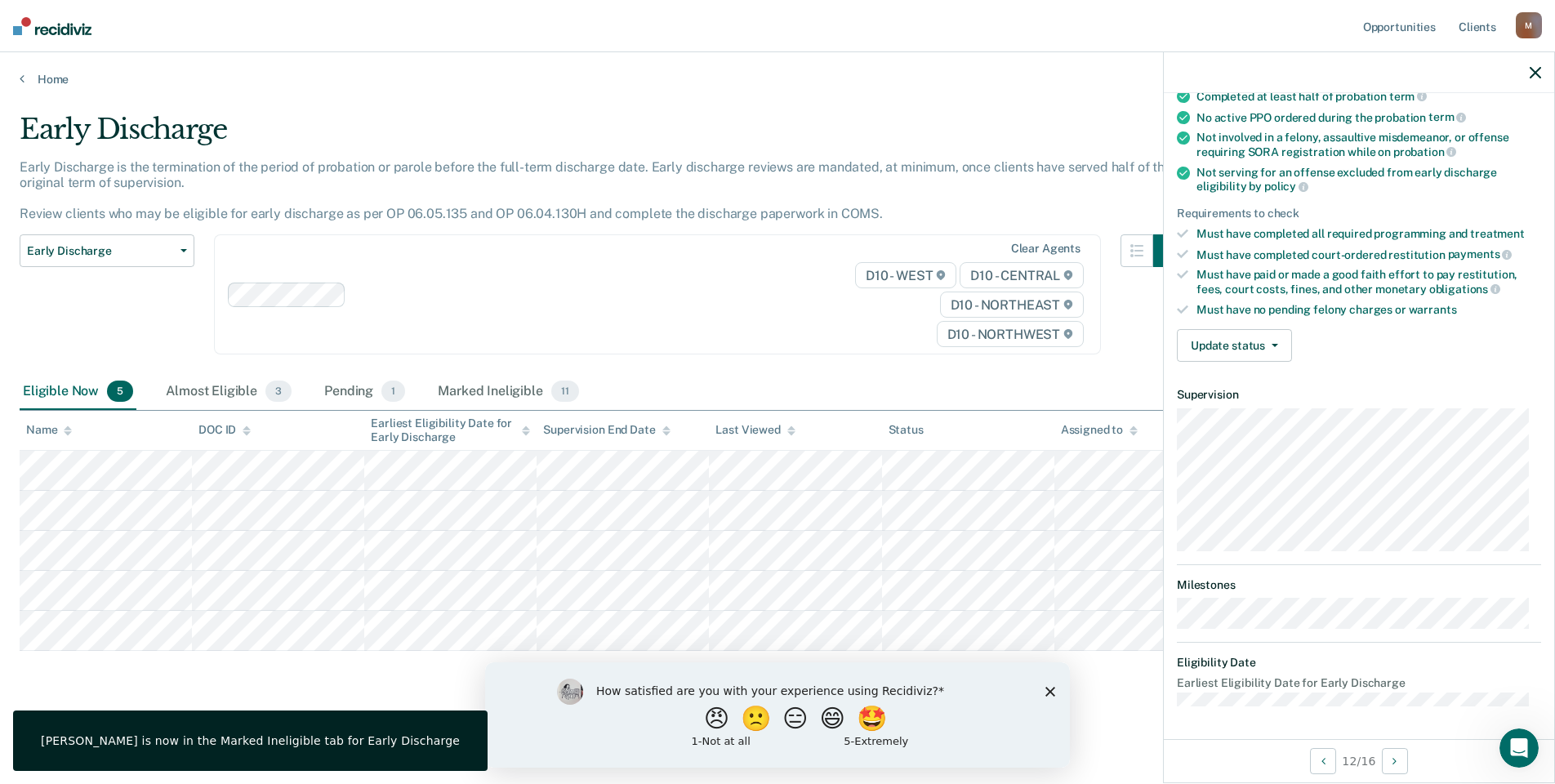
scroll to position [149, 0]
click at [1241, 339] on button "Update status" at bounding box center [1234, 346] width 116 height 33
click at [1262, 426] on article "AC Early Discharge Eligible Validated by data from COMS Completed at least half…" at bounding box center [1358, 335] width 364 height 744
click at [1256, 361] on div "Validated by data from COMS Completed at least half of probation term No active…" at bounding box center [1358, 210] width 390 height 332
click at [1256, 350] on button "Update status" at bounding box center [1234, 346] width 116 height 33
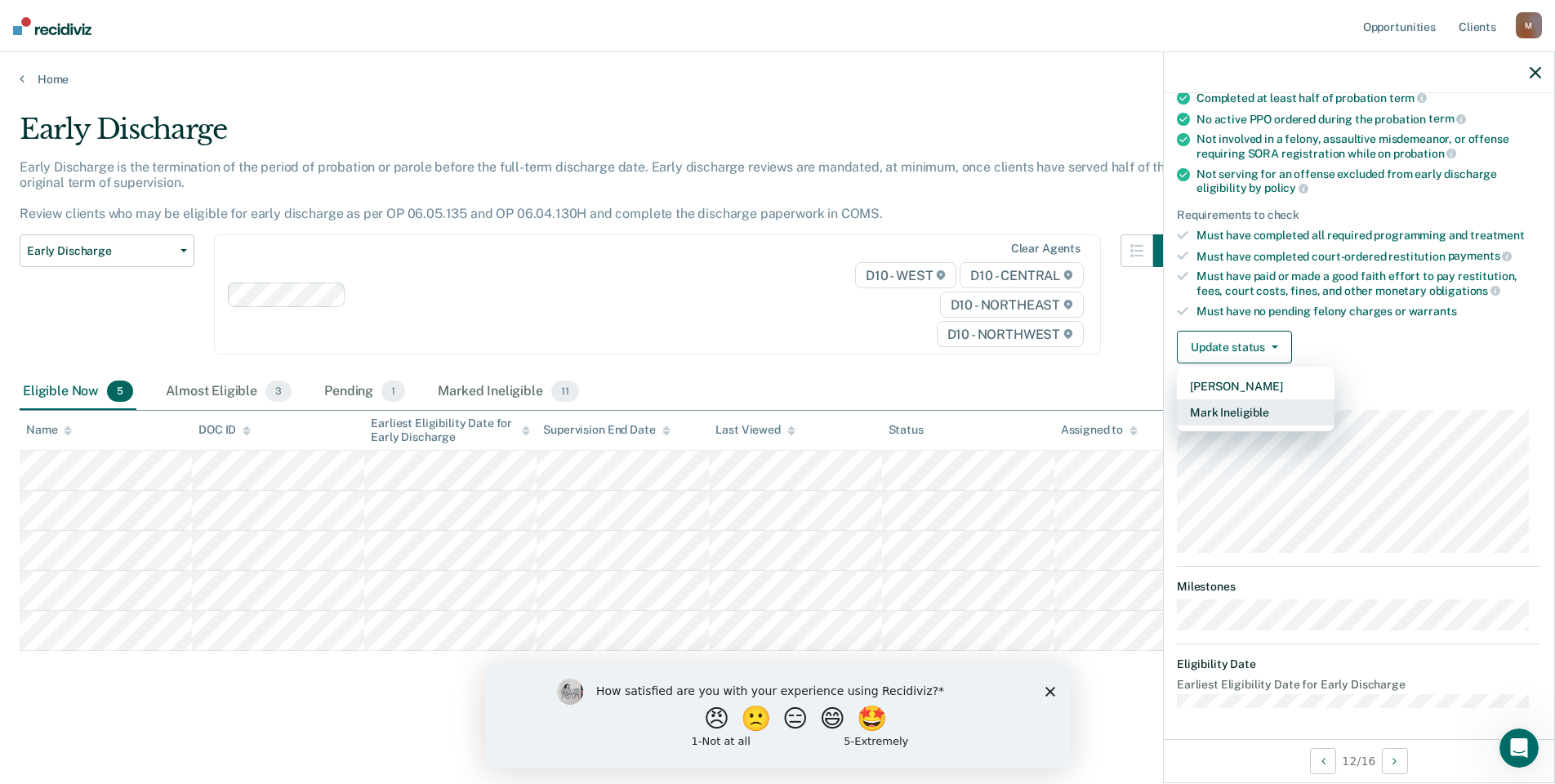
click at [1263, 412] on button "Mark Ineligible" at bounding box center [1255, 412] width 157 height 26
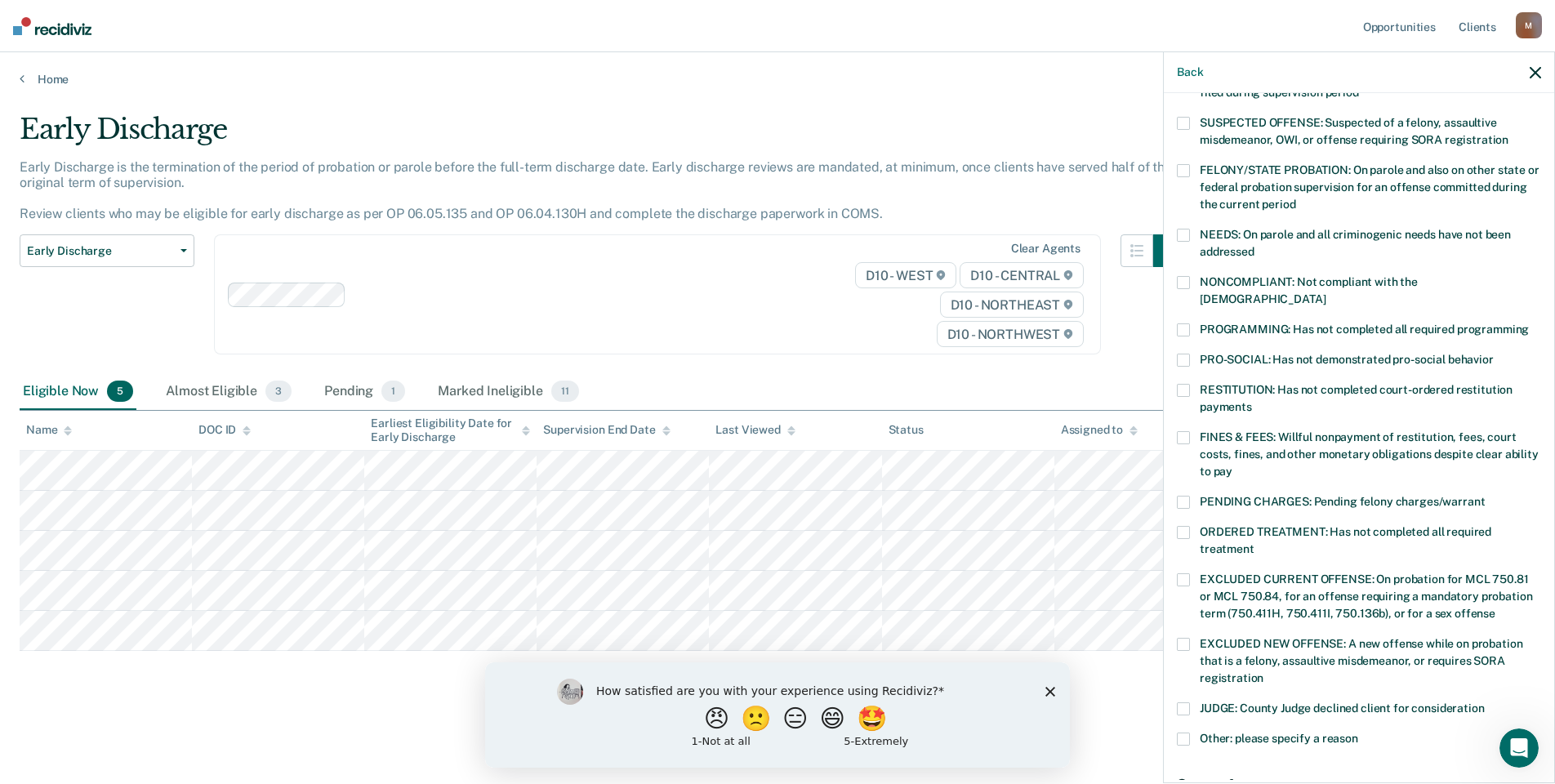
click at [1194, 323] on label "PROGRAMMING: Has not completed all required programming" at bounding box center [1358, 331] width 364 height 17
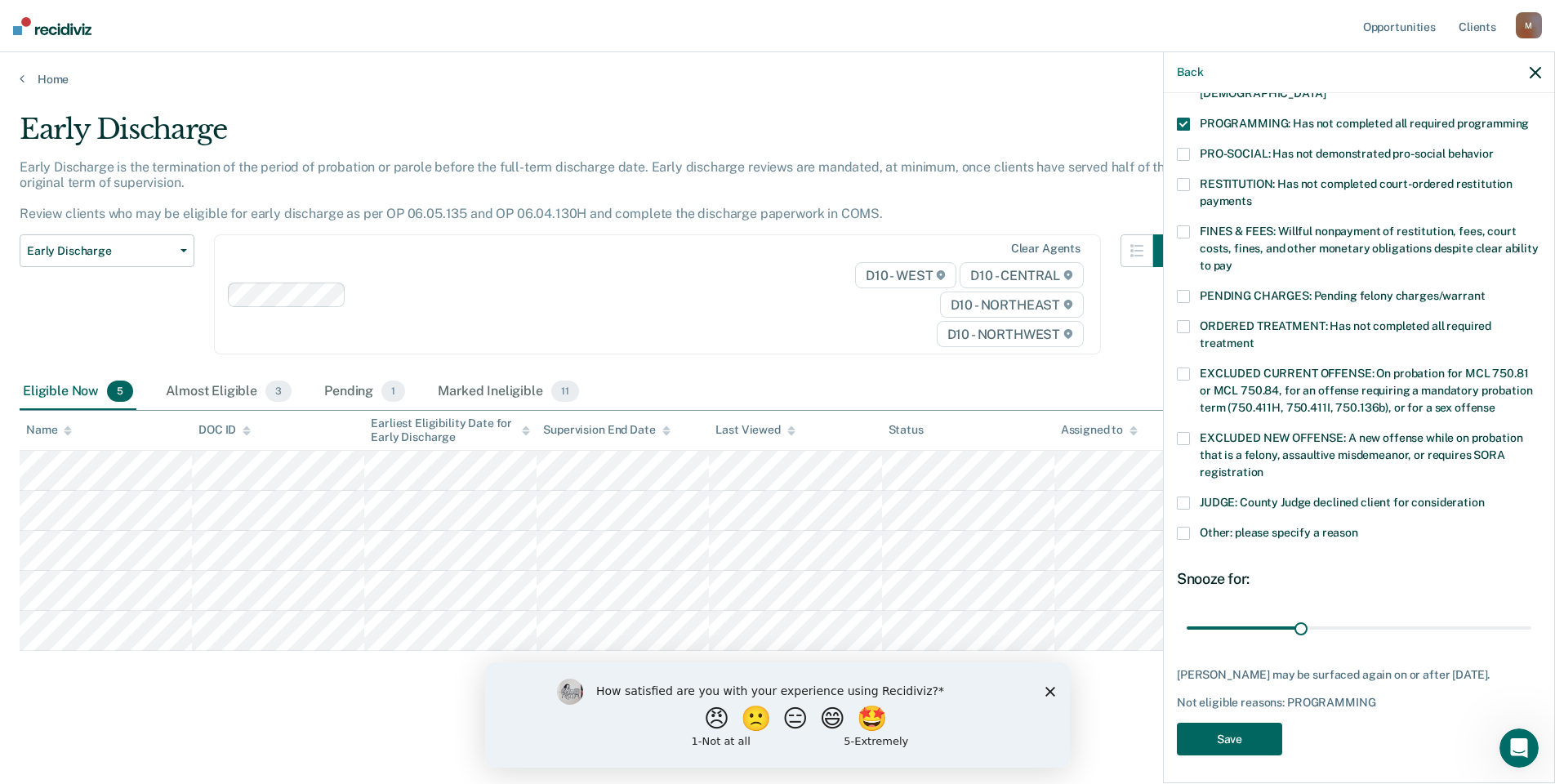
click at [1202, 745] on button "Save" at bounding box center [1229, 739] width 105 height 34
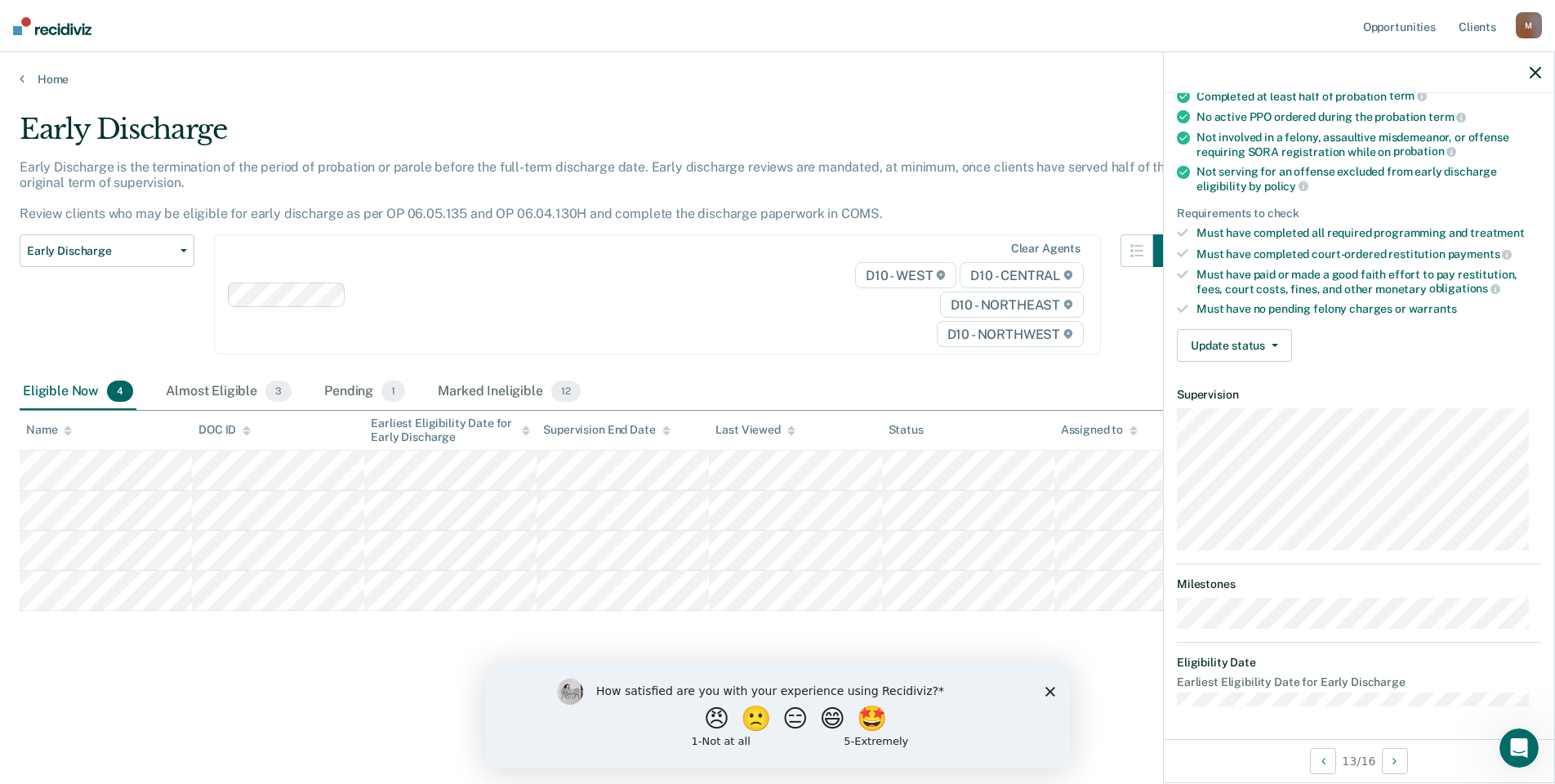
scroll to position [149, 0]
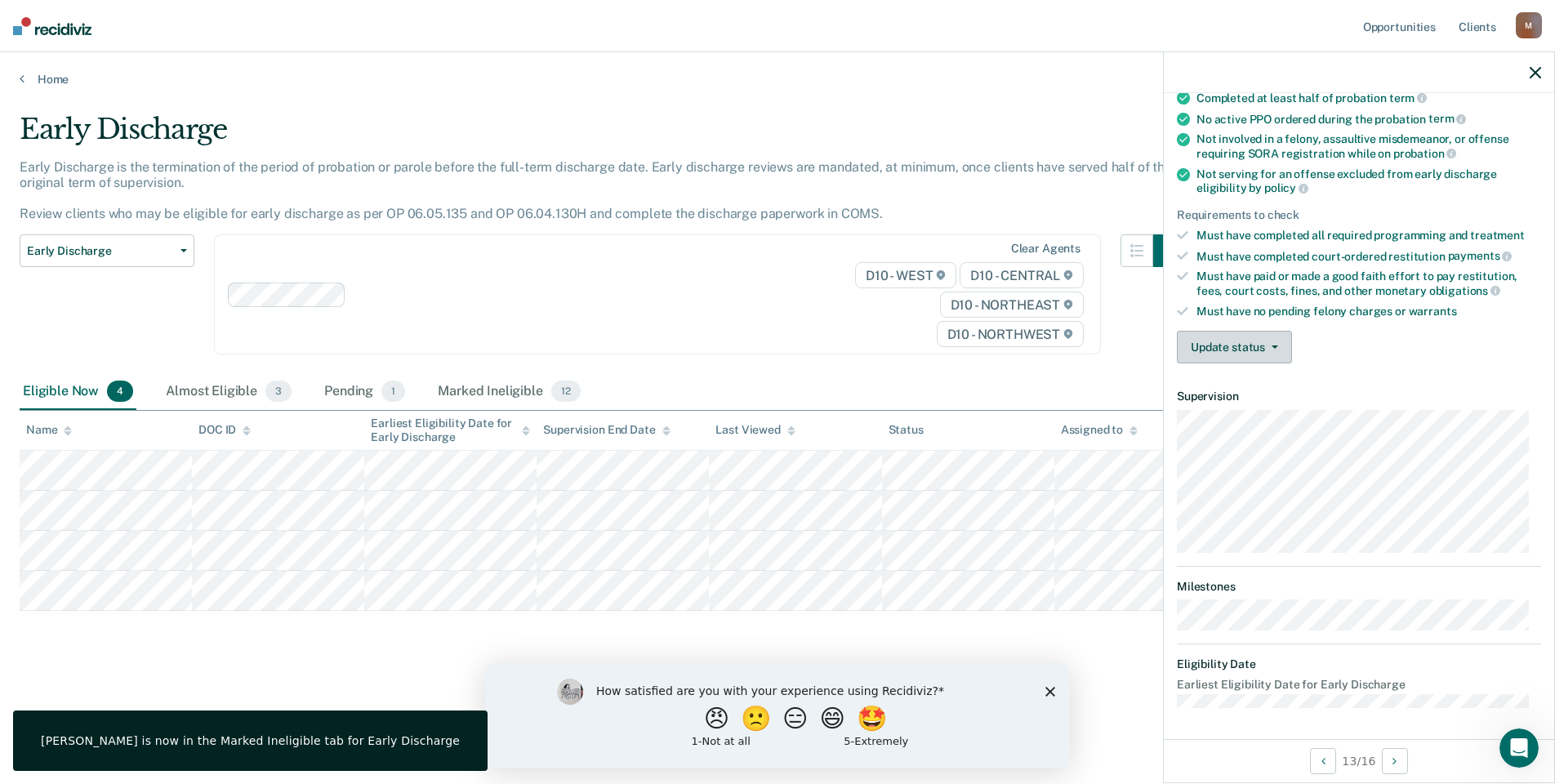
click at [1213, 332] on button "Update status" at bounding box center [1234, 346] width 116 height 33
click at [1239, 418] on button "Mark Ineligible" at bounding box center [1255, 412] width 157 height 26
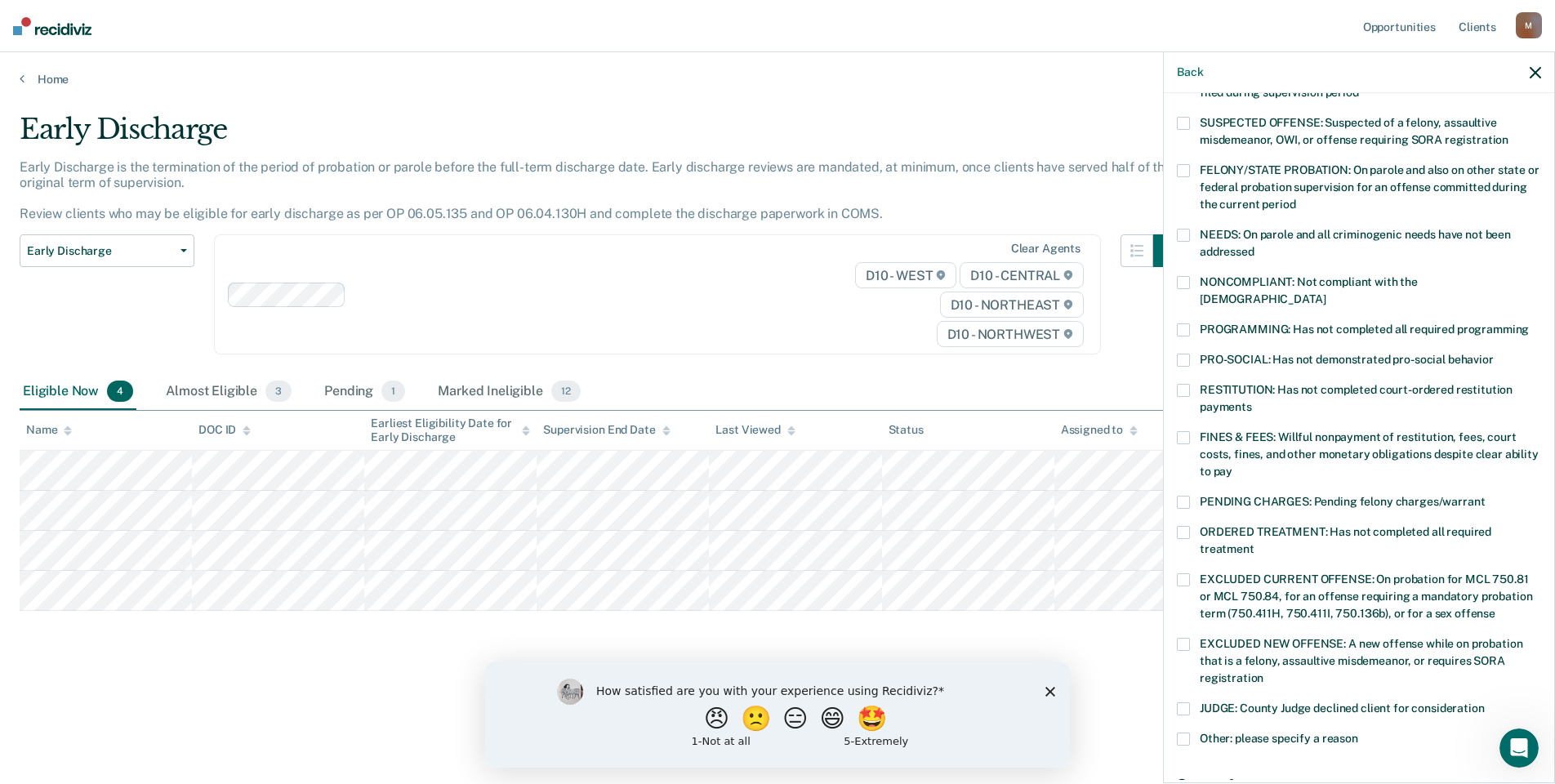
click at [1187, 277] on span at bounding box center [1183, 282] width 13 height 13
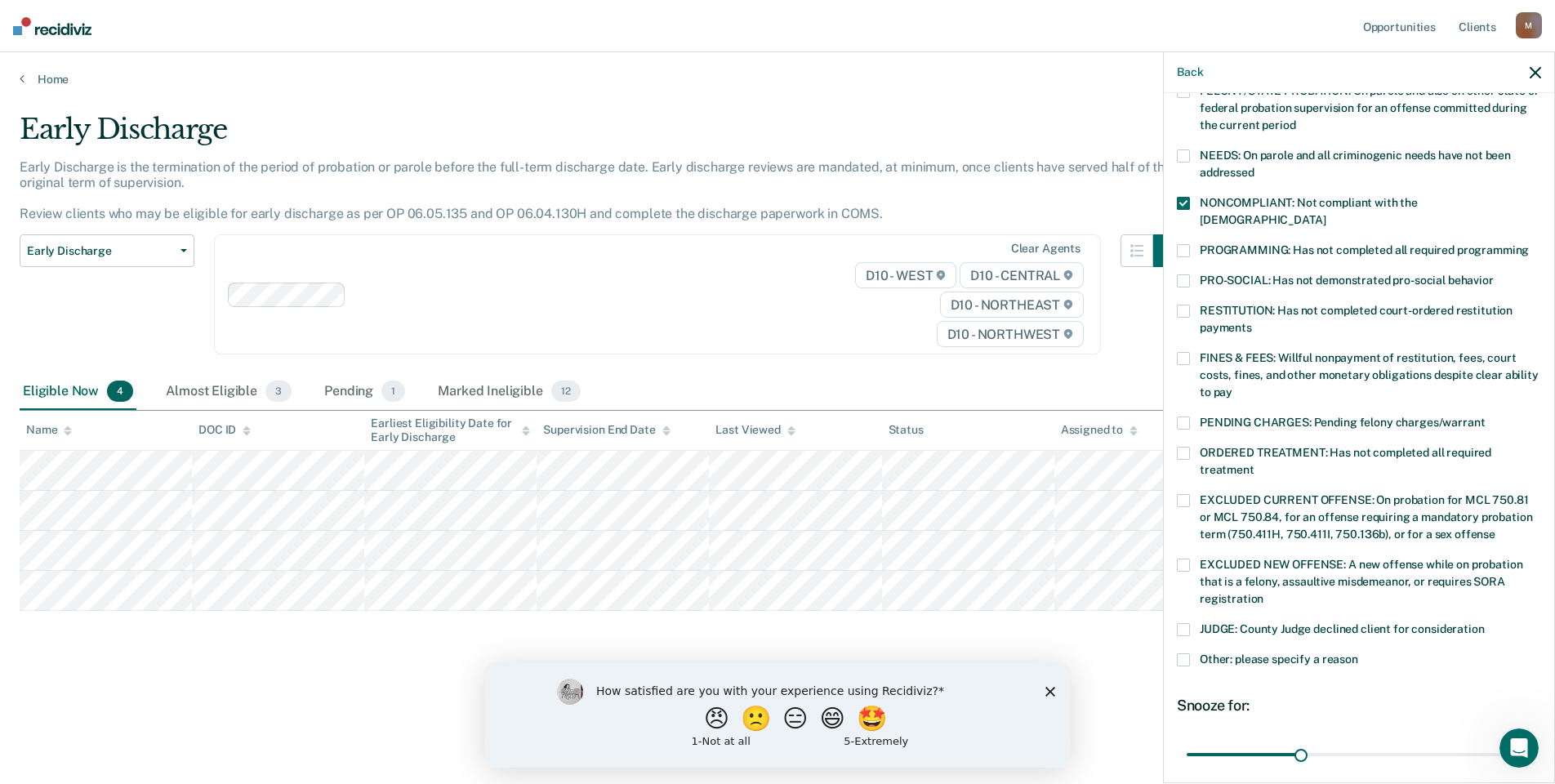
scroll to position [354, 0]
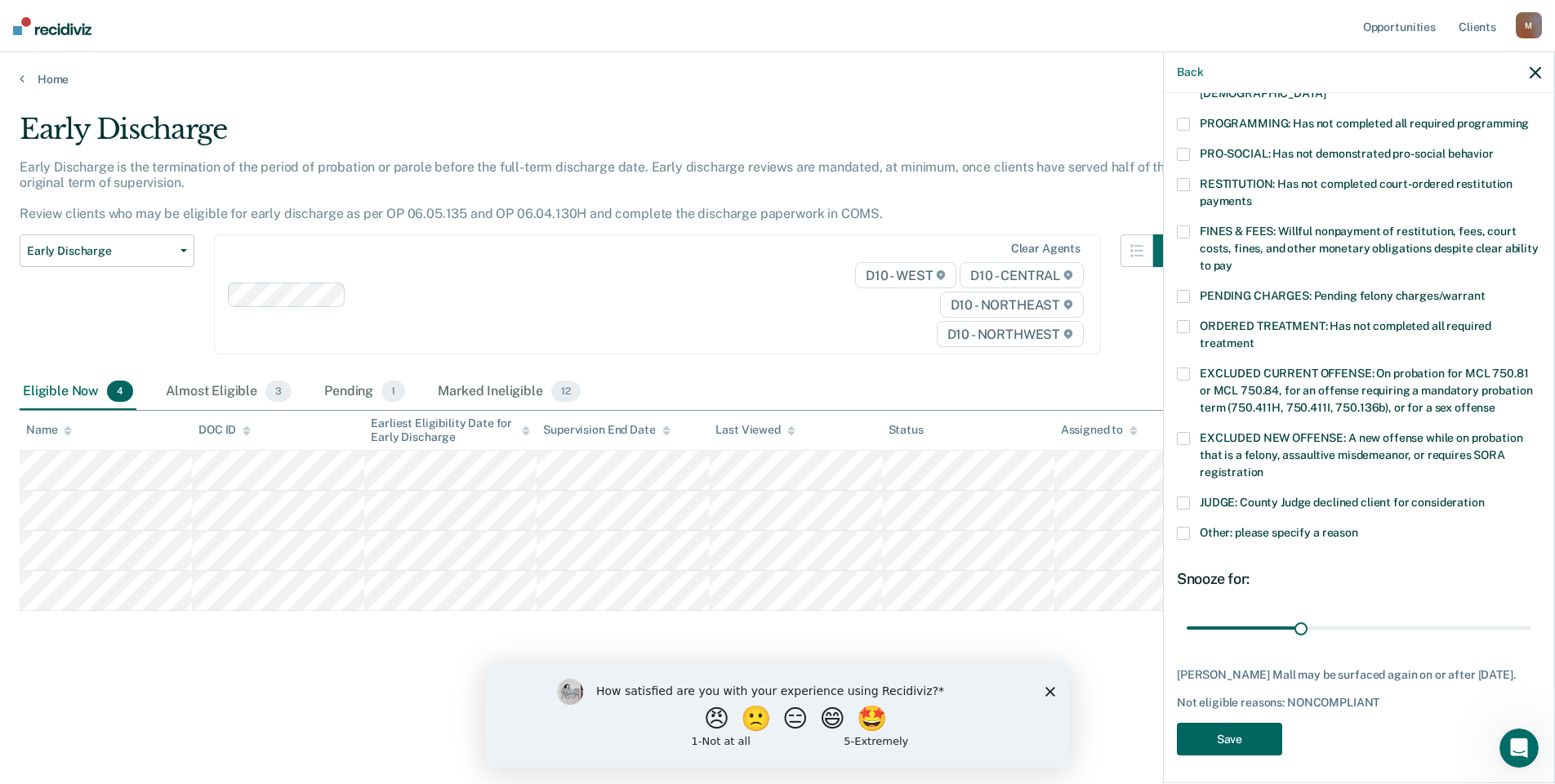
drag, startPoint x: 1244, startPoint y: 727, endPoint x: 1294, endPoint y: 701, distance: 56.4
click at [1294, 701] on div "RM Which of the following requirements has [PERSON_NAME] Mall not met? [MEDICAL…" at bounding box center [1358, 262] width 364 height 1007
drag, startPoint x: 1245, startPoint y: 732, endPoint x: 1177, endPoint y: 710, distance: 71.5
click at [1244, 732] on button "Save" at bounding box center [1229, 739] width 105 height 34
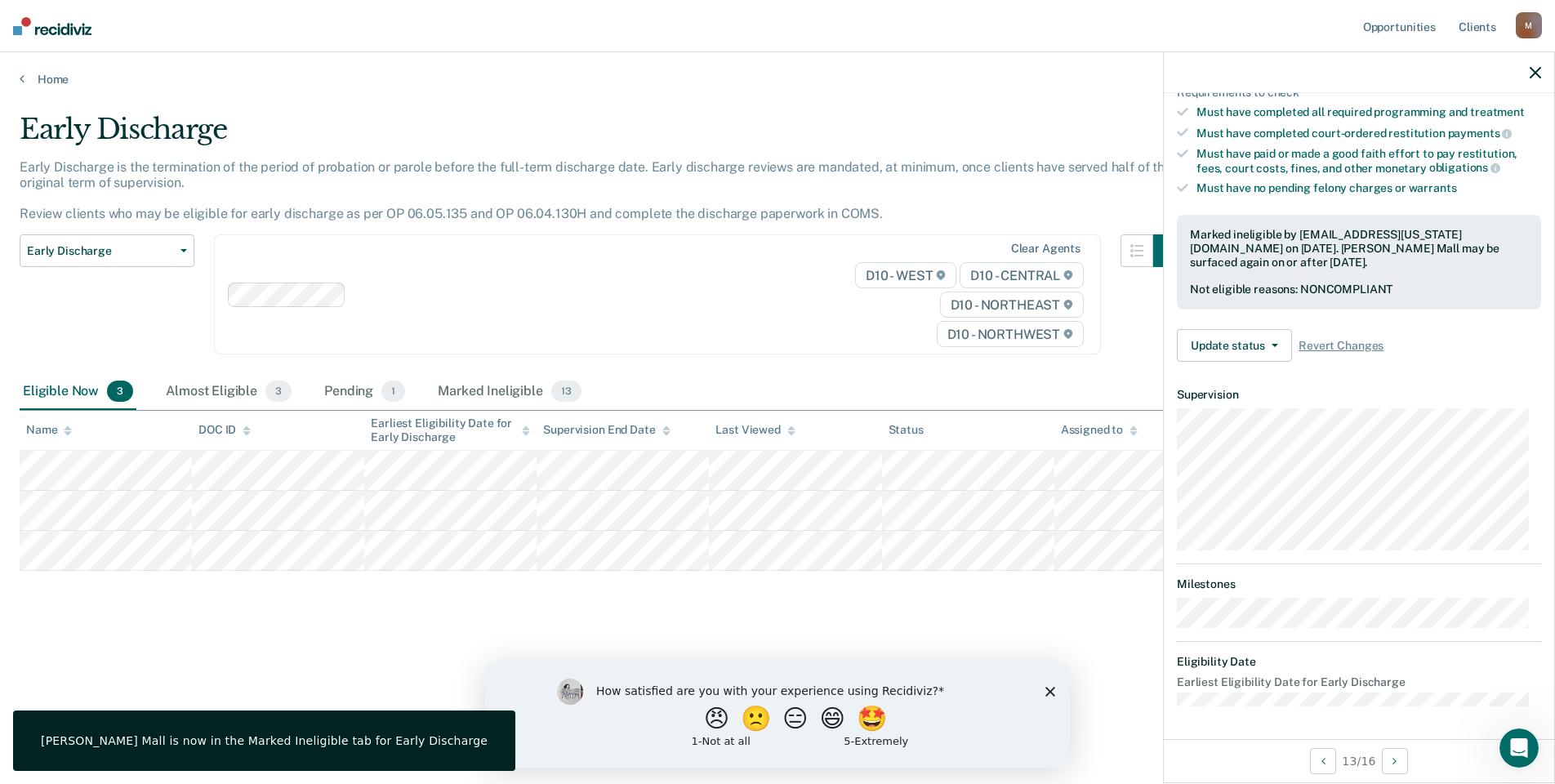
scroll to position [149, 0]
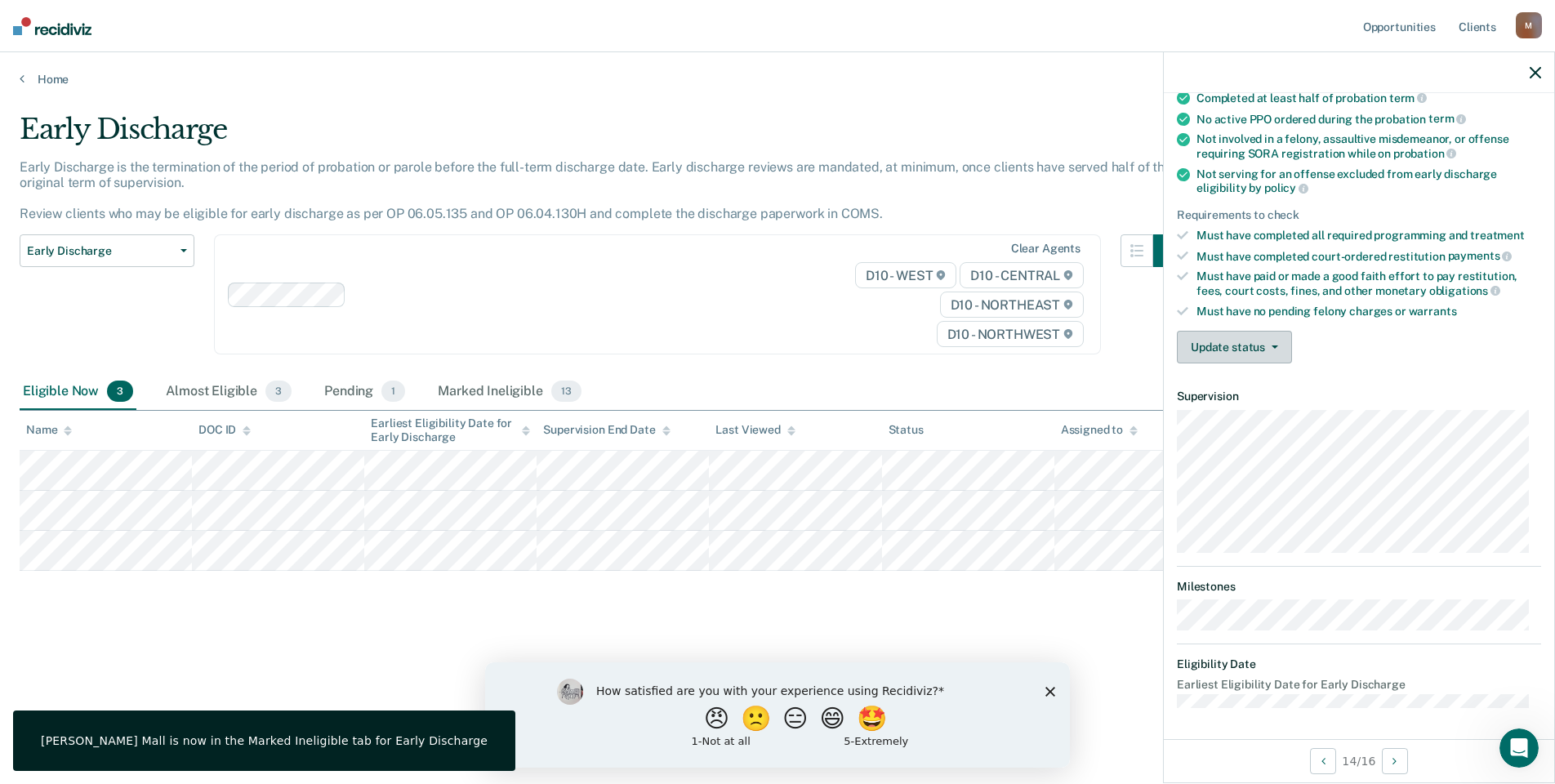
click at [1203, 338] on button "Update status" at bounding box center [1234, 346] width 116 height 33
click at [1246, 418] on button "Mark Ineligible" at bounding box center [1255, 412] width 157 height 26
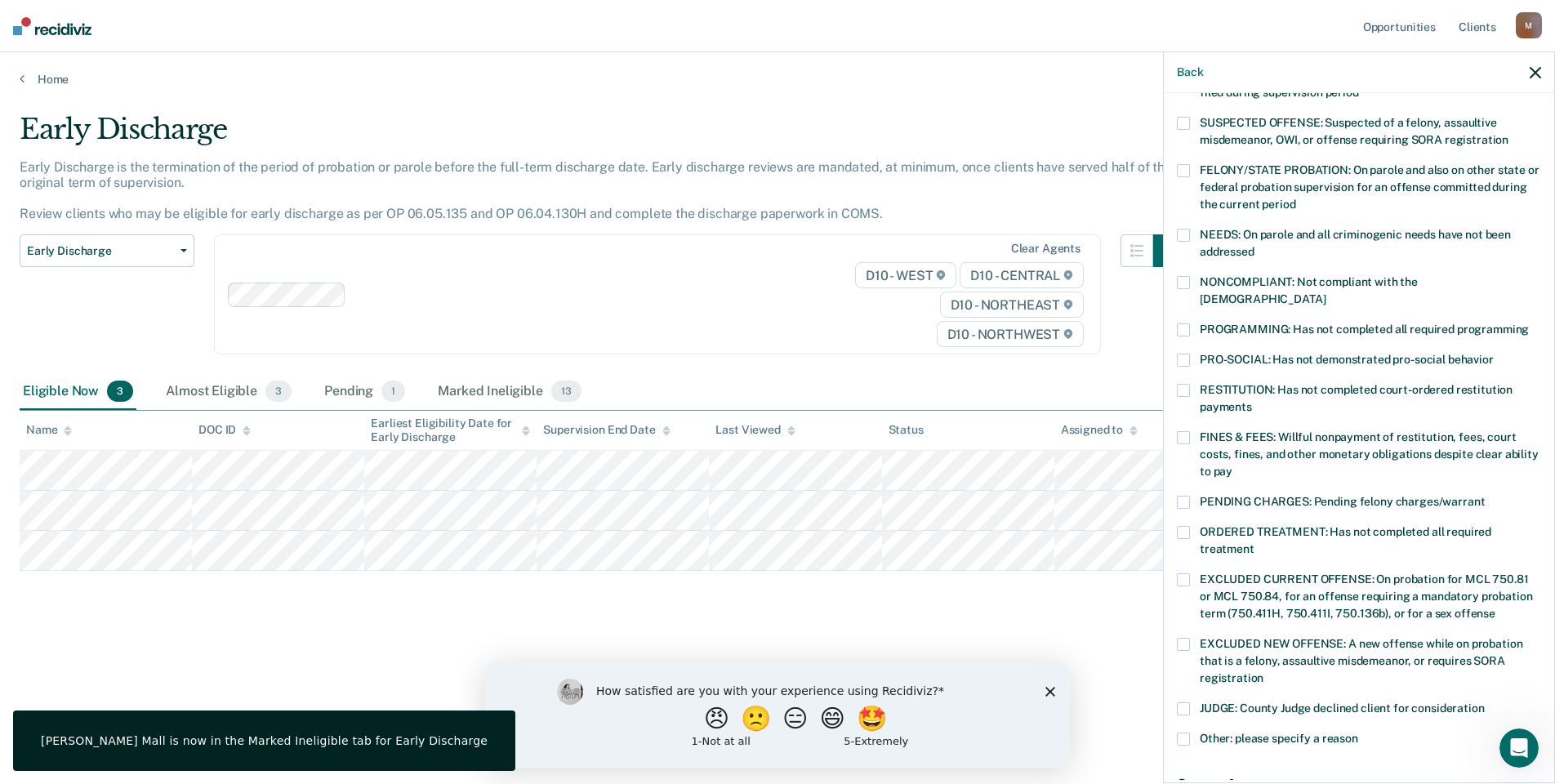
click at [1188, 384] on span at bounding box center [1183, 390] width 13 height 13
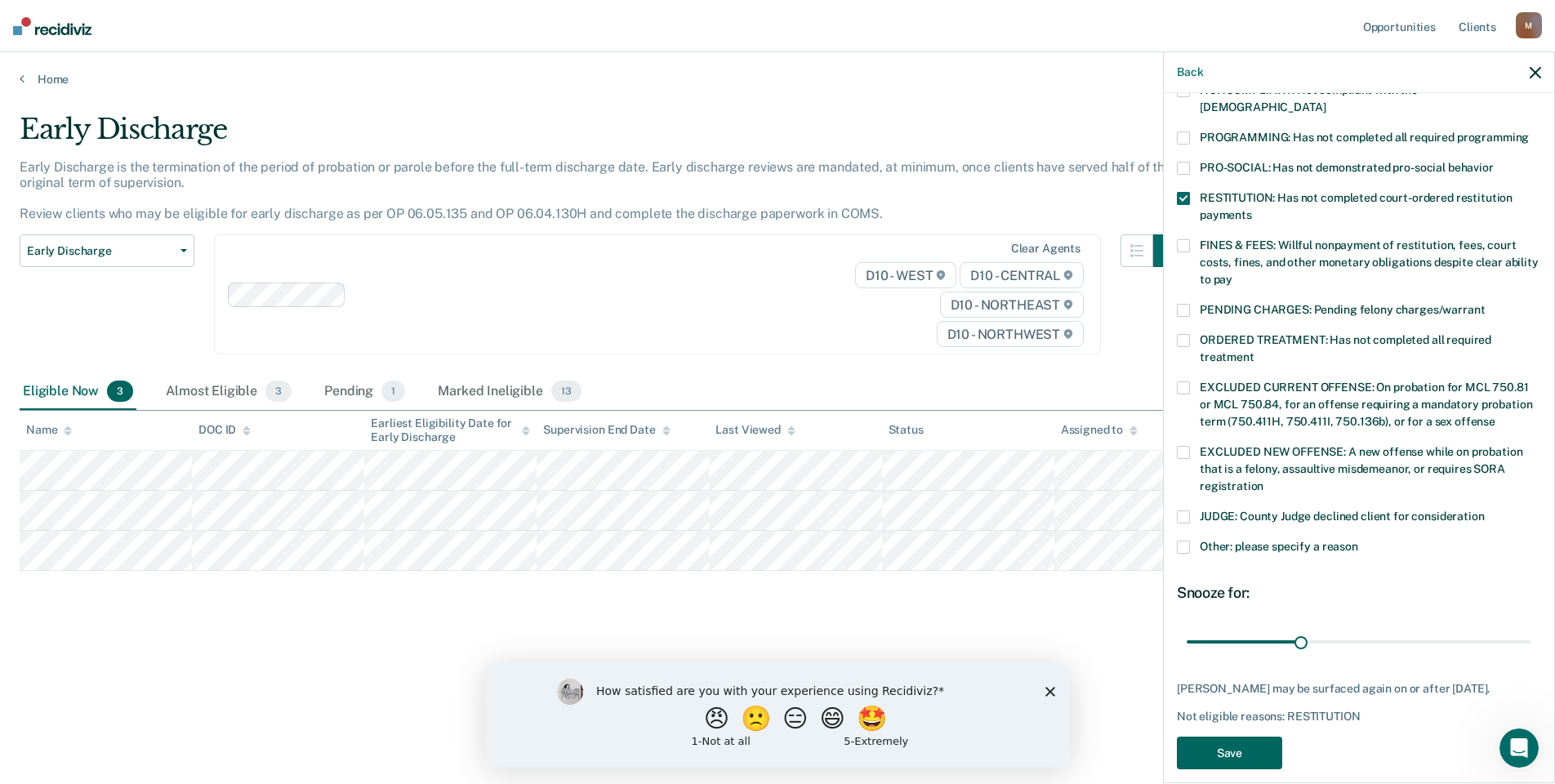
drag, startPoint x: 1240, startPoint y: 729, endPoint x: 1156, endPoint y: 703, distance: 87.9
click at [1238, 737] on button "Save" at bounding box center [1229, 753] width 105 height 34
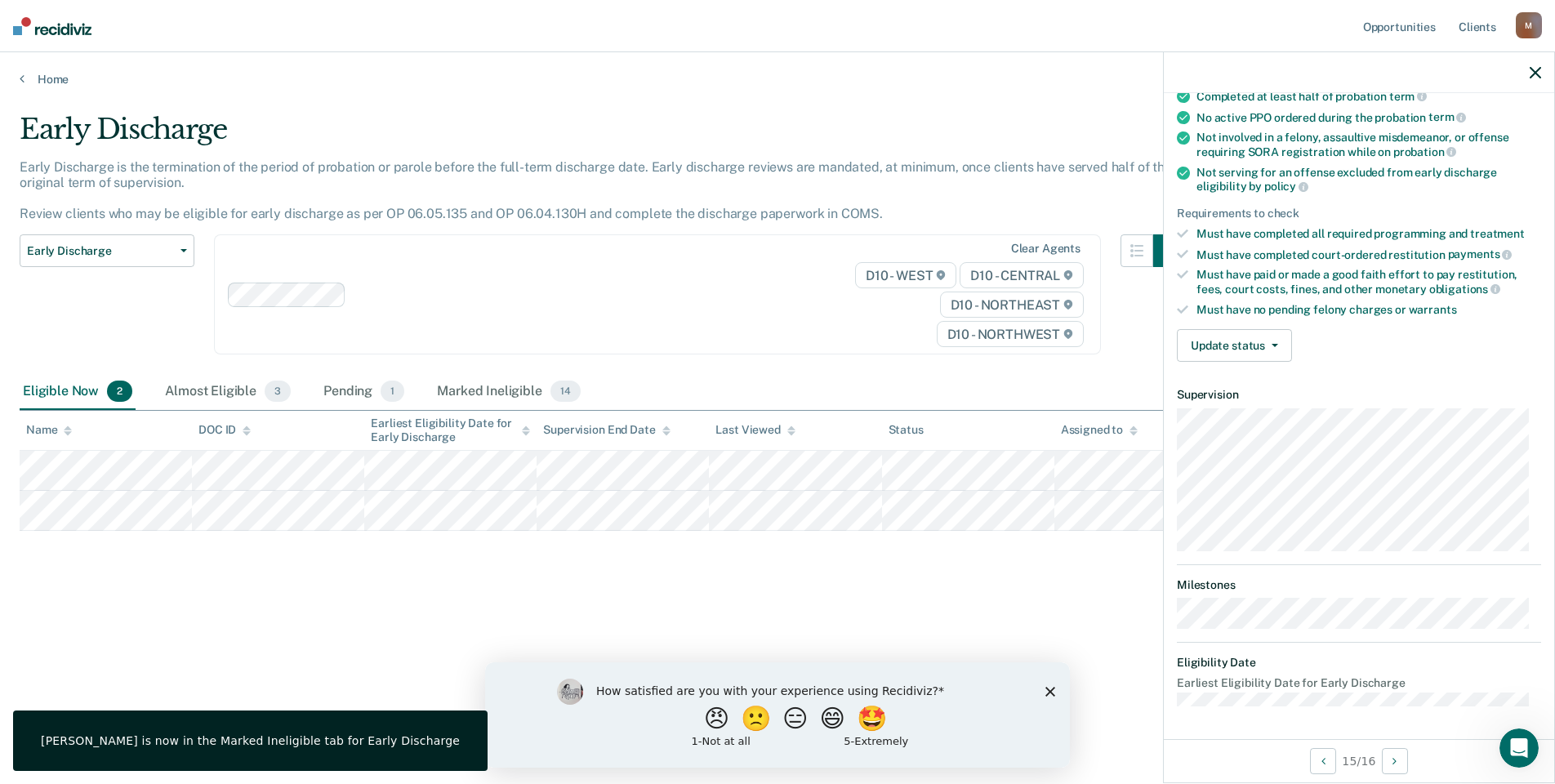
scroll to position [149, 0]
click at [1234, 333] on button "Update status" at bounding box center [1234, 346] width 116 height 33
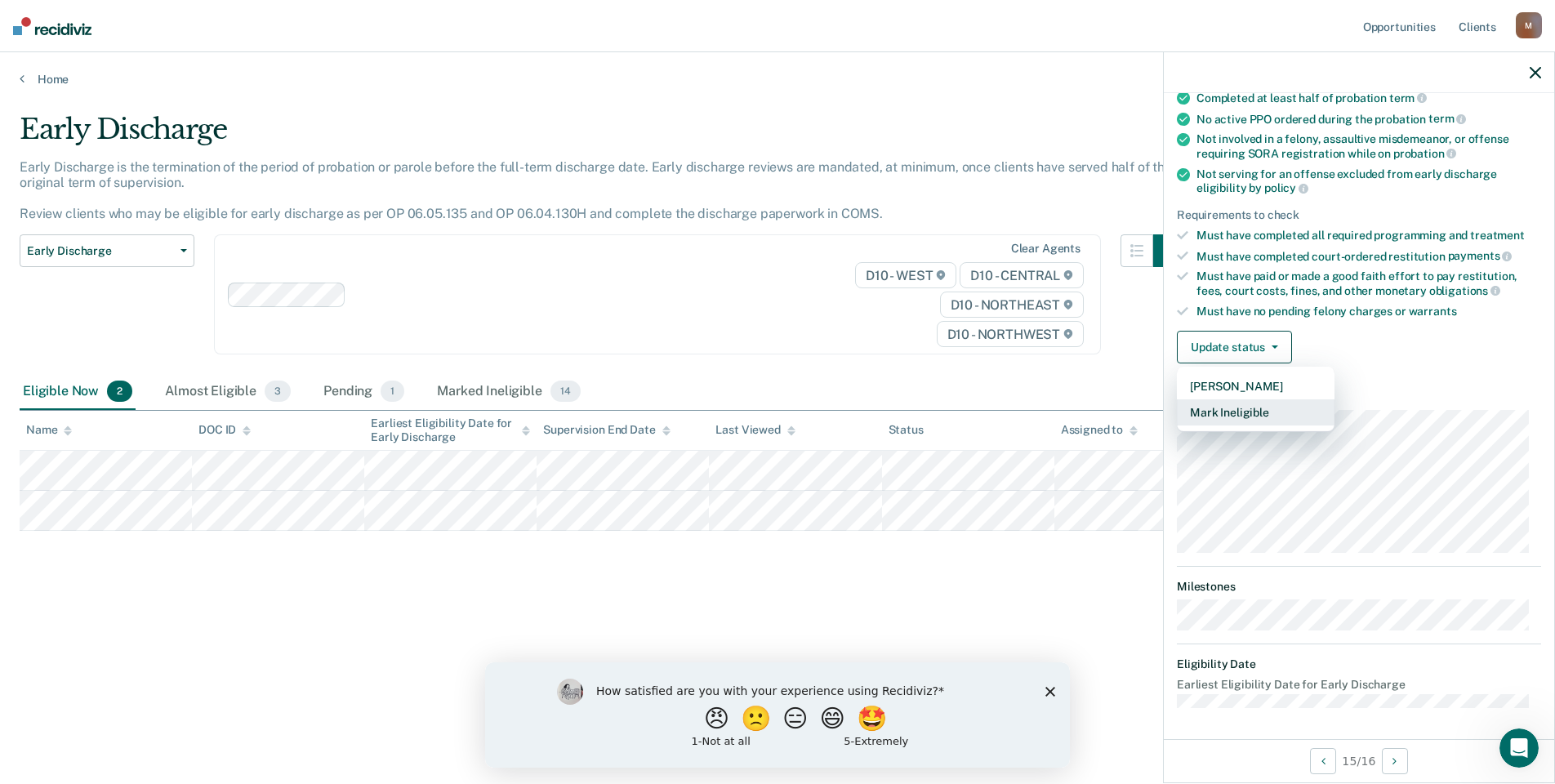
click at [1246, 407] on button "Mark Ineligible" at bounding box center [1255, 412] width 157 height 26
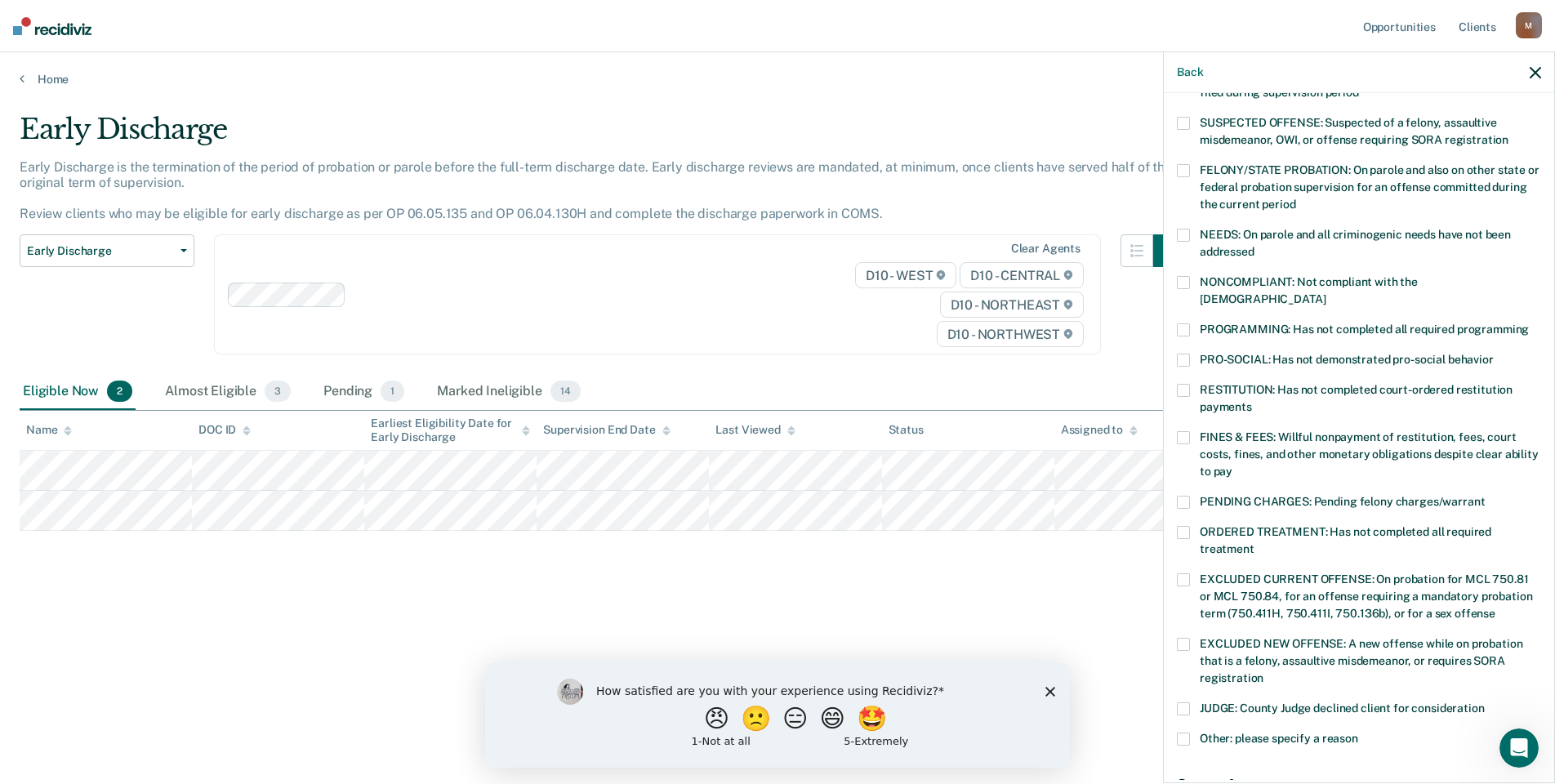
click at [1196, 323] on label "PROGRAMMING: Has not completed all required programming" at bounding box center [1358, 331] width 364 height 17
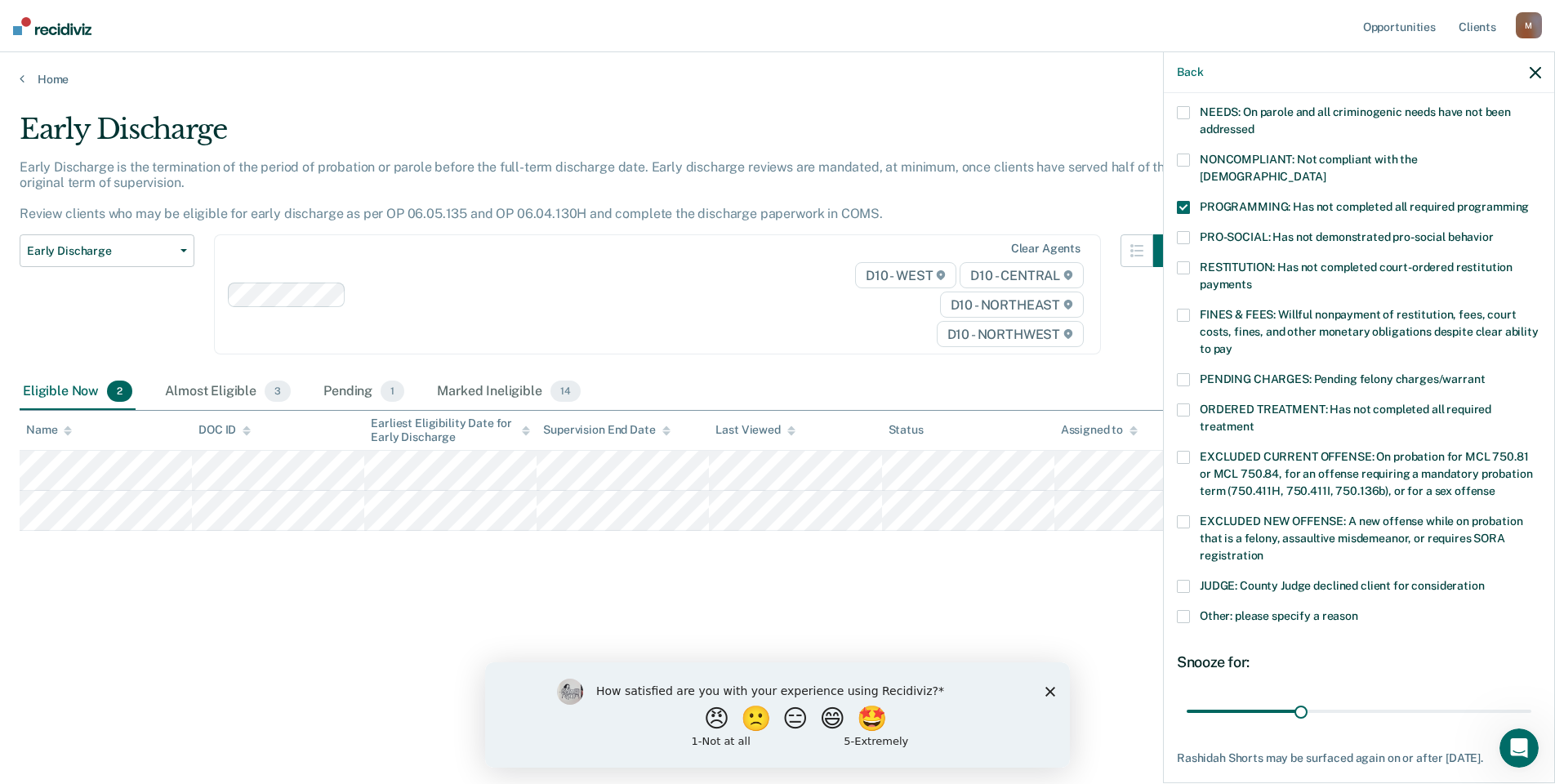
scroll to position [354, 0]
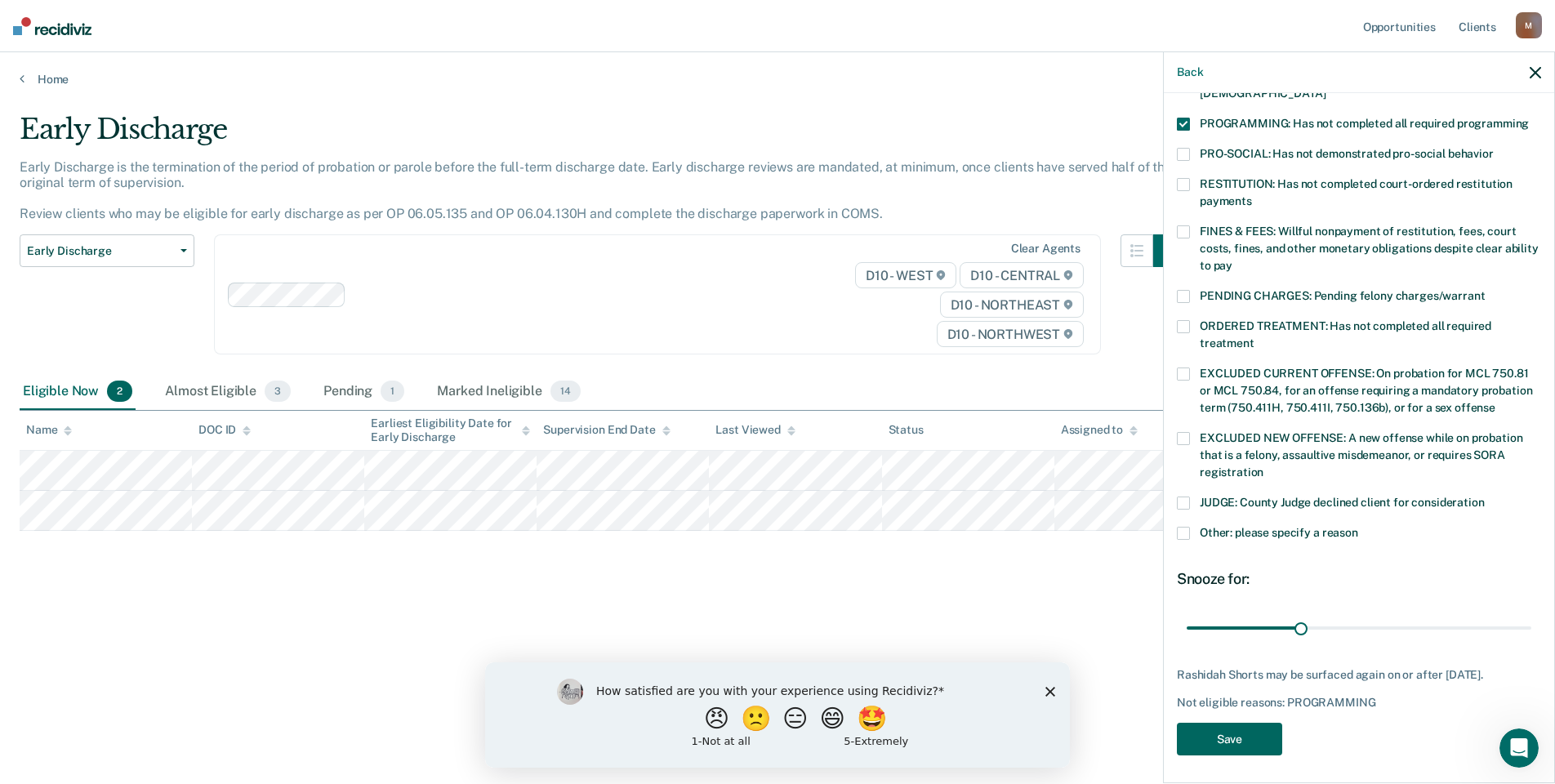
click at [1203, 739] on button "Save" at bounding box center [1229, 739] width 105 height 34
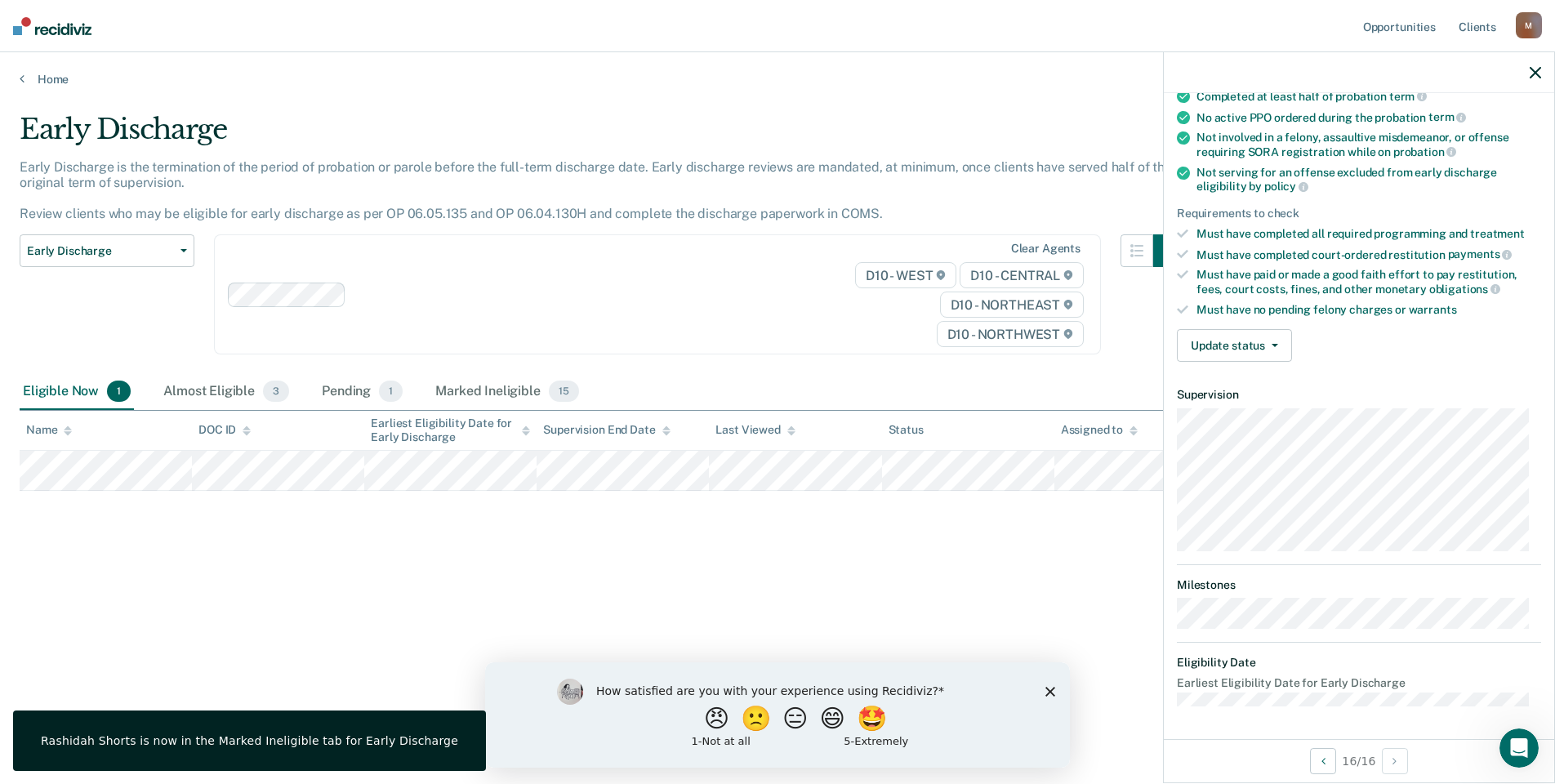
scroll to position [149, 0]
click at [1249, 338] on button "Update status" at bounding box center [1234, 346] width 116 height 33
click at [1229, 407] on button "Mark Ineligible" at bounding box center [1255, 412] width 157 height 26
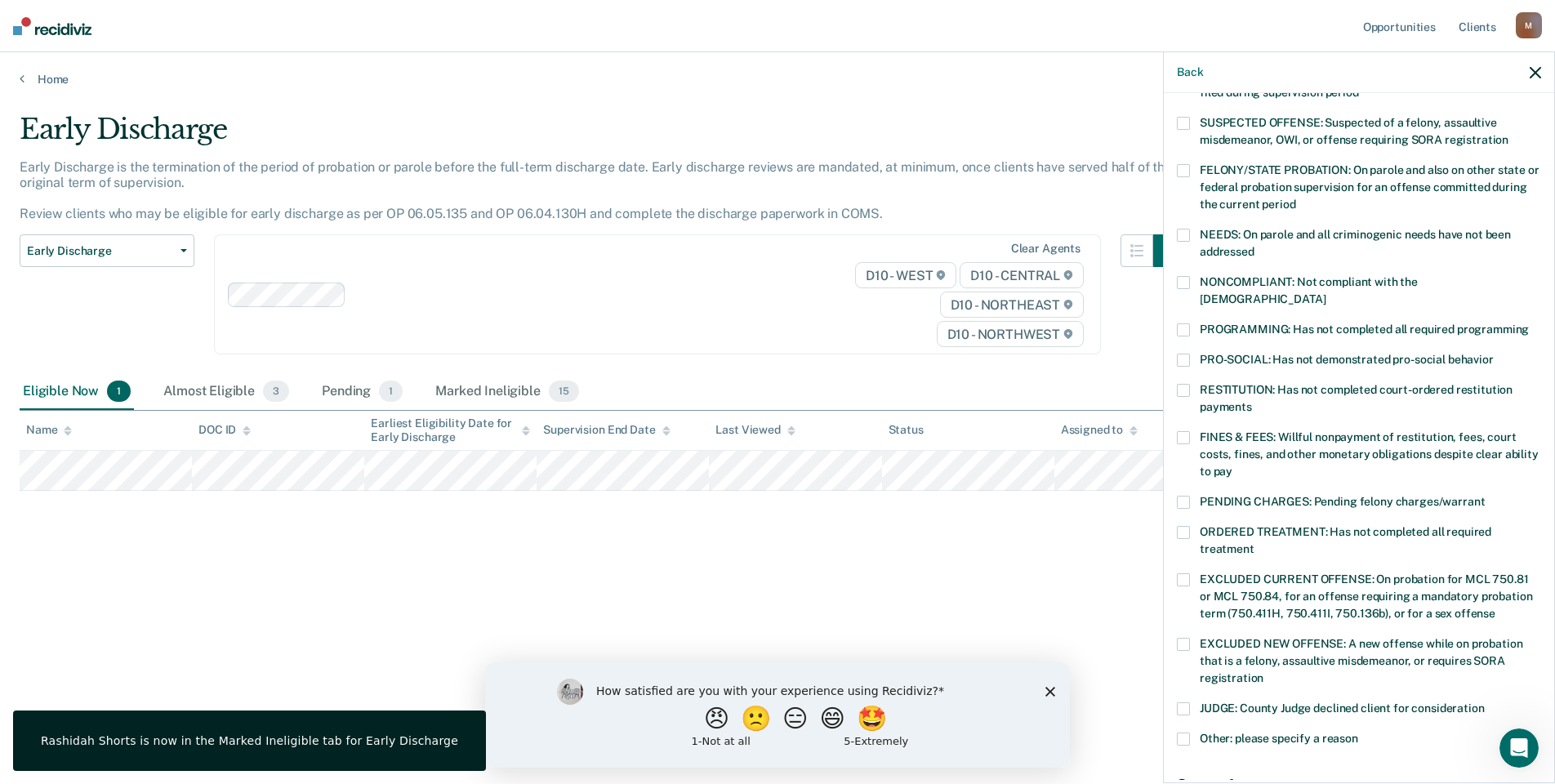
click at [1195, 282] on label "NONCOMPLIANT: Not compliant with the [DEMOGRAPHIC_DATA]" at bounding box center [1358, 292] width 364 height 34
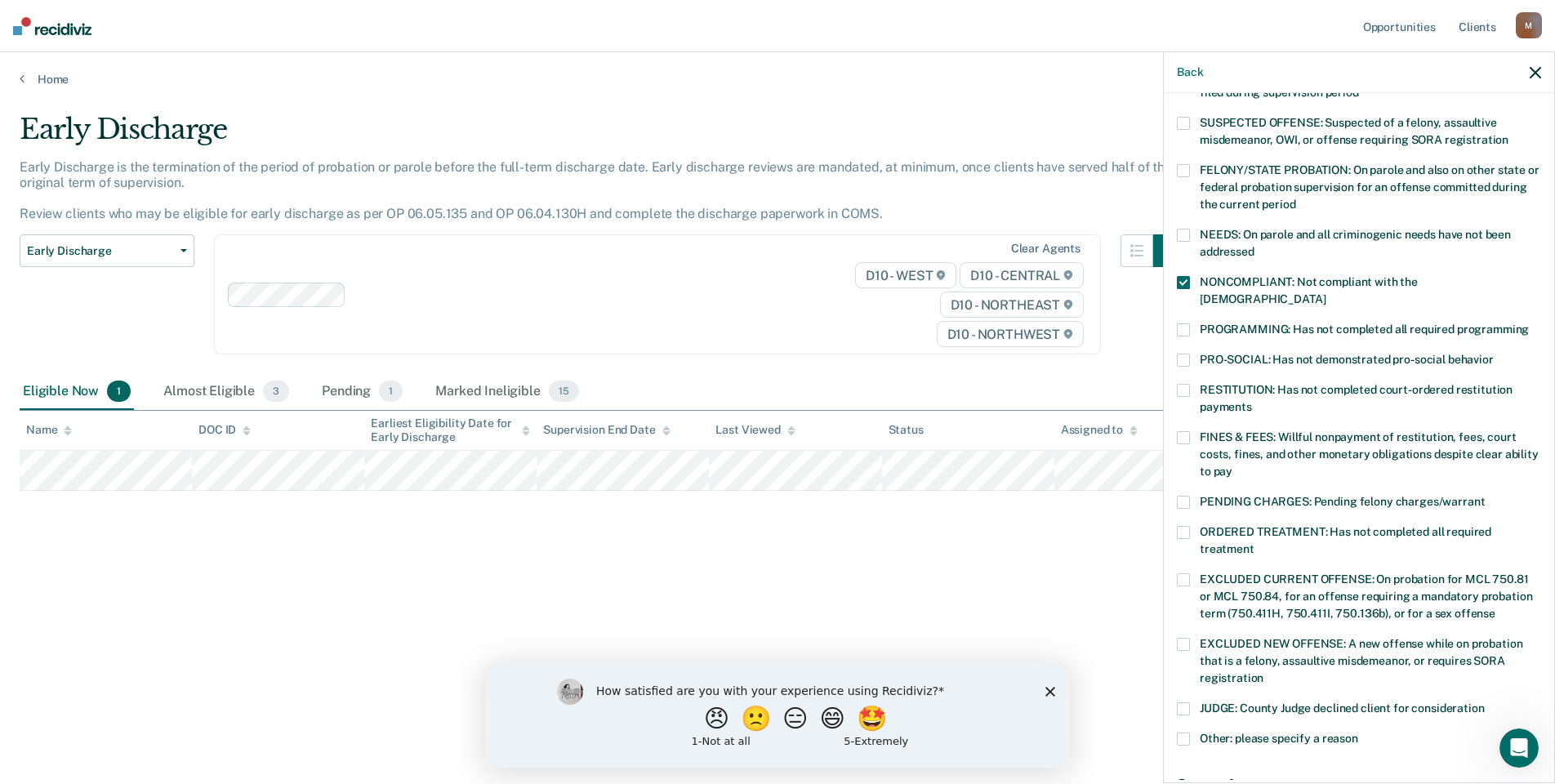
click at [1192, 323] on label "PROGRAMMING: Has not completed all required programming" at bounding box center [1358, 331] width 364 height 17
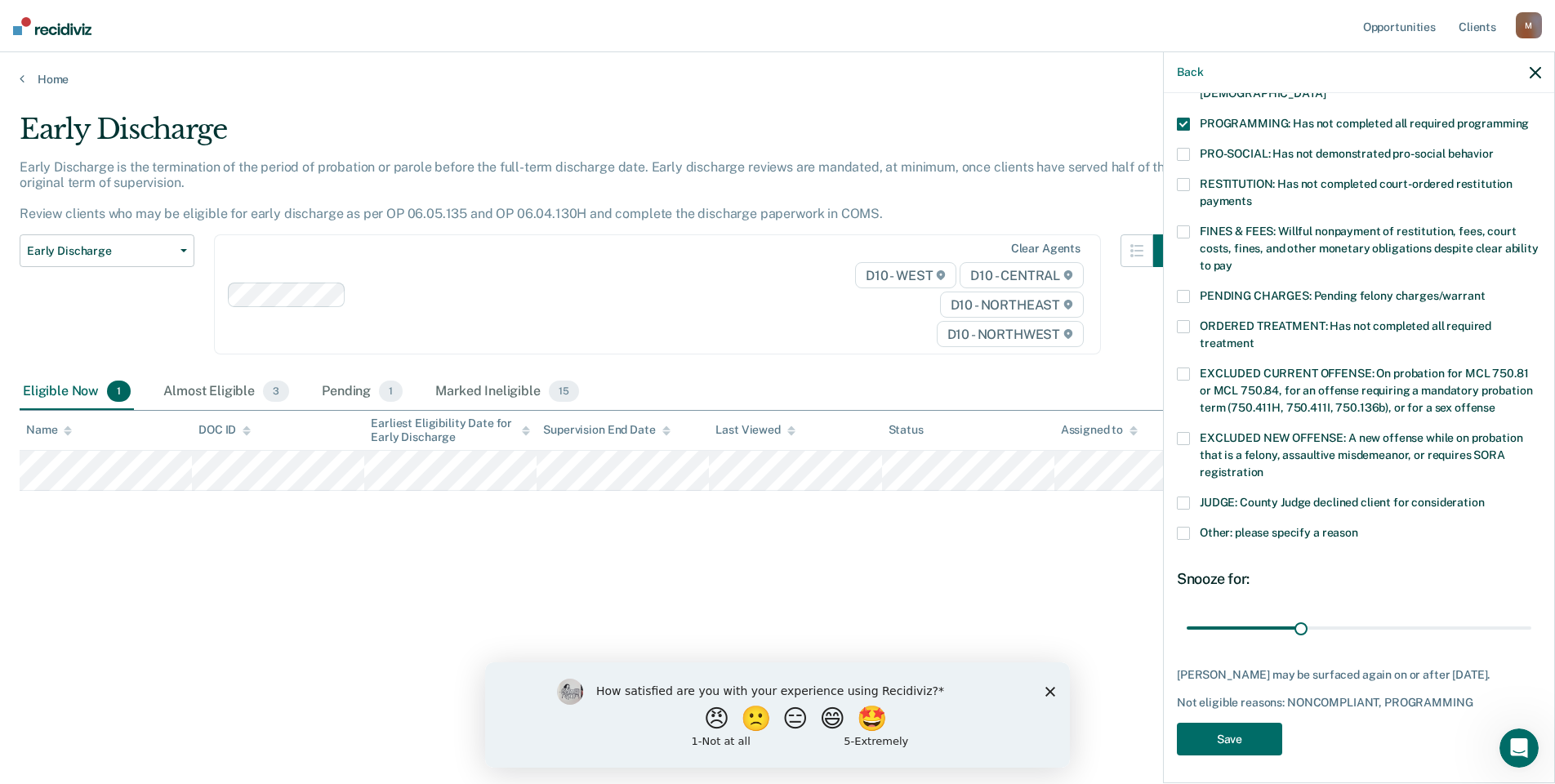
click at [1255, 754] on div "BB Which of the following requirements has [PERSON_NAME] not met? [MEDICAL_DATA…" at bounding box center [1358, 262] width 364 height 1007
click at [1191, 320] on label "ORDERED TREATMENT: Has not completed all required treatment" at bounding box center [1358, 337] width 364 height 34
click at [1233, 764] on div "BB Which of the following requirements has [PERSON_NAME] not met? [MEDICAL_DATA…" at bounding box center [1358, 268] width 364 height 1021
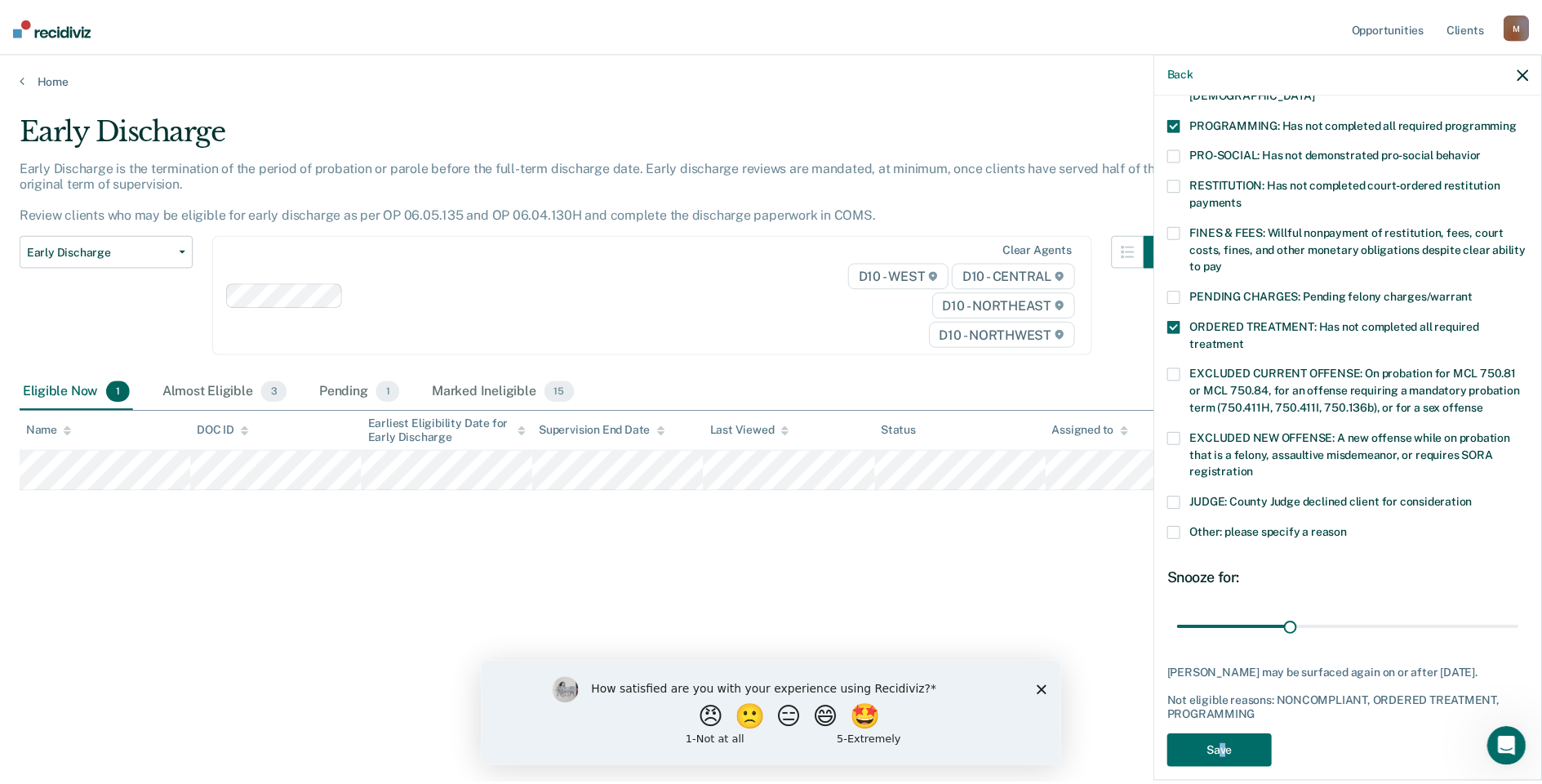
scroll to position [361, 0]
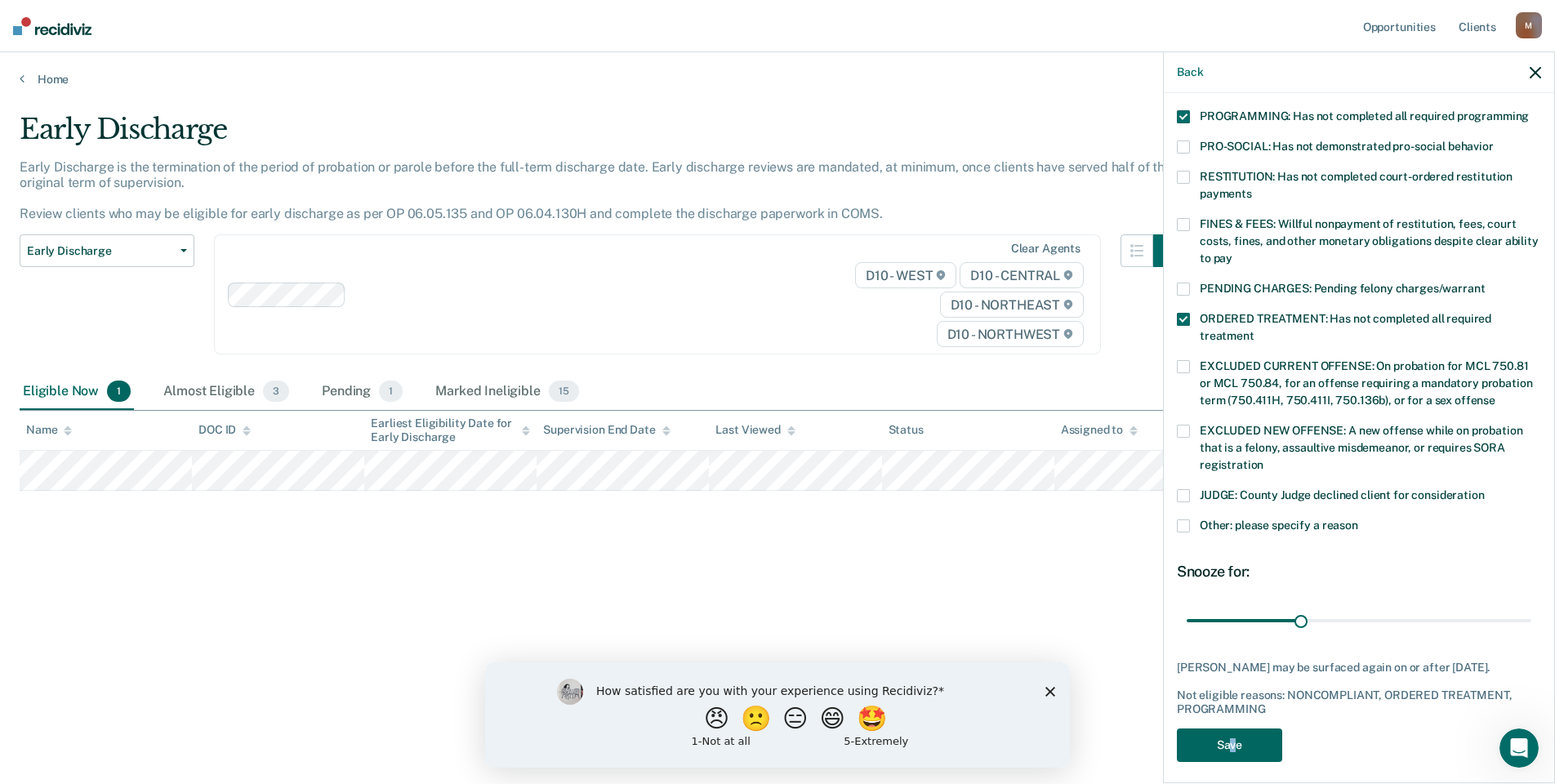
drag, startPoint x: 1233, startPoint y: 764, endPoint x: 1229, endPoint y: 751, distance: 13.6
click at [1229, 751] on button "Save" at bounding box center [1229, 745] width 105 height 34
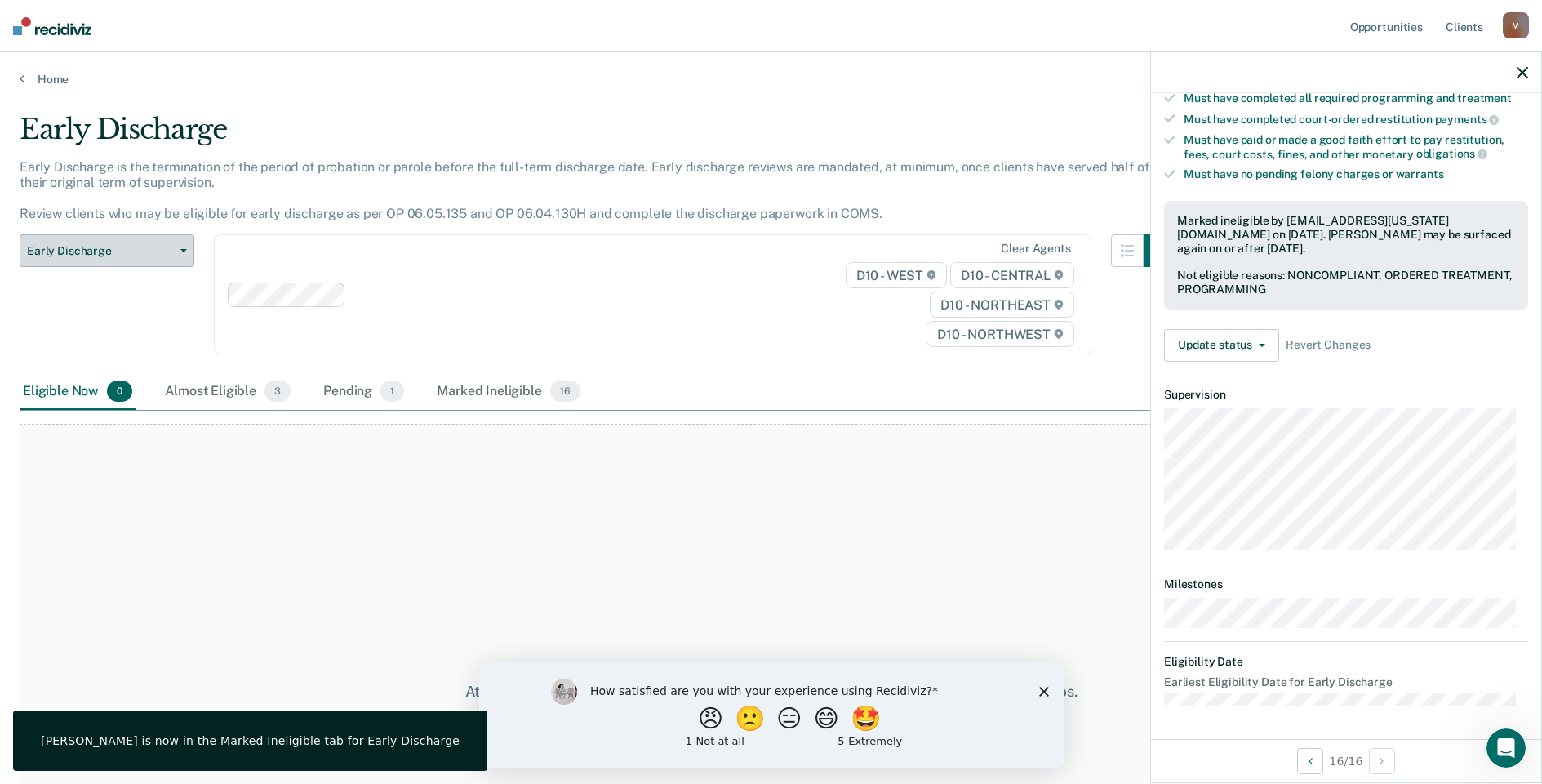
scroll to position [283, 0]
click at [40, 65] on div "Home" at bounding box center [771, 69] width 1542 height 34
click at [39, 82] on link "Home" at bounding box center [771, 79] width 1503 height 15
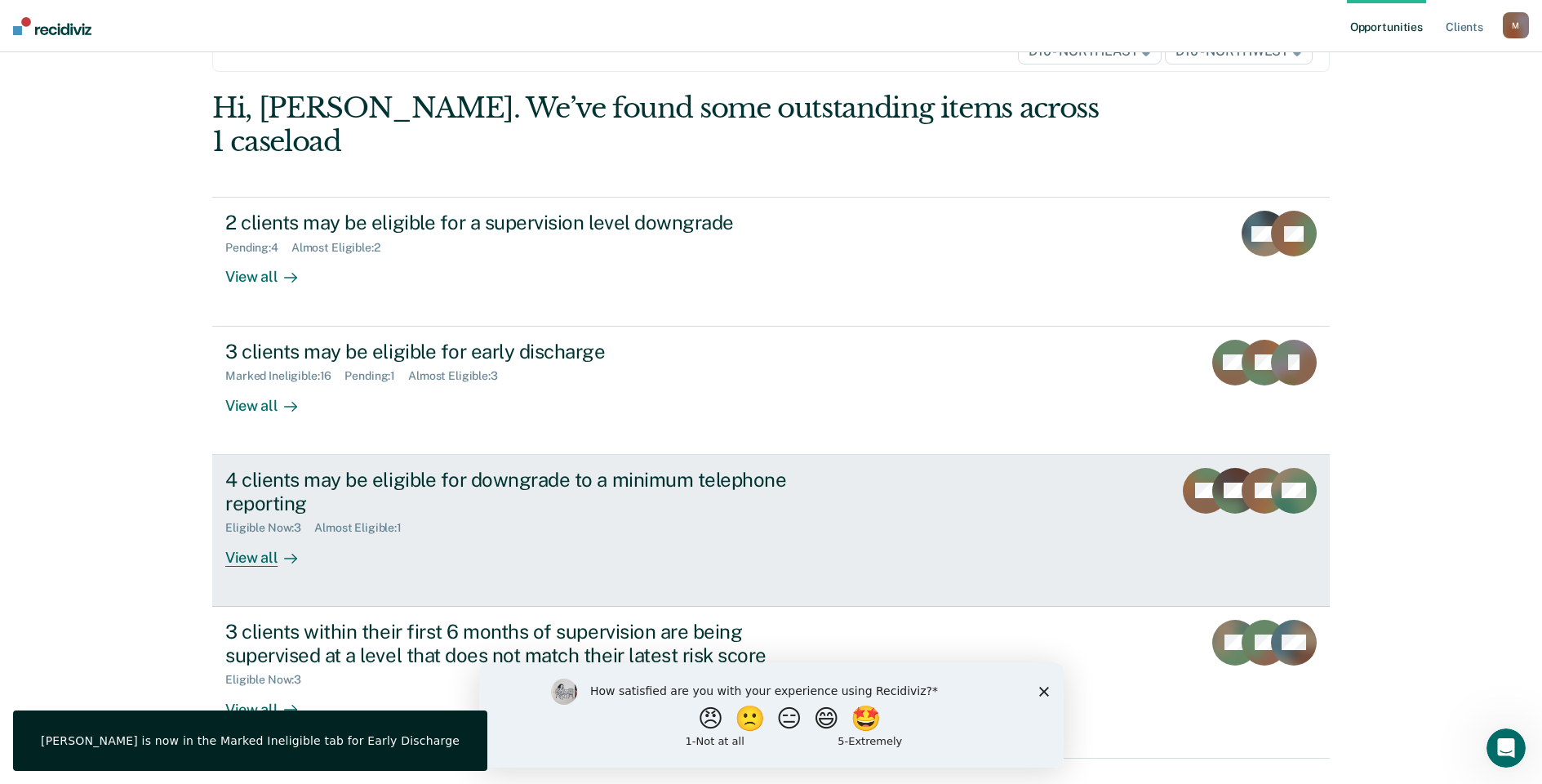
scroll to position [109, 0]
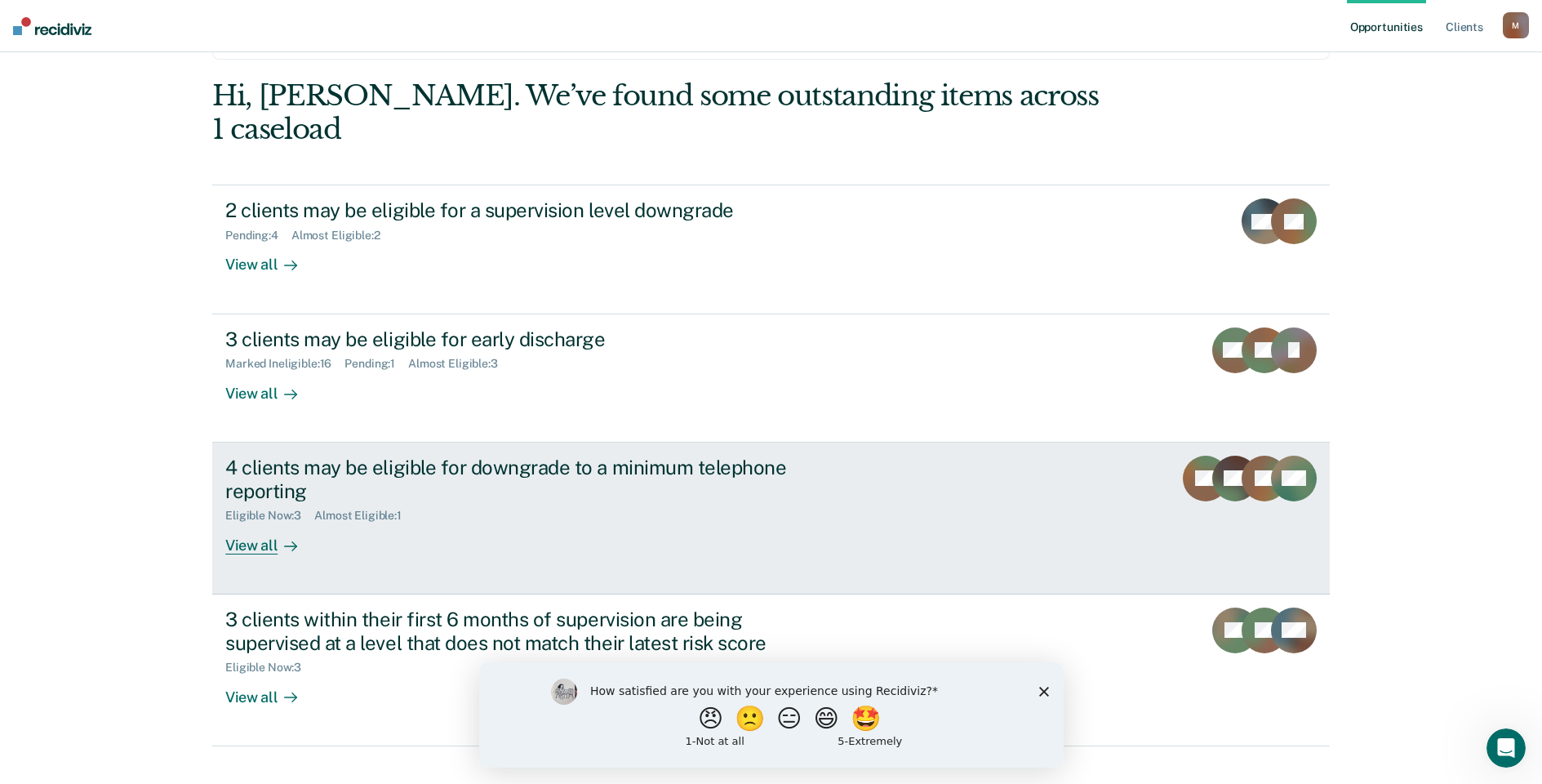
click at [313, 505] on div "4 clients may be eligible for downgrade to a minimum telephone reporting Eligib…" at bounding box center [532, 505] width 613 height 99
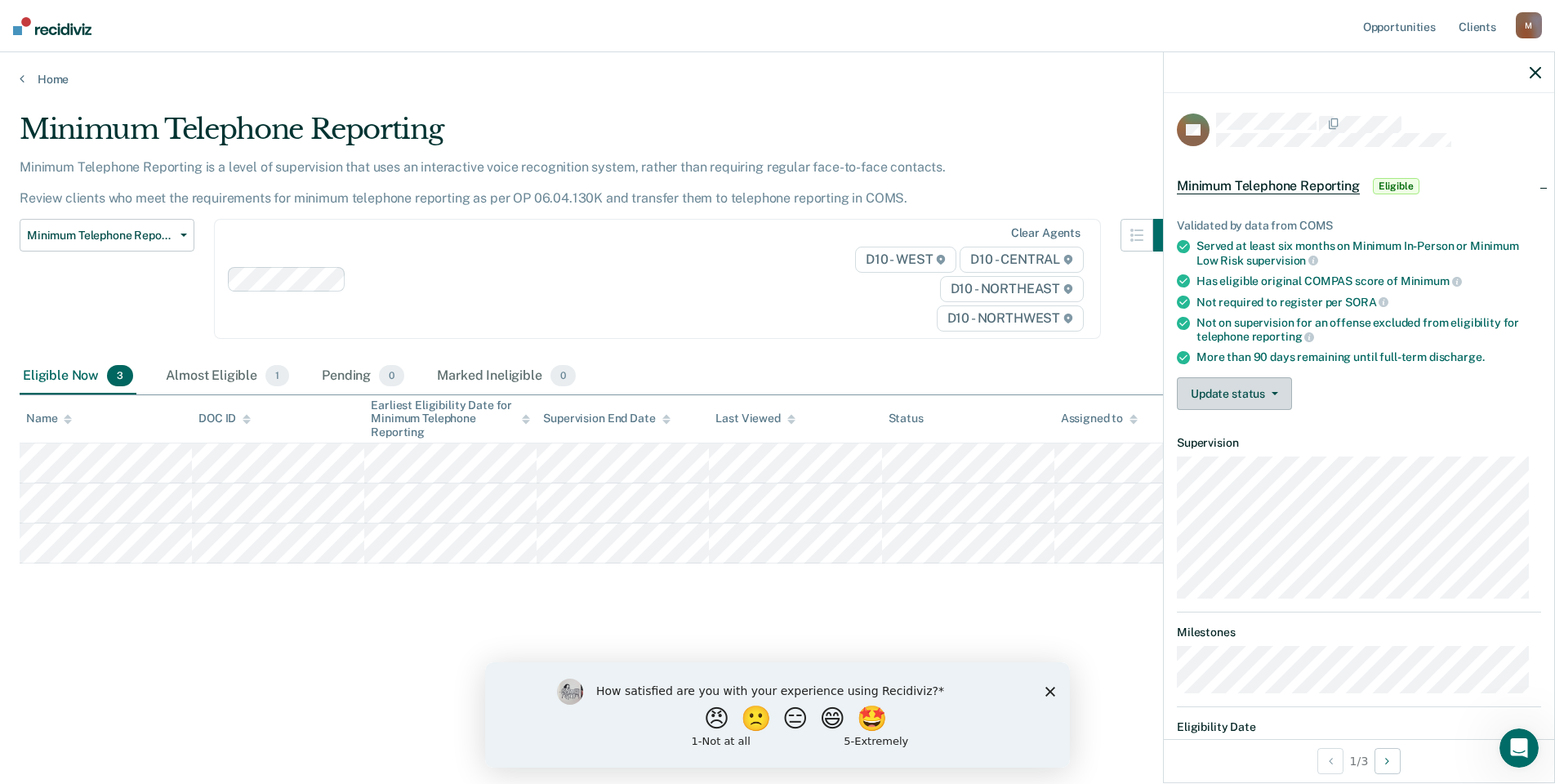
click at [1226, 384] on button "Update status" at bounding box center [1234, 393] width 116 height 33
click at [1243, 460] on button "Mark Ineligible" at bounding box center [1255, 459] width 157 height 26
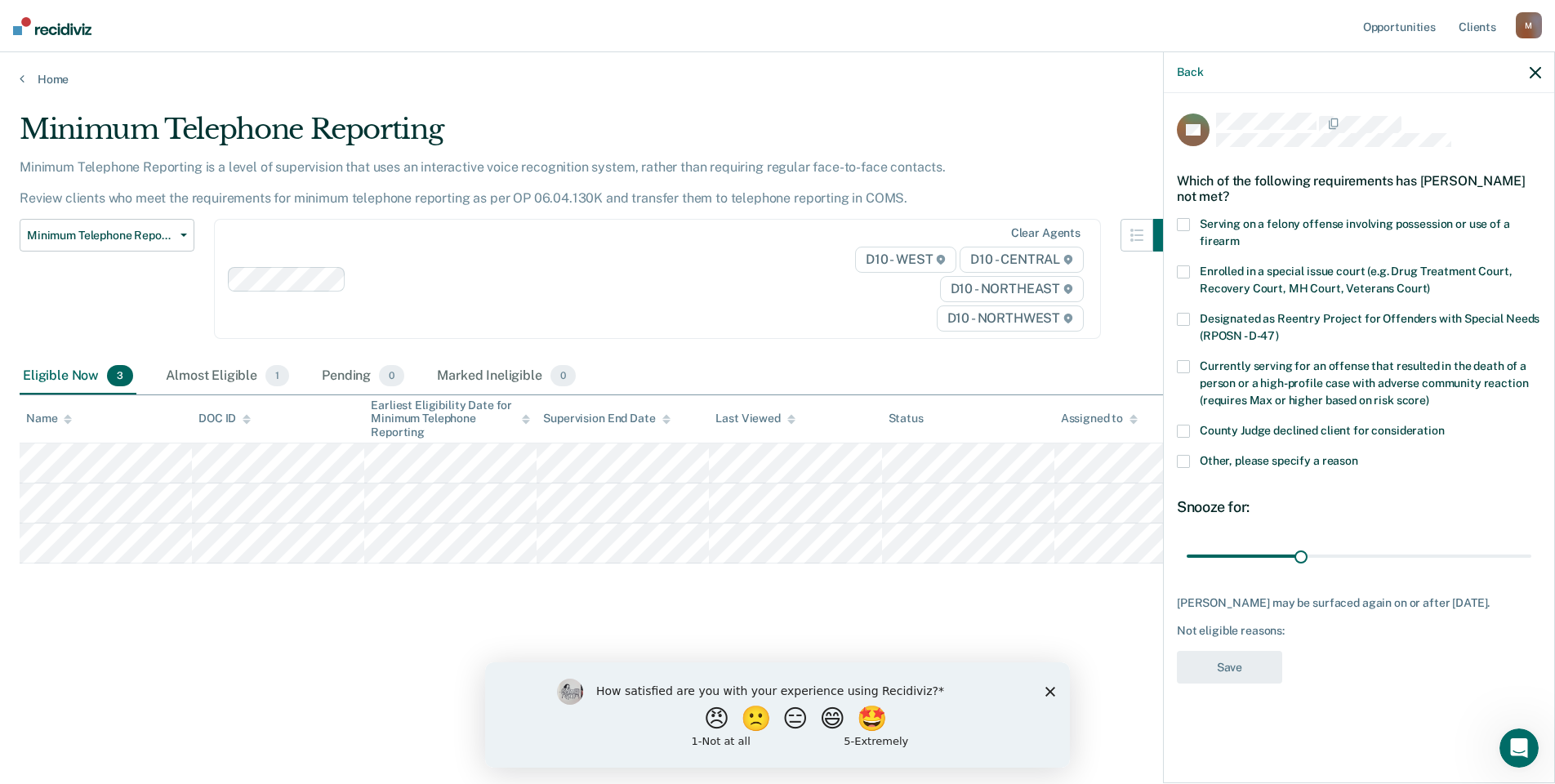
click at [1190, 439] on label "County Judge declined client for consideration" at bounding box center [1358, 433] width 364 height 17
click at [1242, 683] on button "Save" at bounding box center [1229, 668] width 105 height 34
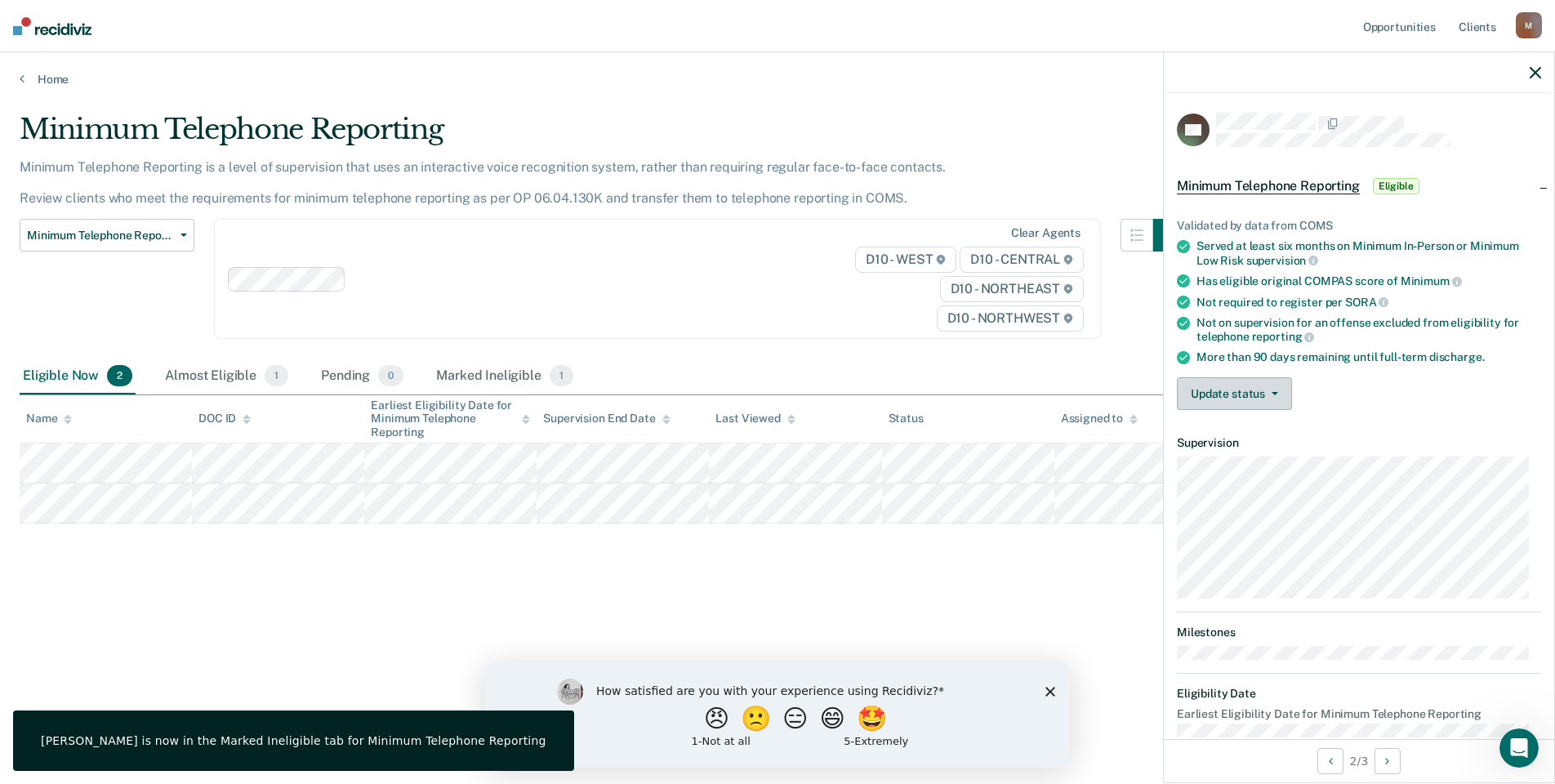
click at [1188, 396] on button "Update status" at bounding box center [1234, 393] width 116 height 33
click at [1233, 456] on button "Mark Ineligible" at bounding box center [1255, 459] width 157 height 26
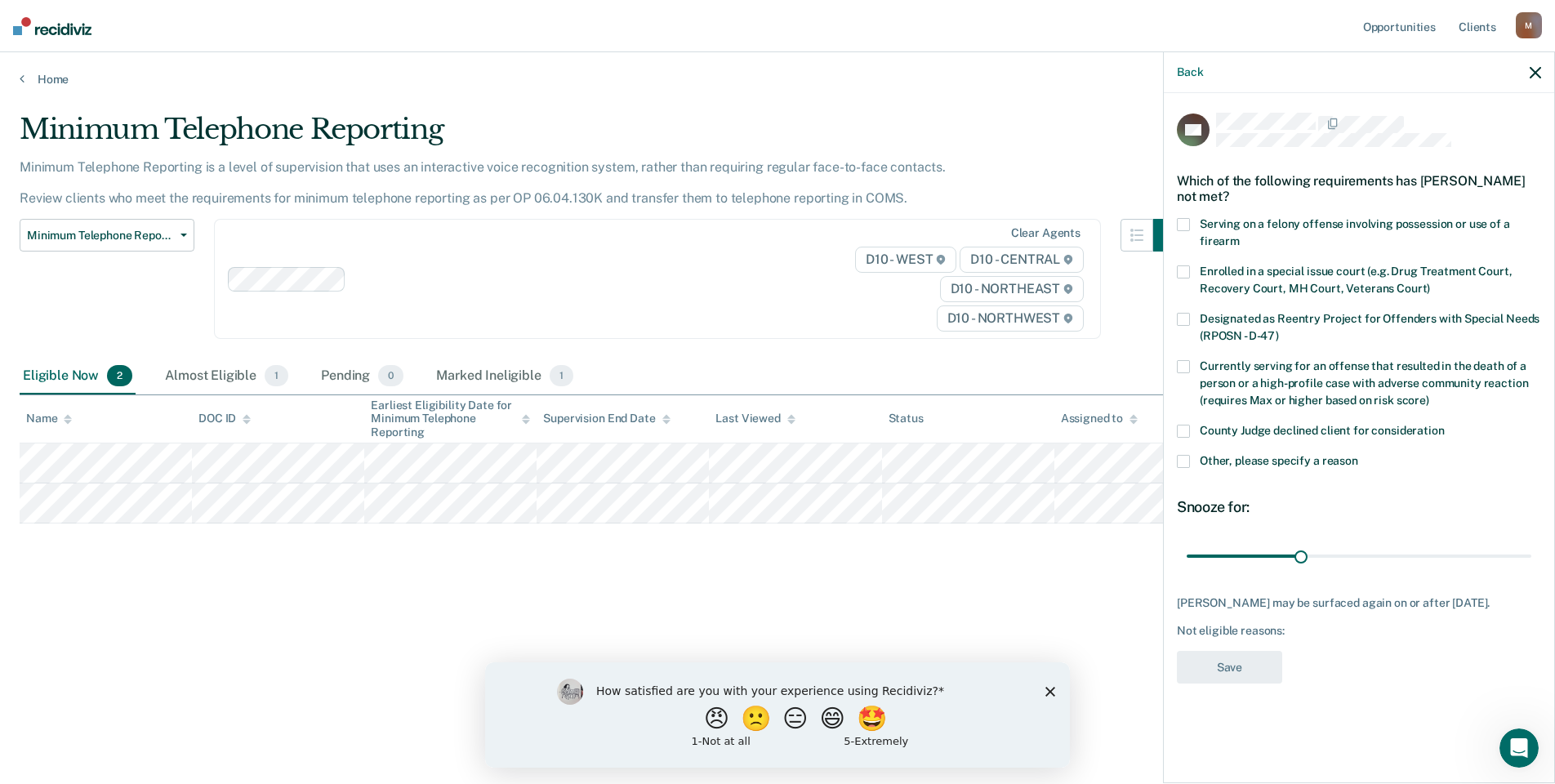
click at [1183, 459] on span at bounding box center [1183, 461] width 13 height 13
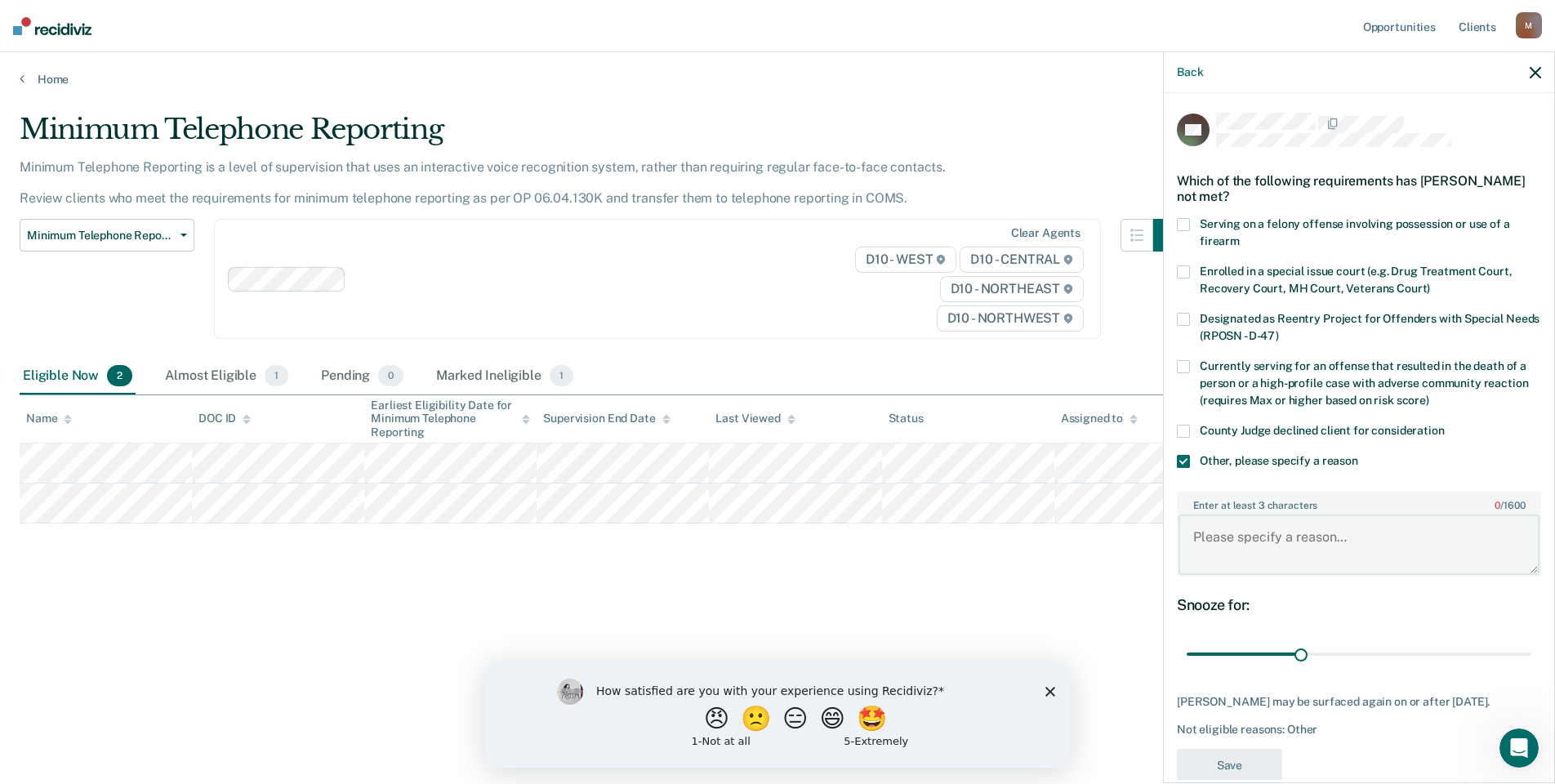
click at [1224, 536] on textarea "Enter at least 3 characters 0 / 1600" at bounding box center [1359, 544] width 361 height 61
type textarea "delay"
click at [1238, 777] on button "Save" at bounding box center [1229, 765] width 105 height 34
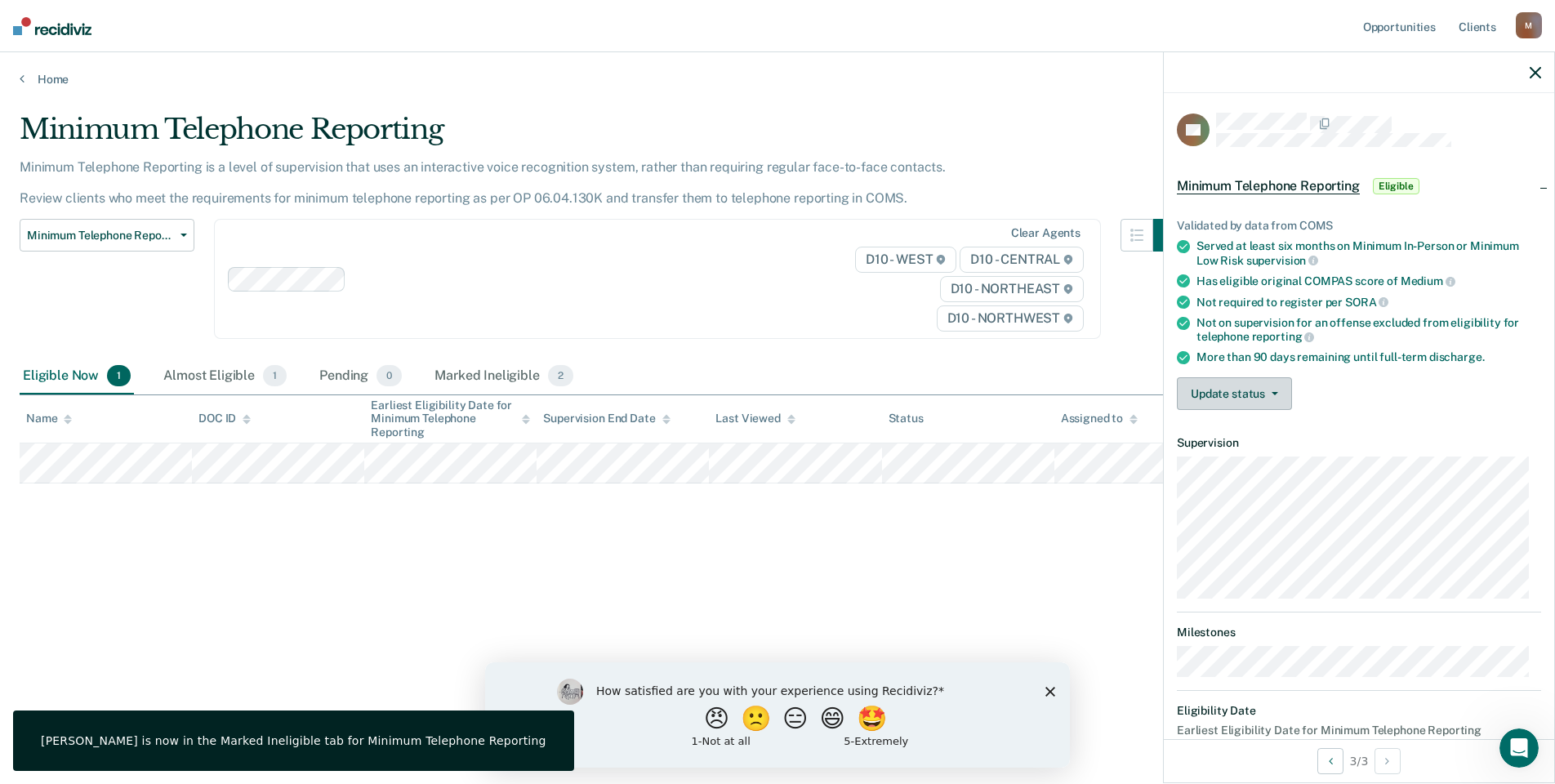
click at [1200, 400] on button "Update status" at bounding box center [1234, 393] width 116 height 33
click at [1222, 450] on button "Mark Ineligible" at bounding box center [1255, 459] width 157 height 26
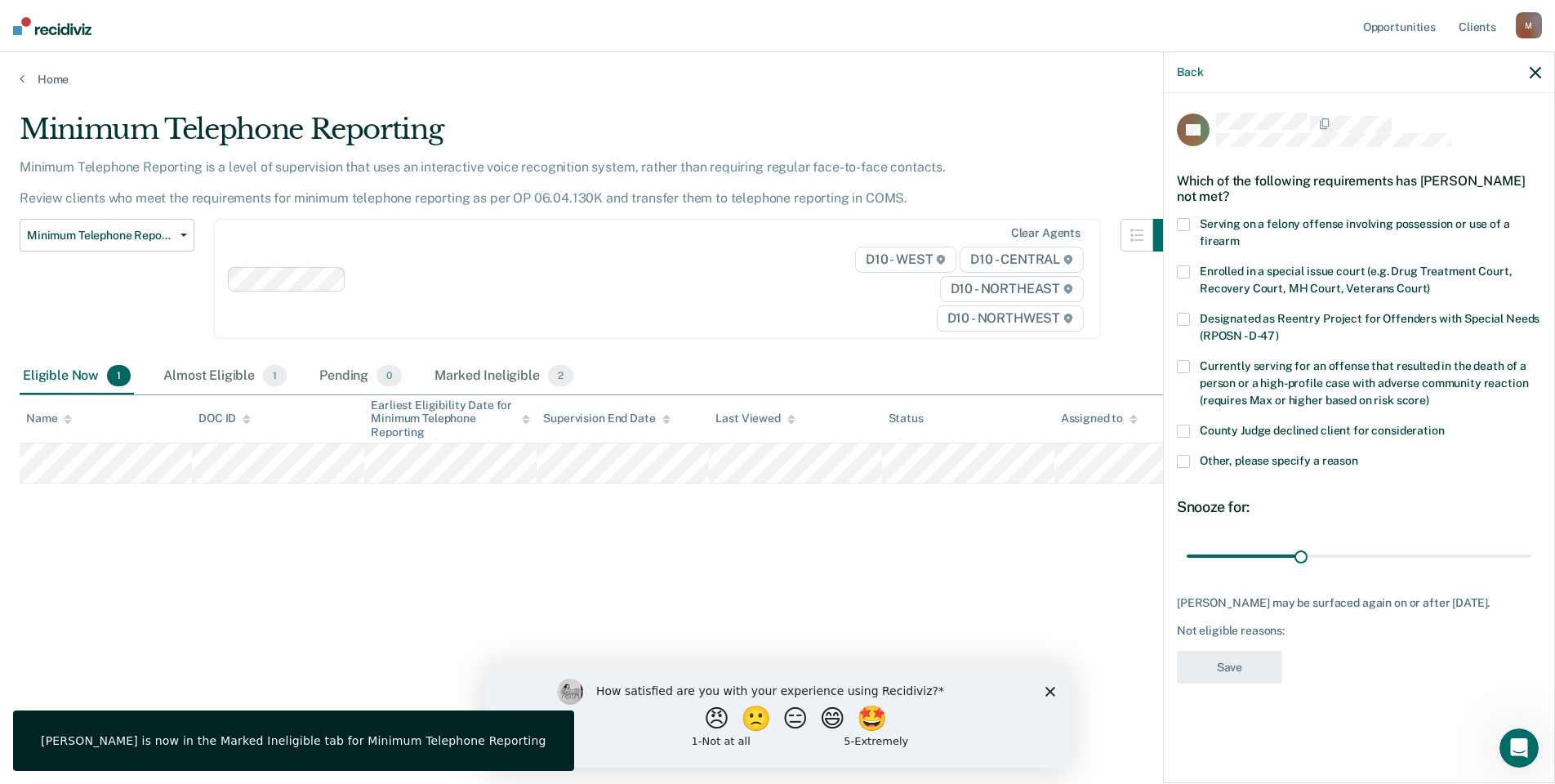
click at [1180, 447] on div "County Judge declined client for consideration" at bounding box center [1358, 439] width 364 height 30
click at [1234, 678] on button "Save" at bounding box center [1229, 668] width 105 height 34
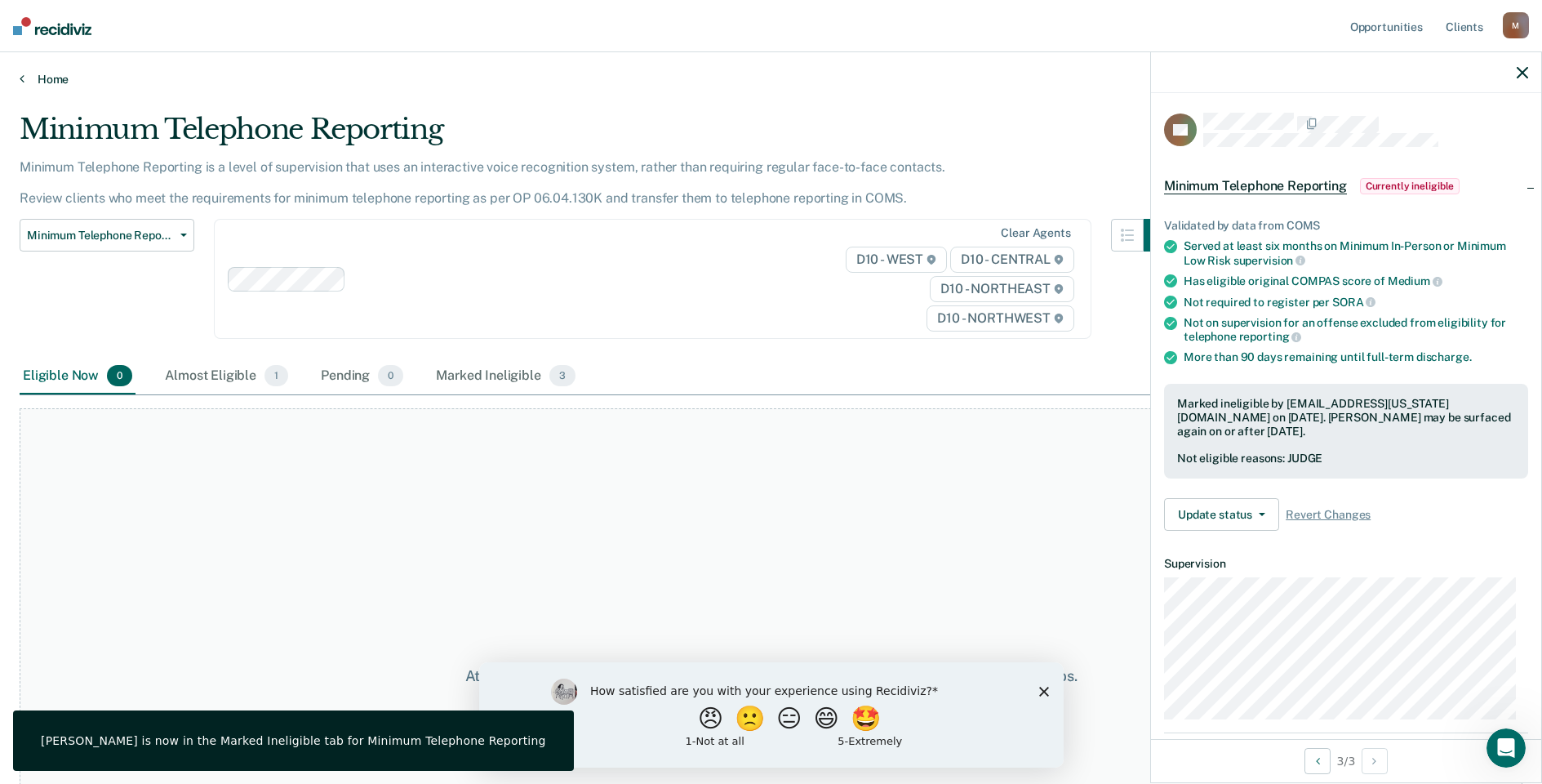
click at [63, 86] on link "Home" at bounding box center [771, 79] width 1503 height 15
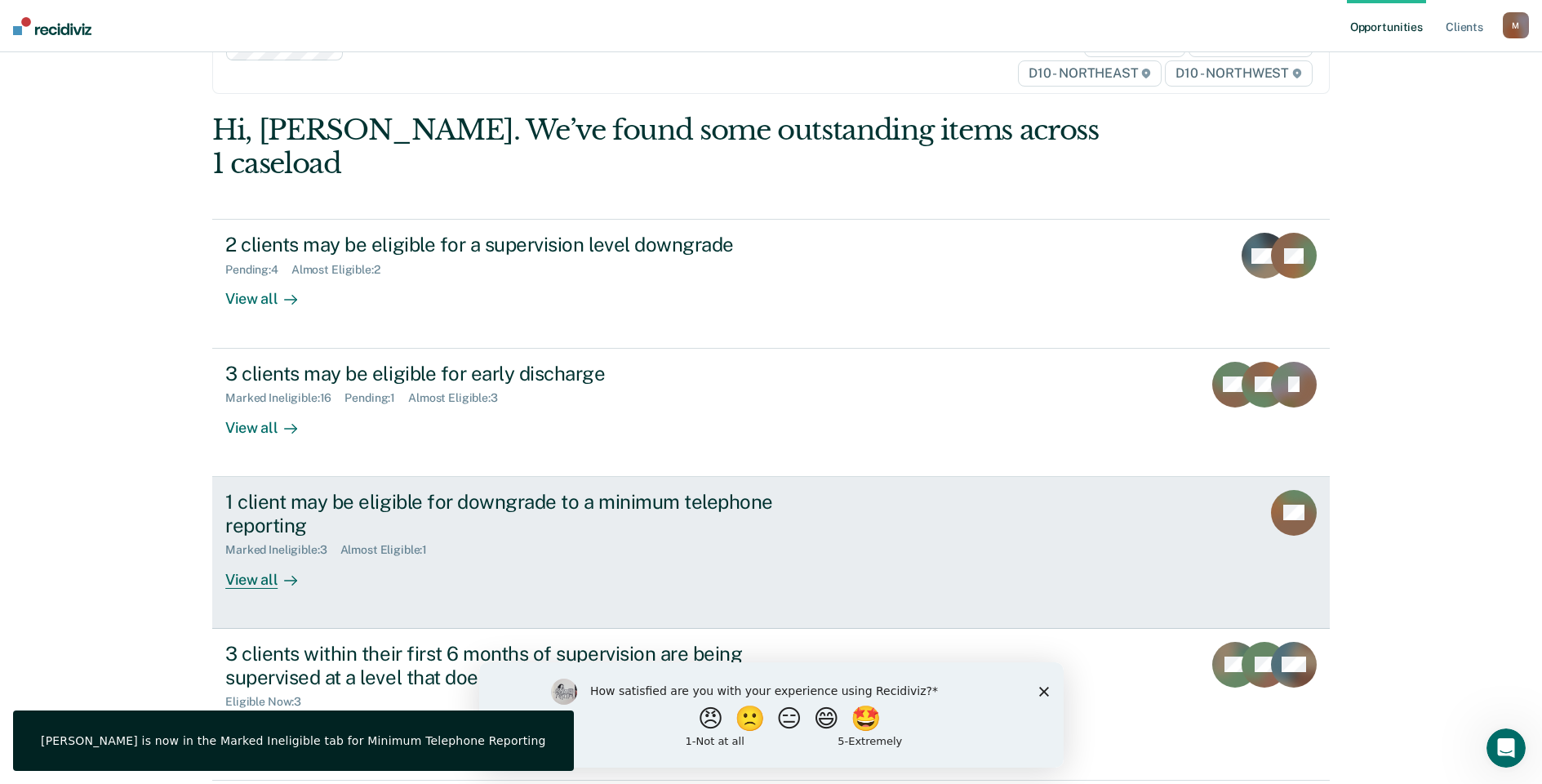
scroll to position [109, 0]
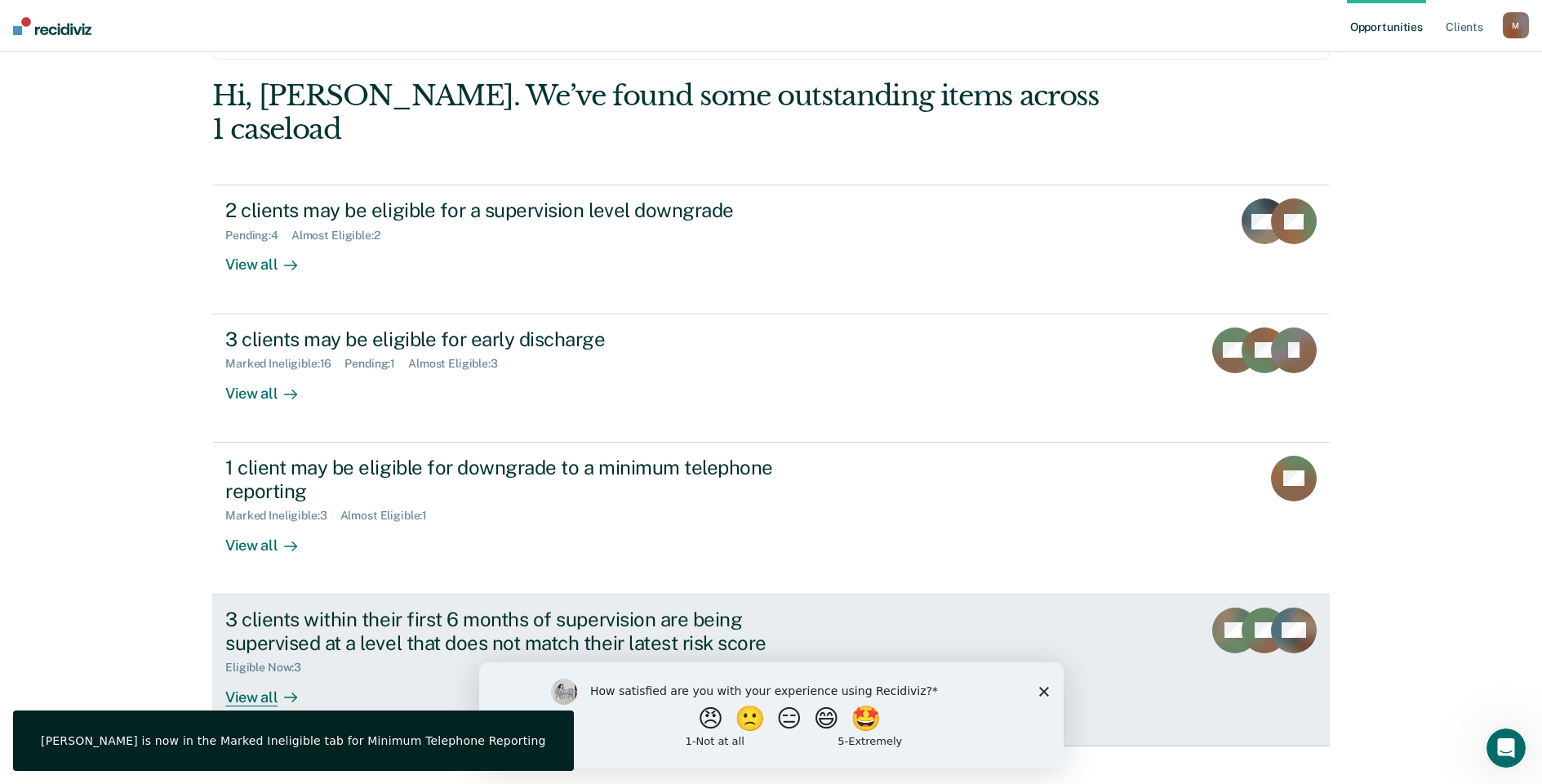
click at [352, 616] on div "3 clients within their first 6 months of supervision are being supervised at a …" at bounding box center [511, 630] width 573 height 47
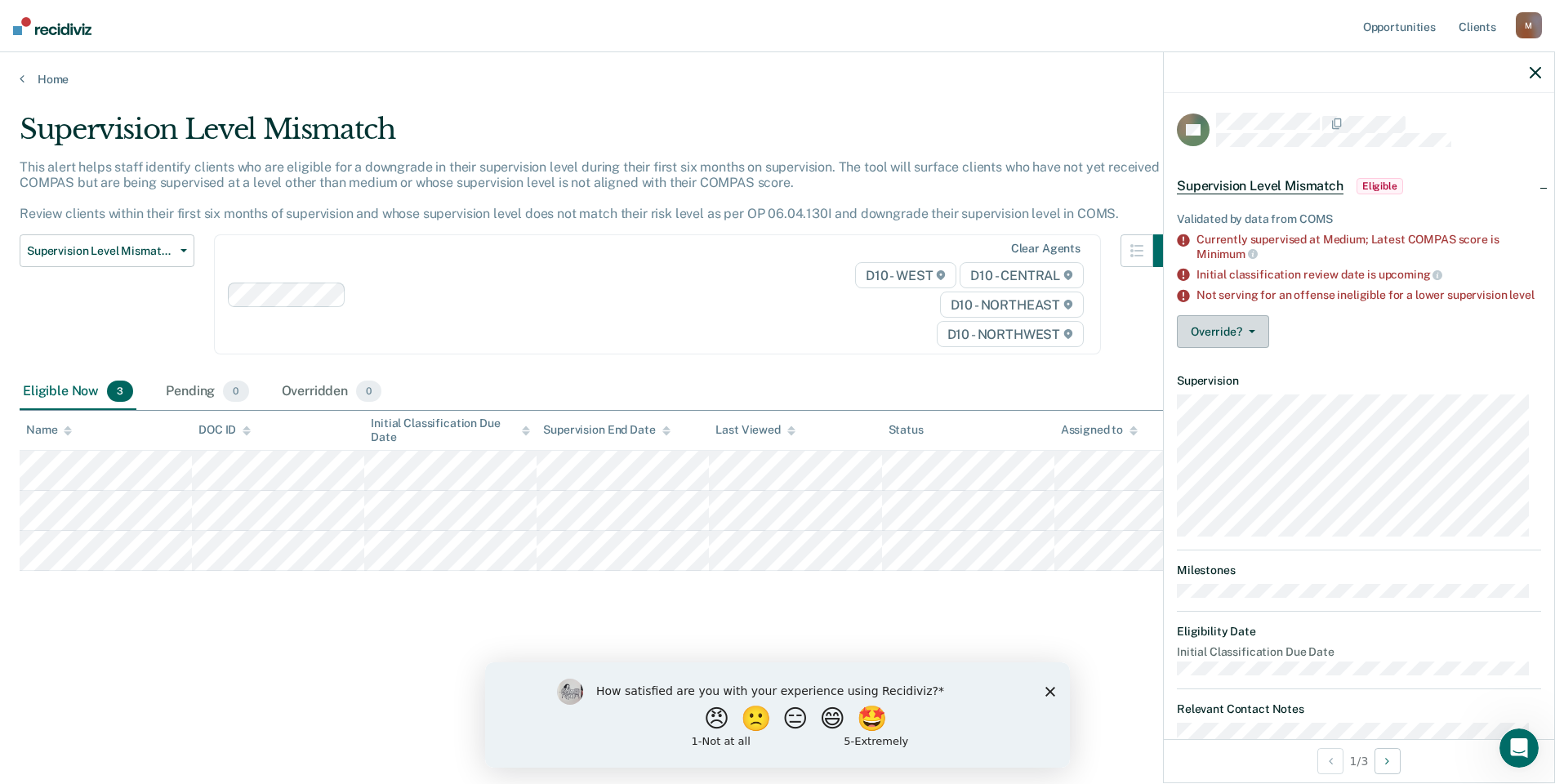
click at [1195, 347] on button "Override?" at bounding box center [1222, 331] width 92 height 33
click at [1212, 403] on button "[PERSON_NAME]" at bounding box center [1255, 397] width 157 height 26
click at [1229, 347] on button "Override?" at bounding box center [1222, 331] width 92 height 33
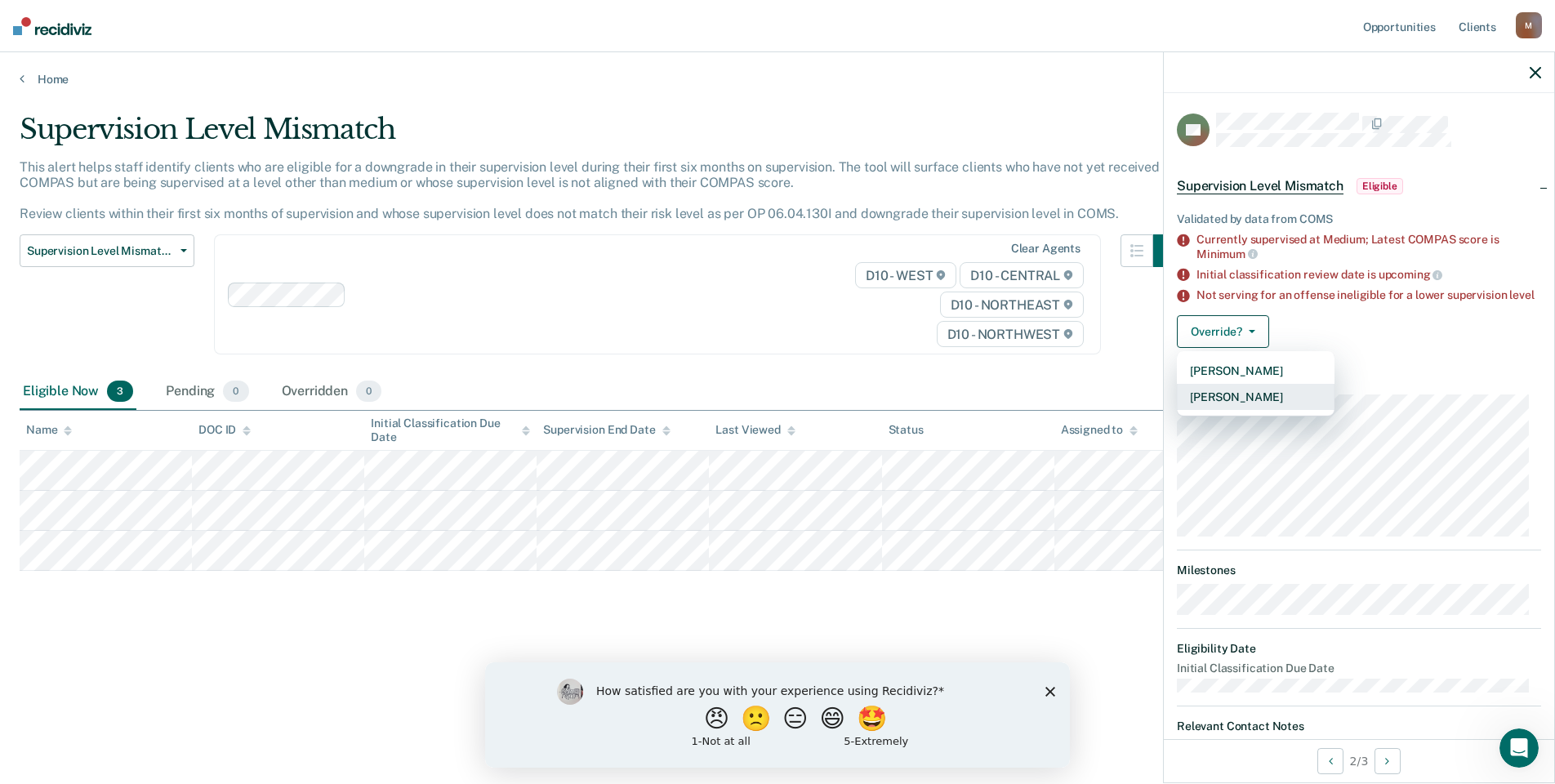
click at [1234, 406] on button "[PERSON_NAME]" at bounding box center [1255, 397] width 157 height 26
click at [1221, 343] on button "Override?" at bounding box center [1222, 331] width 92 height 33
click at [1234, 410] on button "[PERSON_NAME]" at bounding box center [1255, 397] width 157 height 26
